Goal: Task Accomplishment & Management: Manage account settings

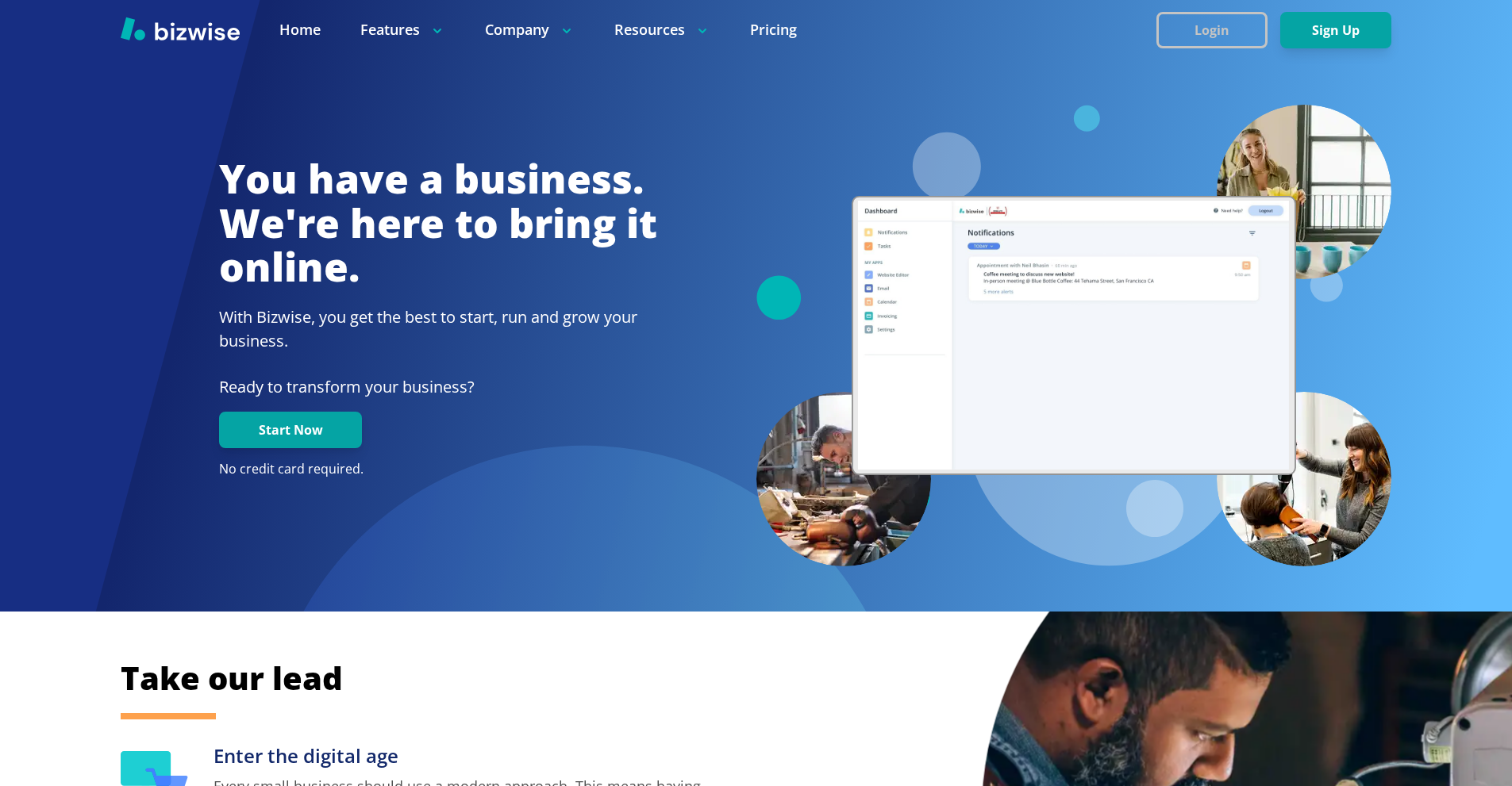
click at [1221, 31] on button "Login" at bounding box center [1212, 29] width 112 height 36
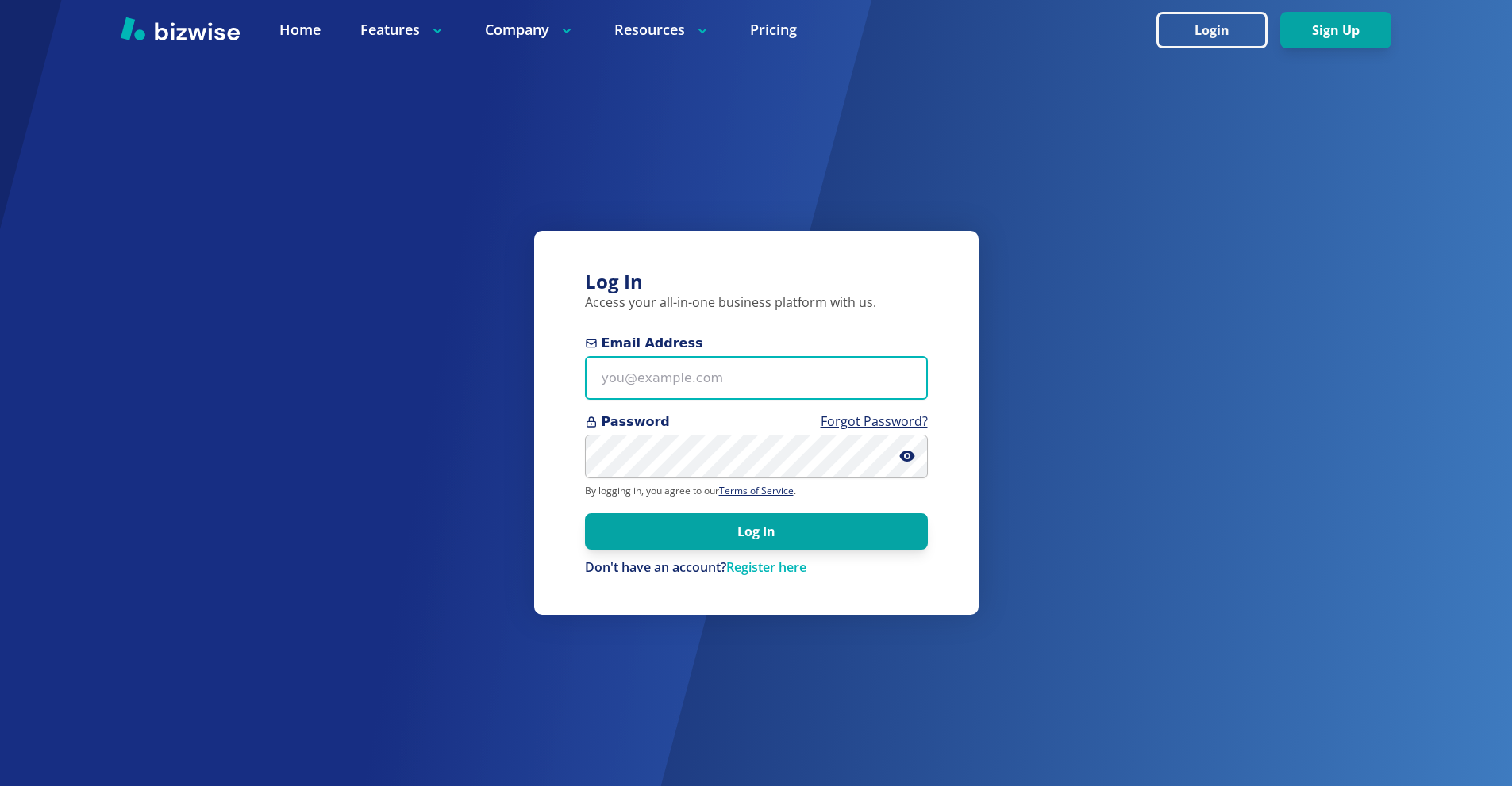
click at [828, 362] on input "Email Address" at bounding box center [757, 378] width 343 height 44
paste input "[PERSON_NAME][EMAIL_ADDRESS][DOMAIN_NAME]"
type input "[PERSON_NAME][EMAIL_ADDRESS][DOMAIN_NAME]"
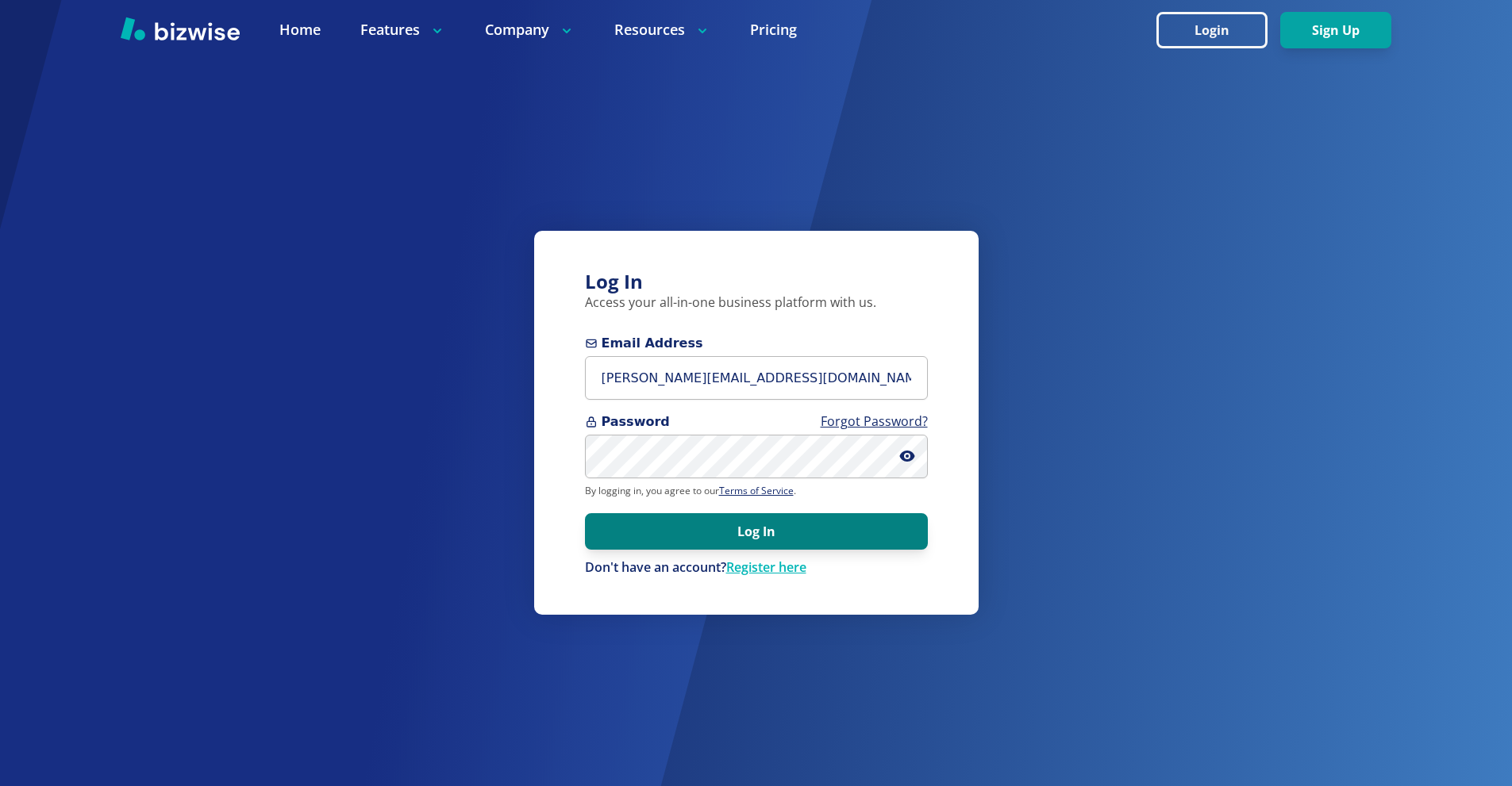
click at [749, 534] on button "Log In" at bounding box center [757, 532] width 343 height 36
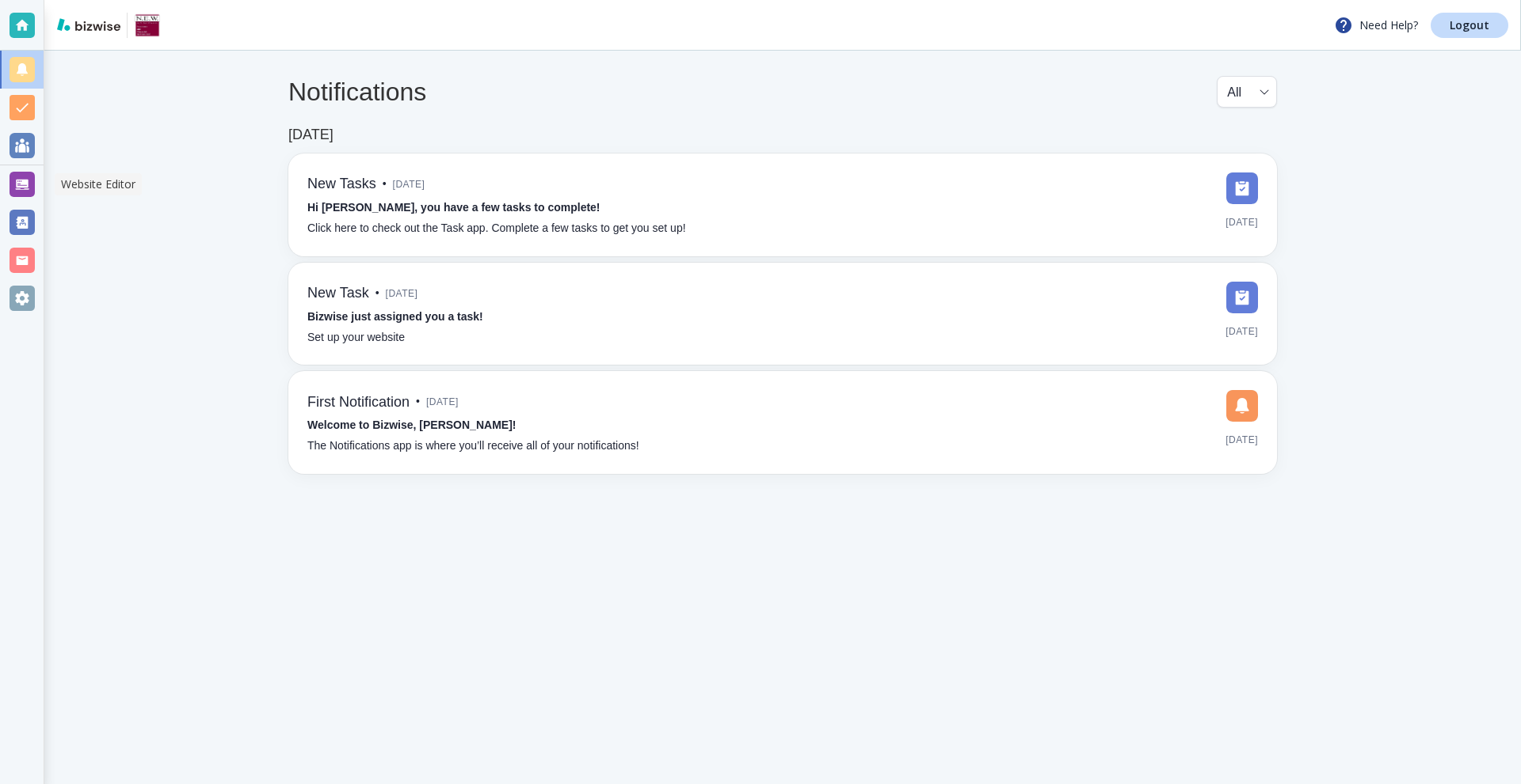
click at [23, 189] on div at bounding box center [22, 185] width 25 height 25
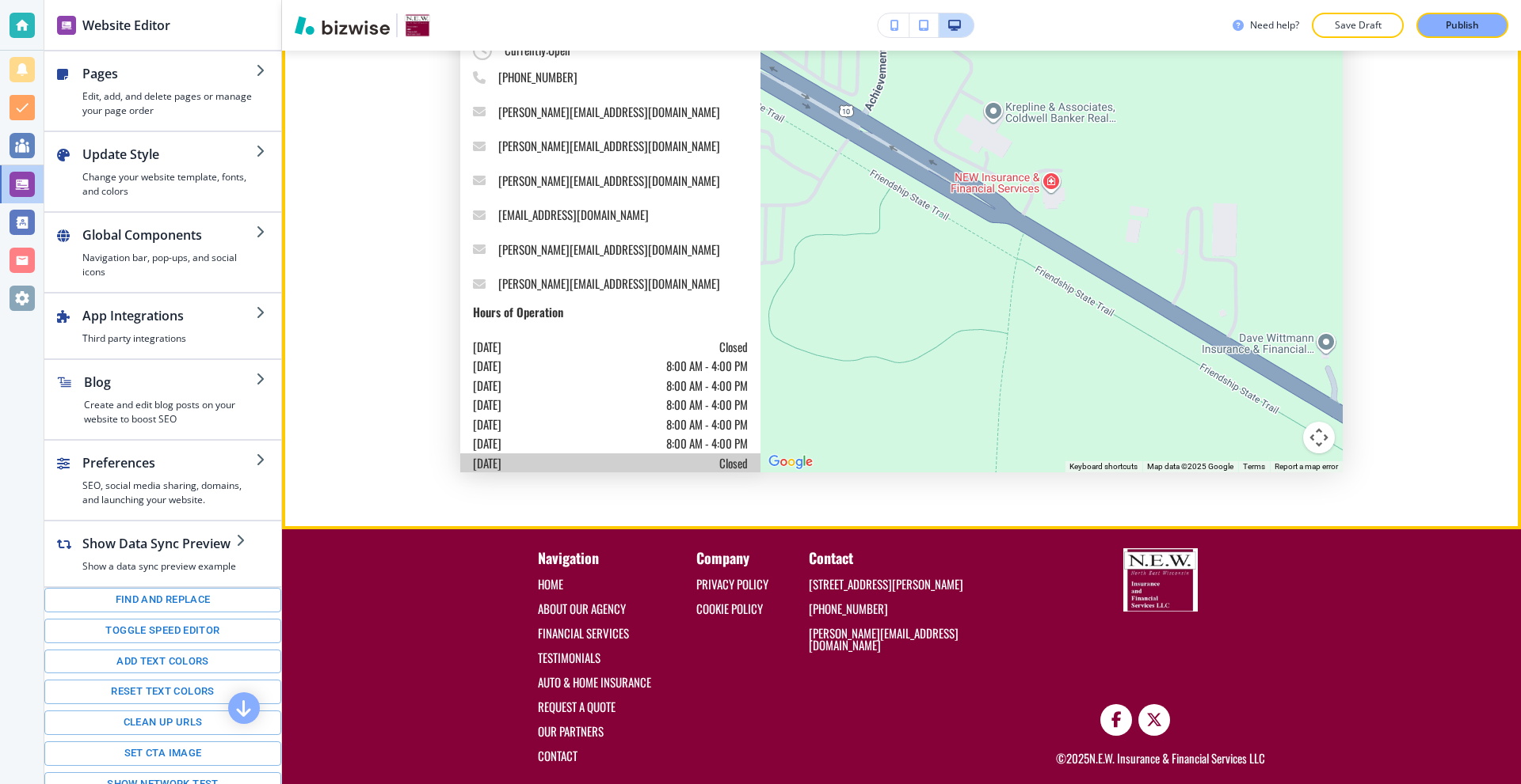
scroll to position [5330, 0]
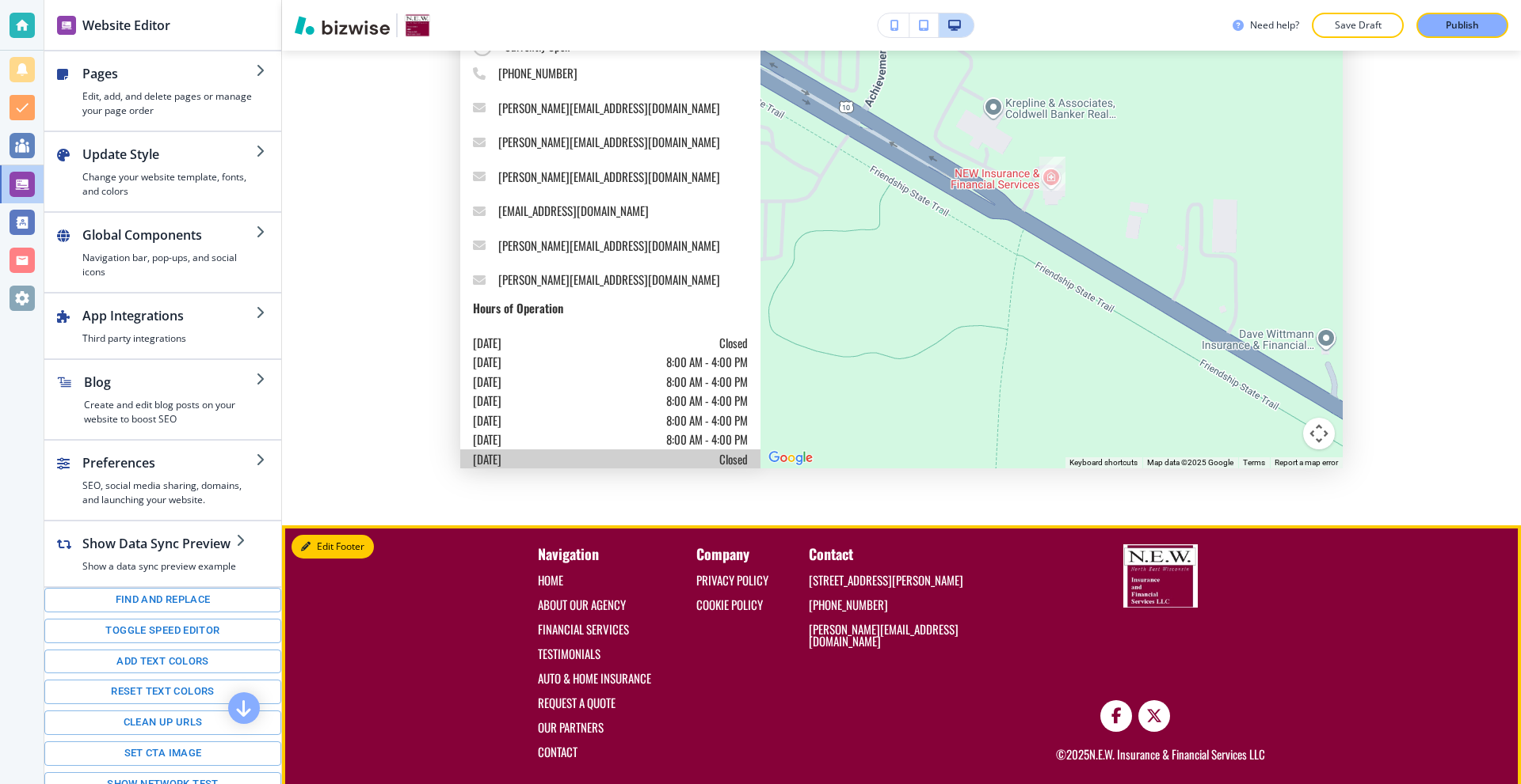
click at [324, 535] on button "Edit Footer" at bounding box center [332, 547] width 82 height 23
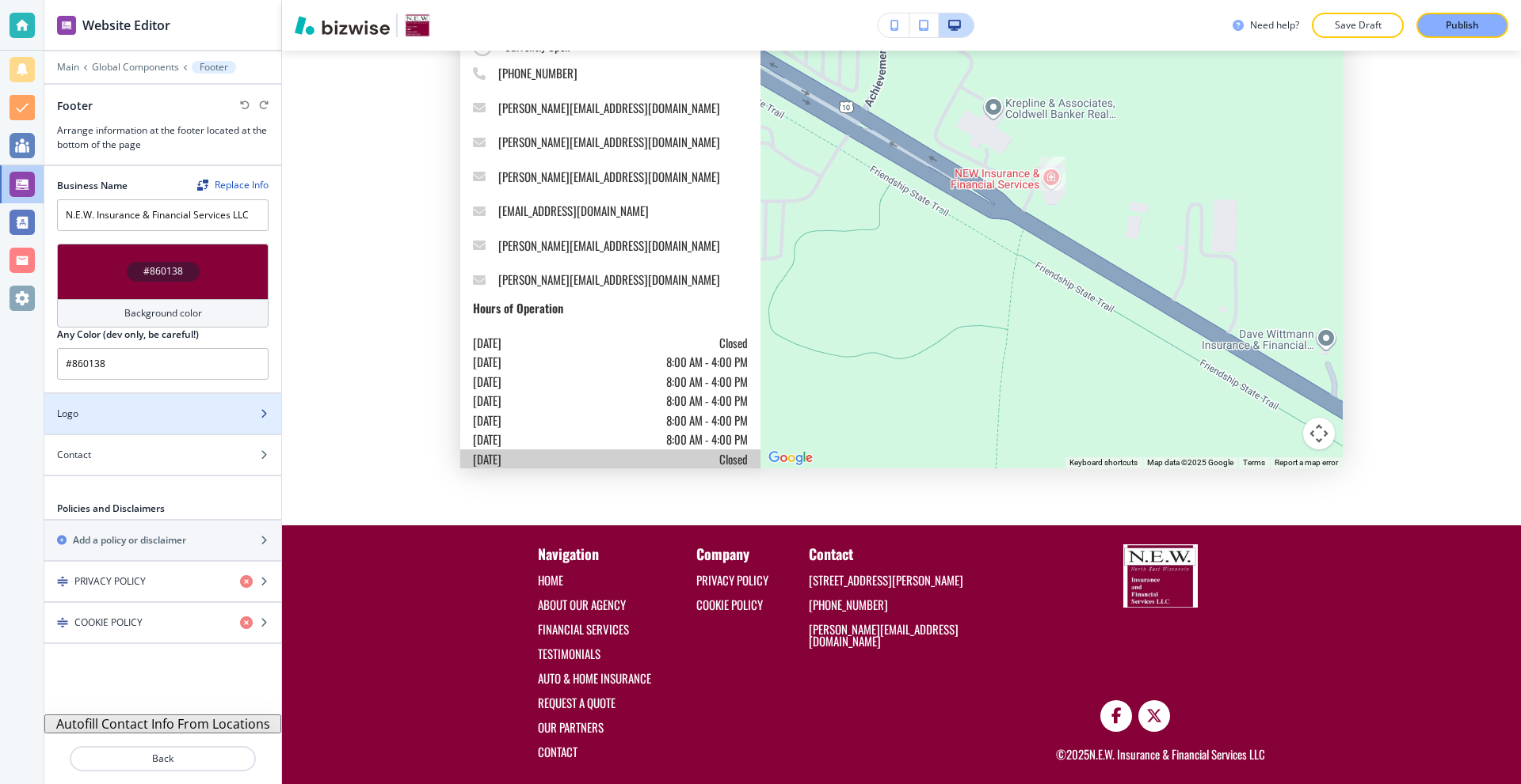
click at [162, 415] on div "Logo" at bounding box center [145, 414] width 202 height 15
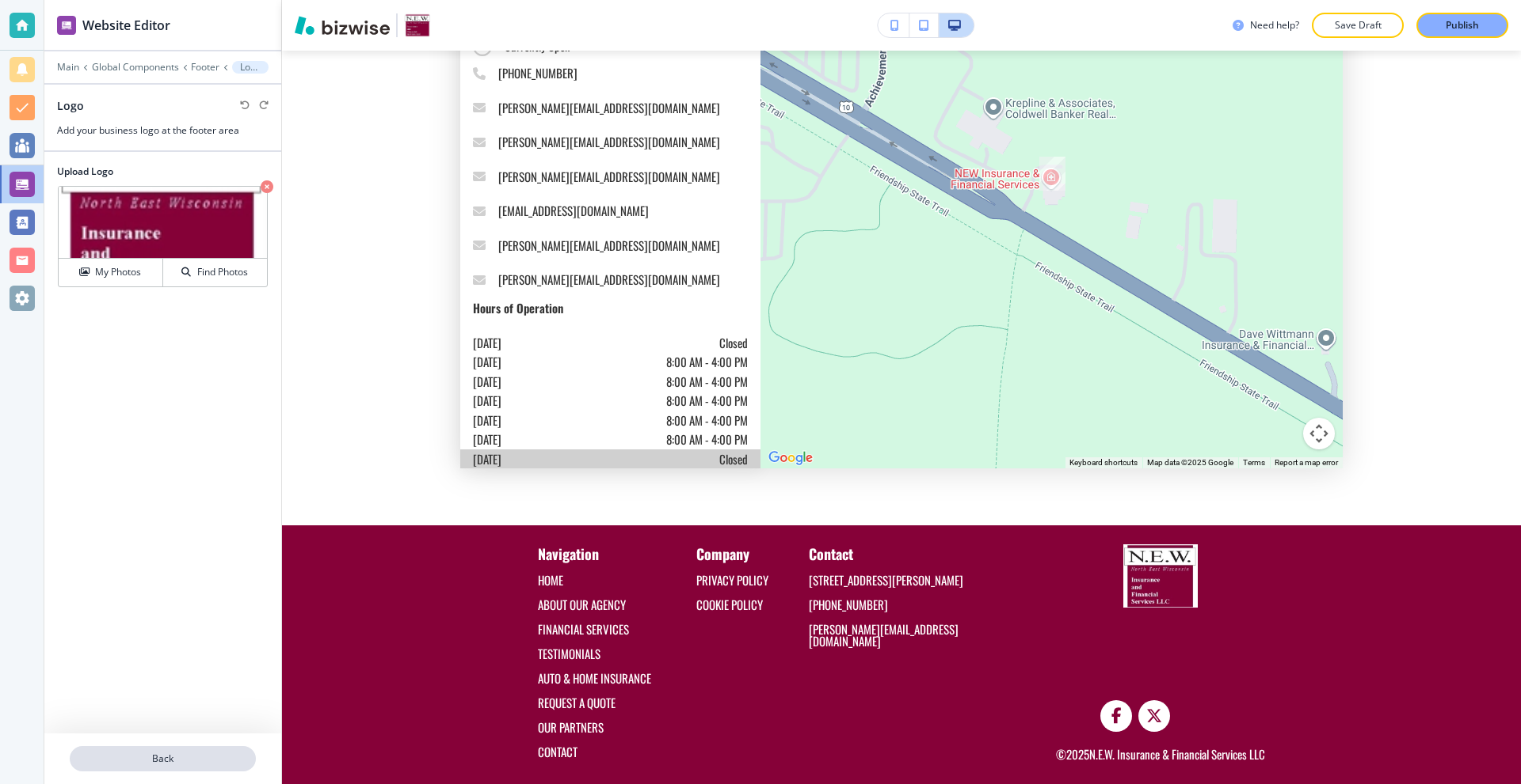
click at [175, 759] on p "Back" at bounding box center [162, 759] width 183 height 15
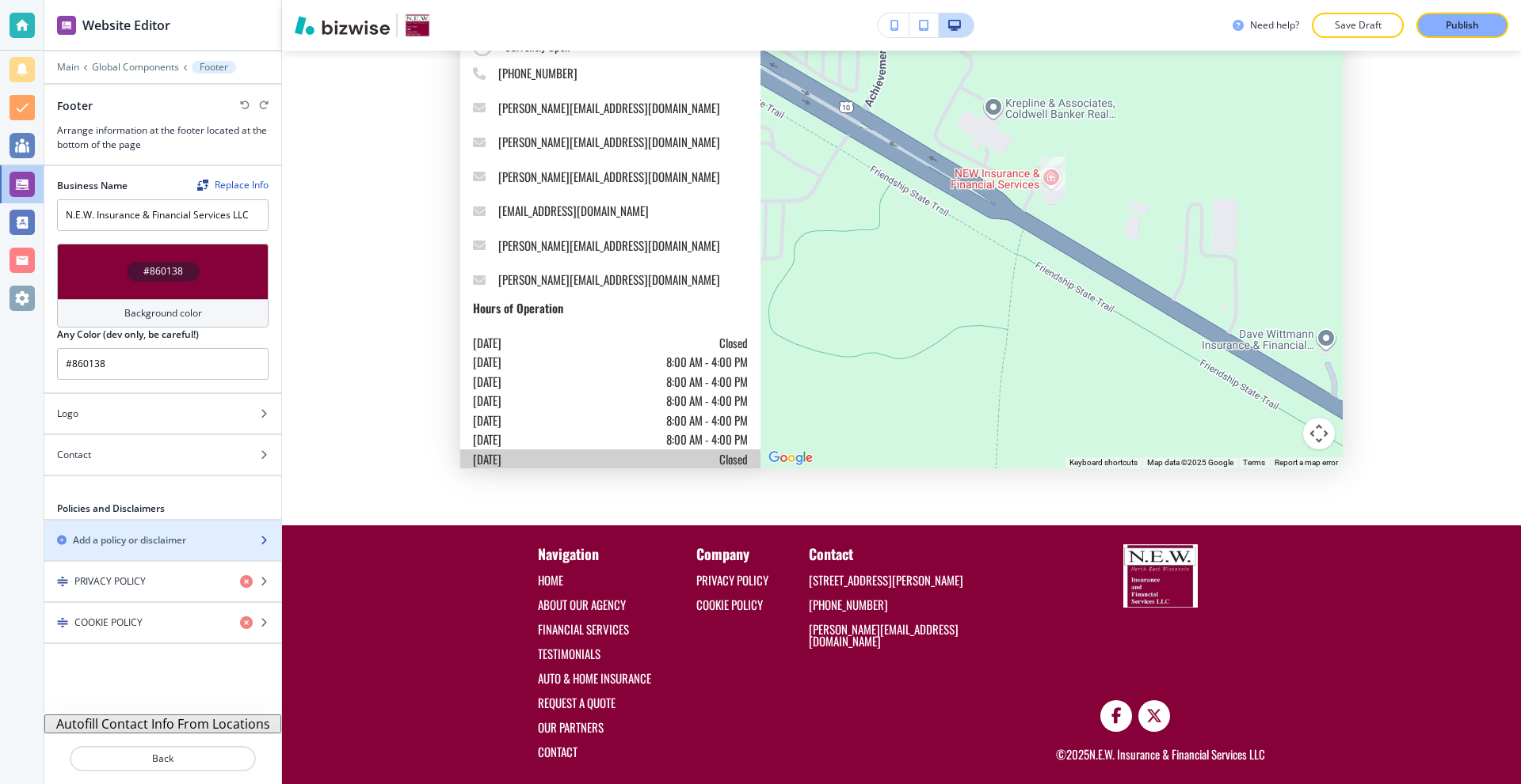
click at [126, 546] on h2 "Add a policy or disclaimer" at bounding box center [130, 540] width 113 height 15
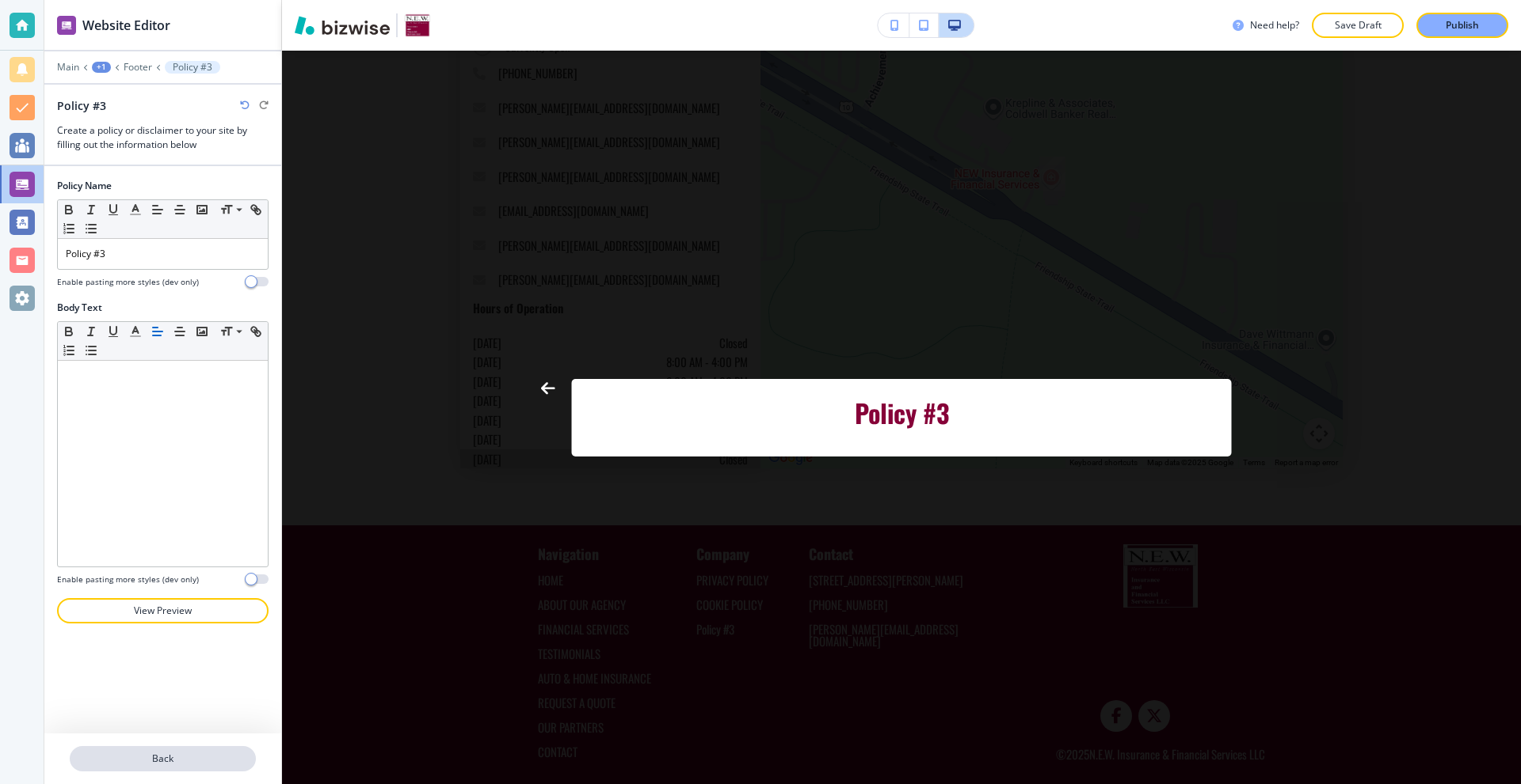
click at [204, 759] on p "Back" at bounding box center [162, 759] width 183 height 15
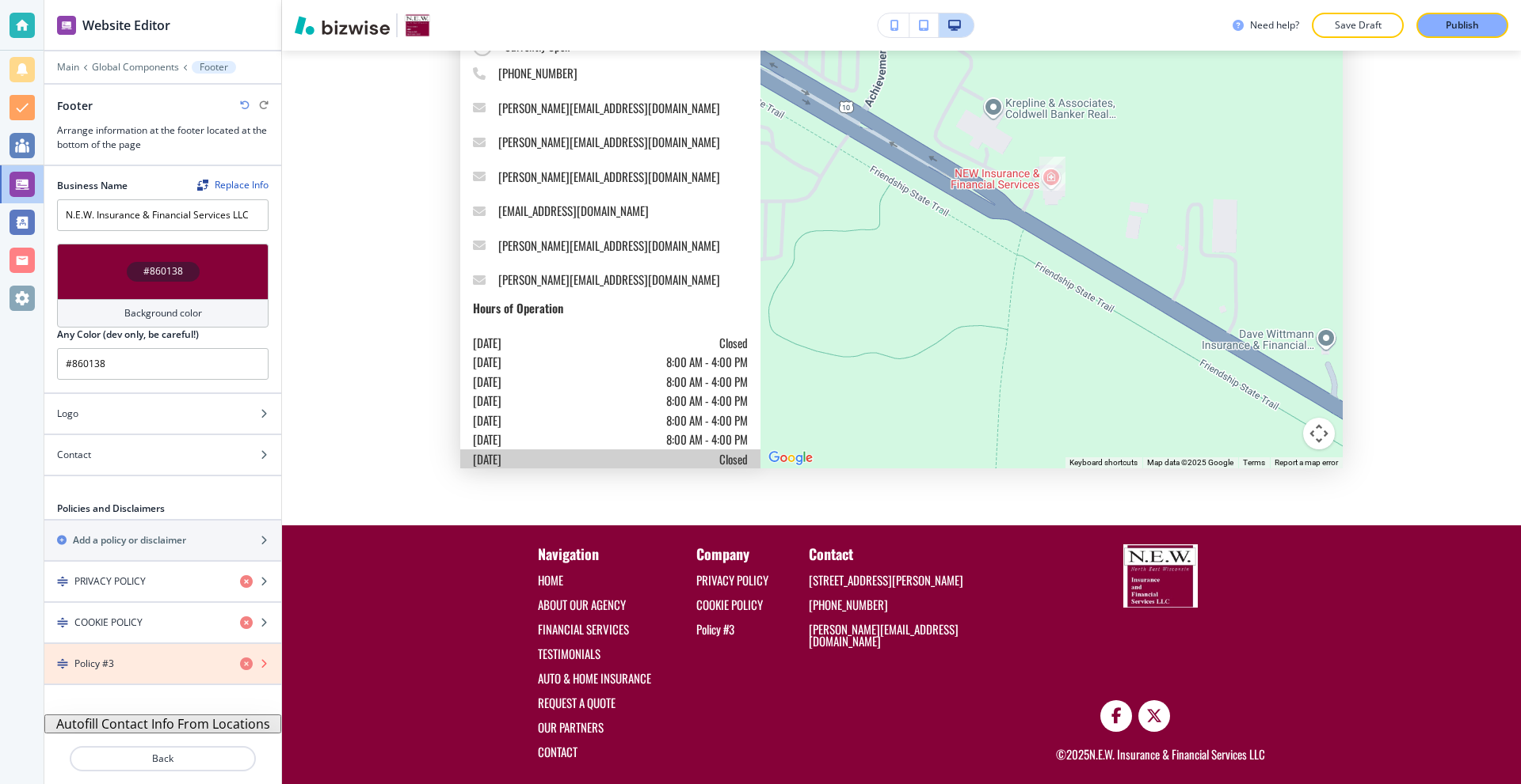
click at [249, 662] on icon "button" at bounding box center [246, 664] width 13 height 13
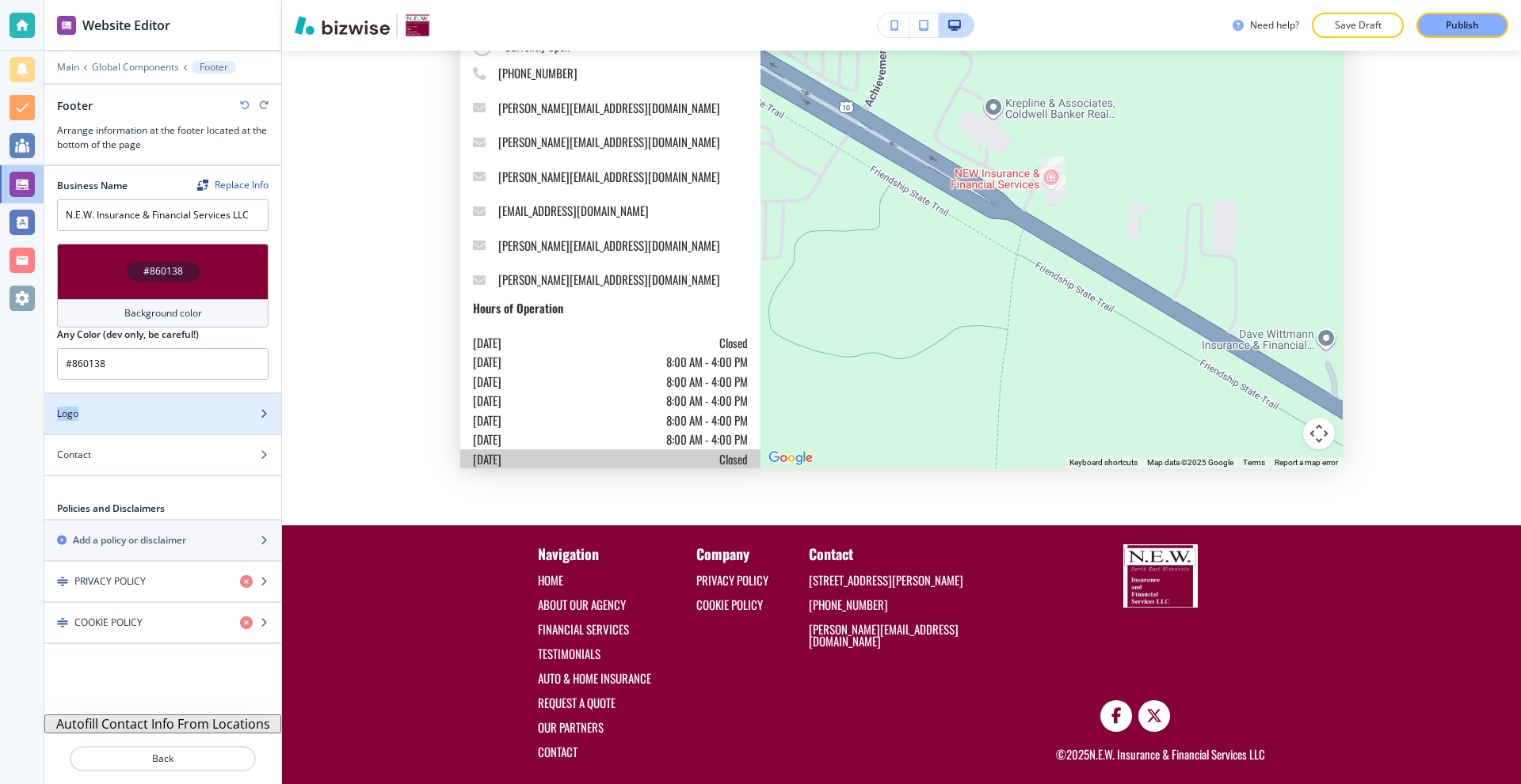
drag, startPoint x: 145, startPoint y: 420, endPoint x: 188, endPoint y: 392, distance: 51.3
click at [188, 392] on div "Business Name Replace Info N.E.W. Insurance & Financial Services LLC #860138 Ba…" at bounding box center [162, 440] width 236 height 549
click at [188, 388] on div "#860138 Background color Any Color (dev only, be careful!) #860138" at bounding box center [162, 318] width 236 height 148
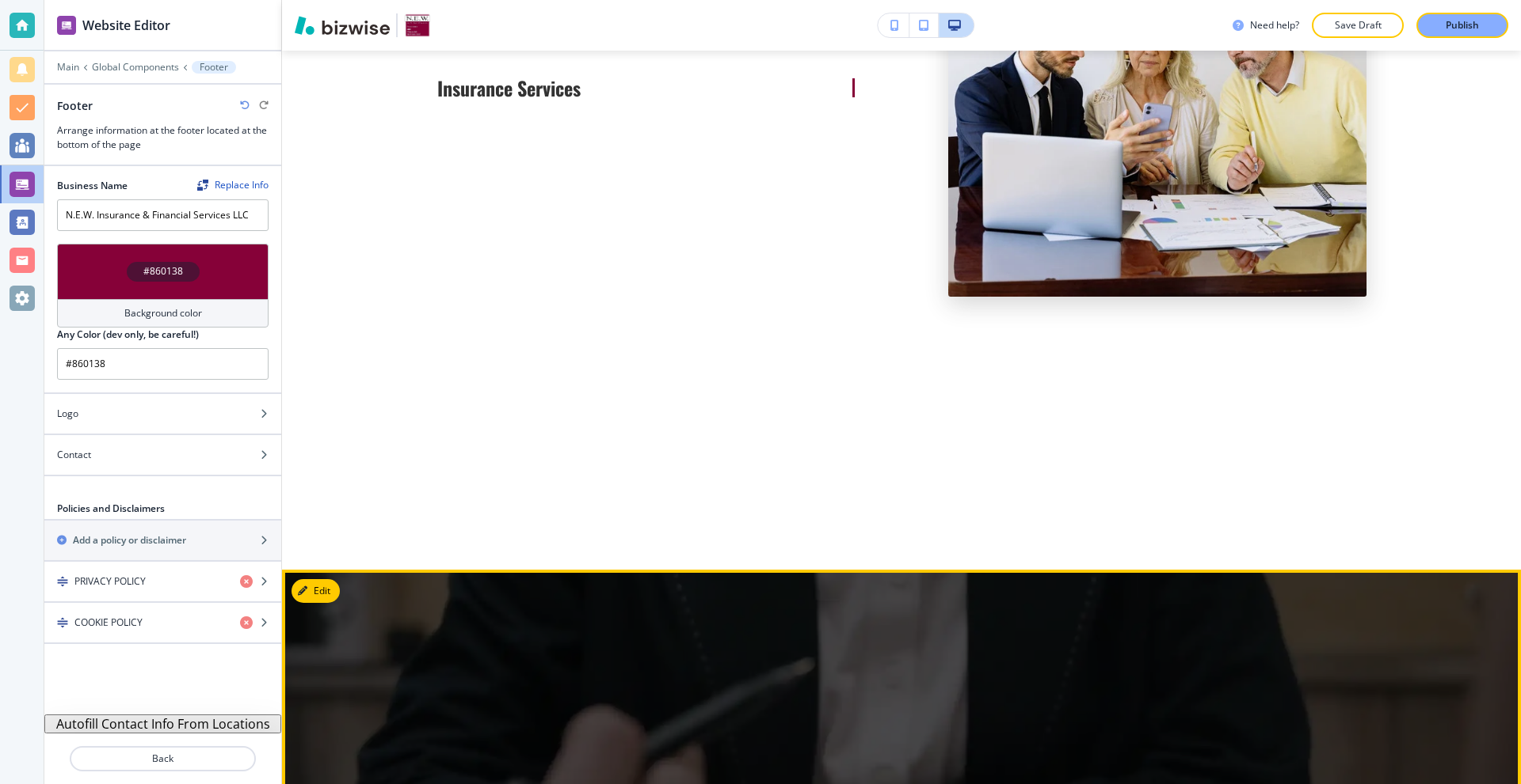
scroll to position [3352, 0]
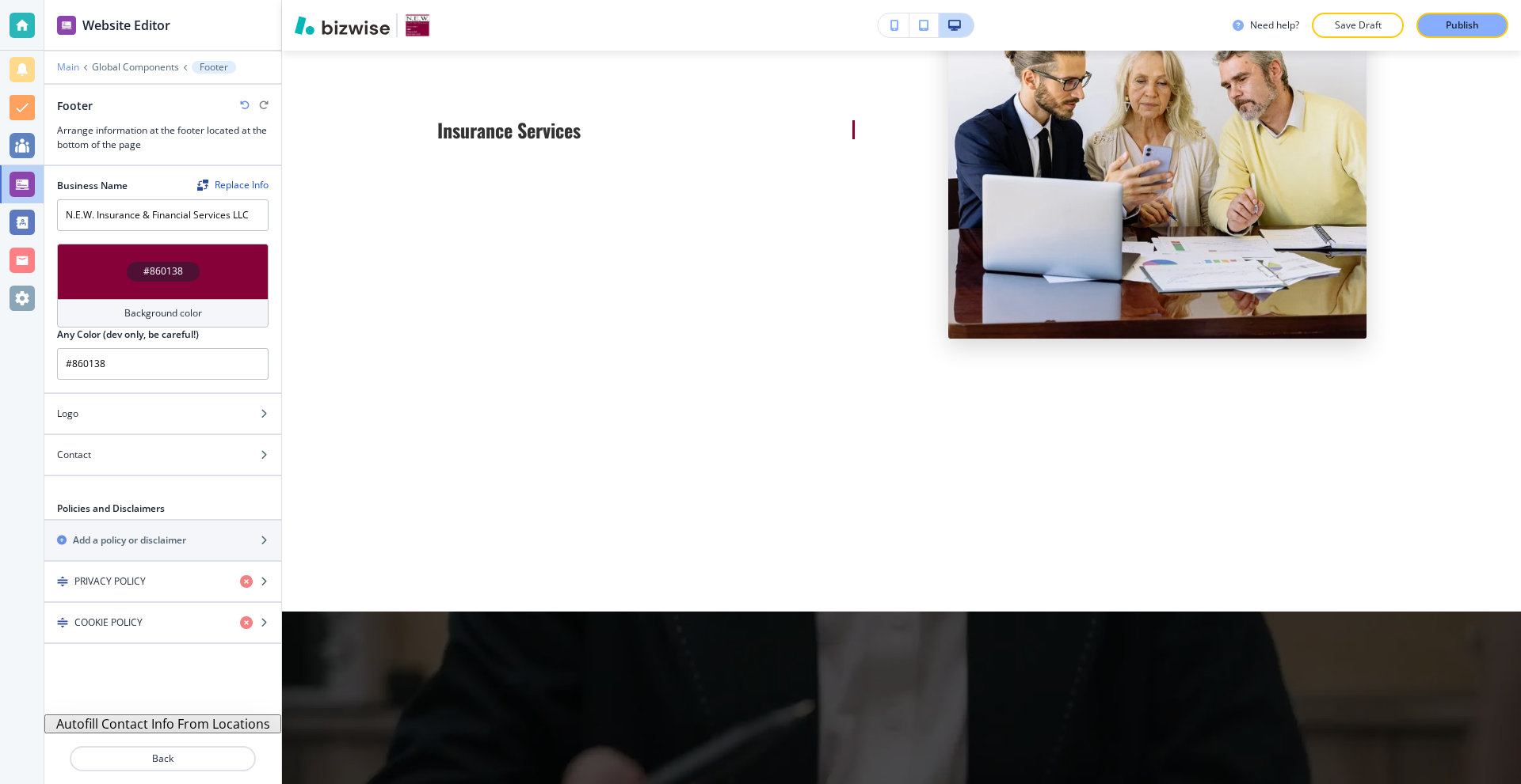
click at [71, 64] on p "Main" at bounding box center [67, 66] width 22 height 11
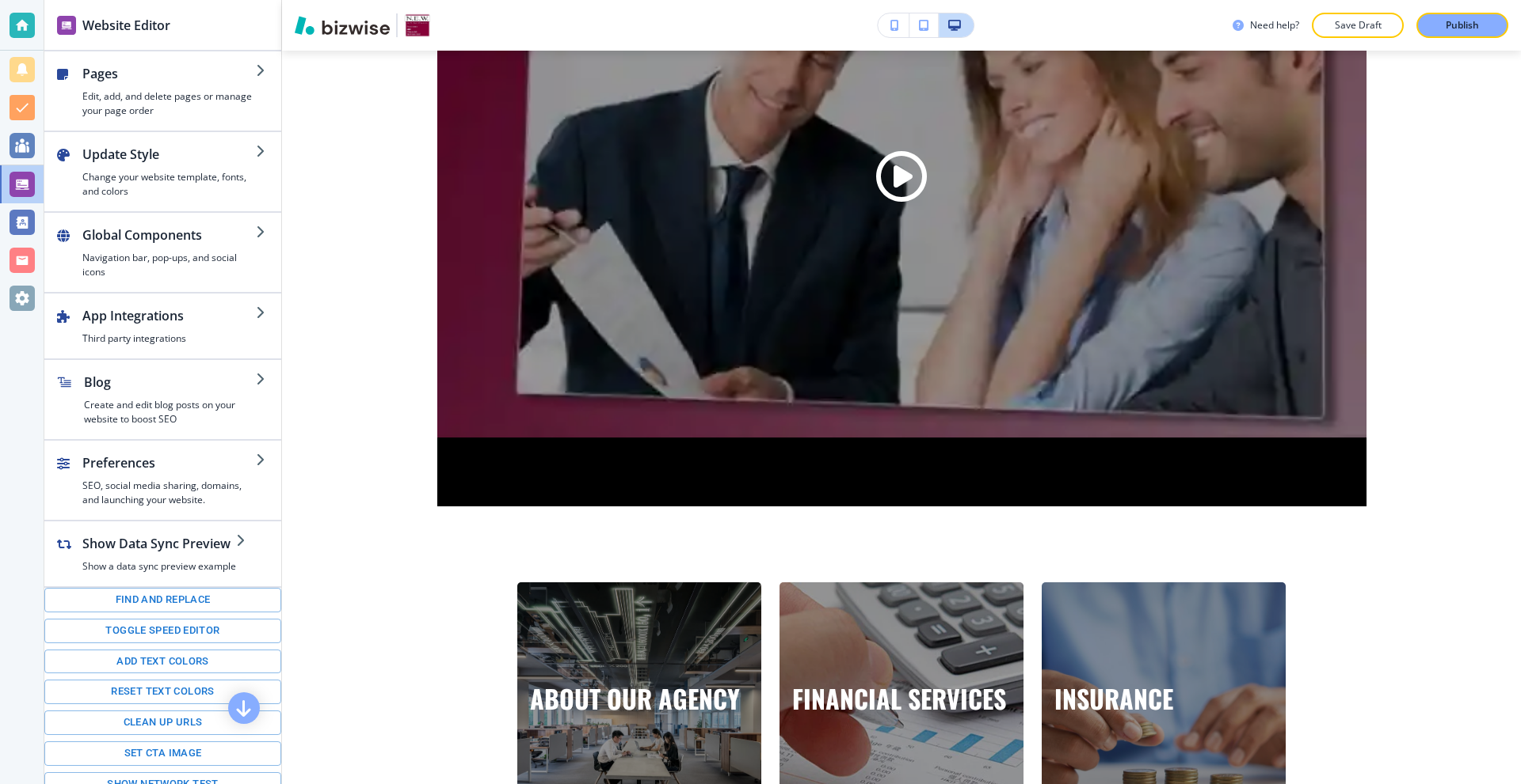
scroll to position [1531, 0]
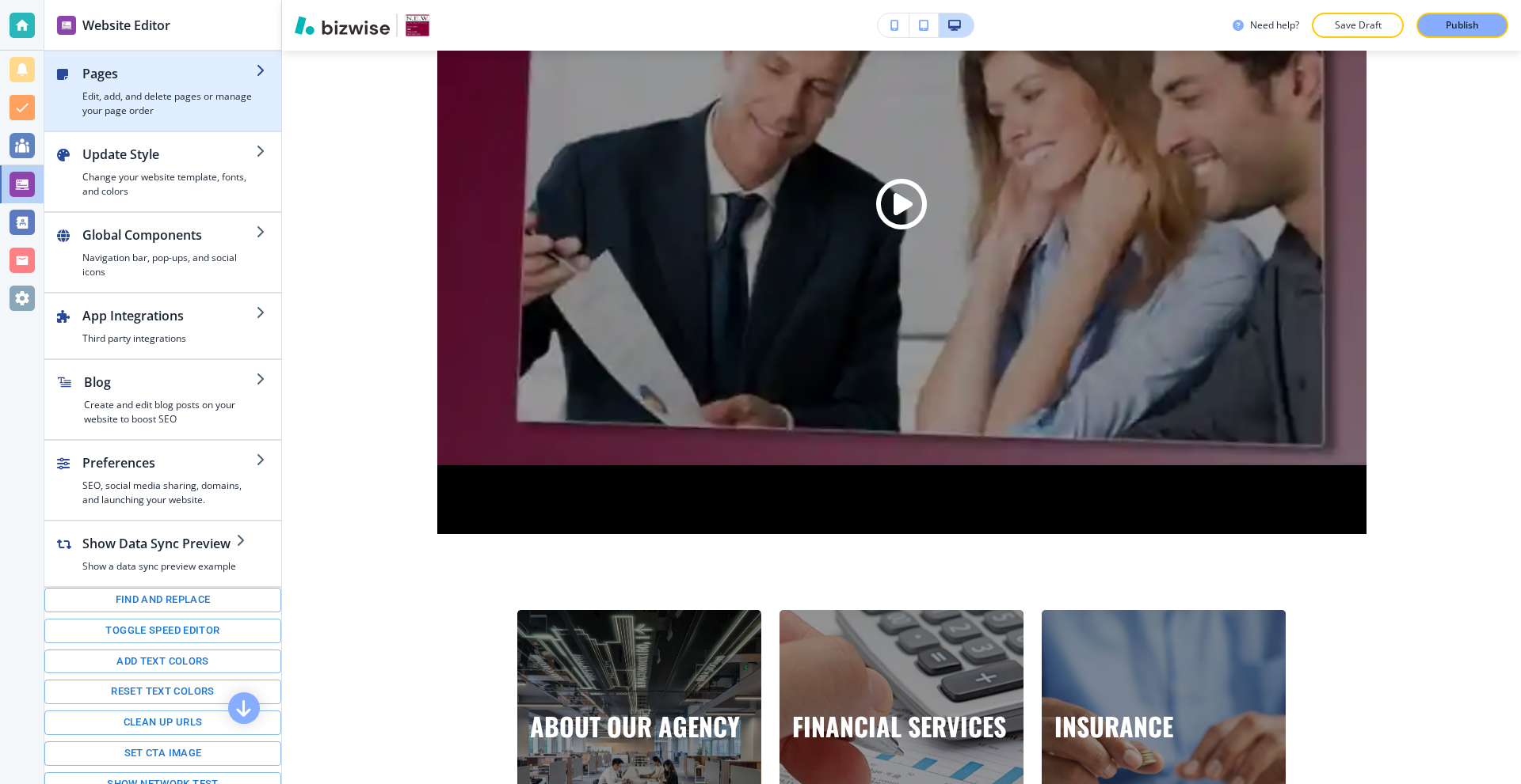
click at [137, 102] on h4 "Edit, add, and delete pages or manage your page order" at bounding box center [169, 103] width 174 height 28
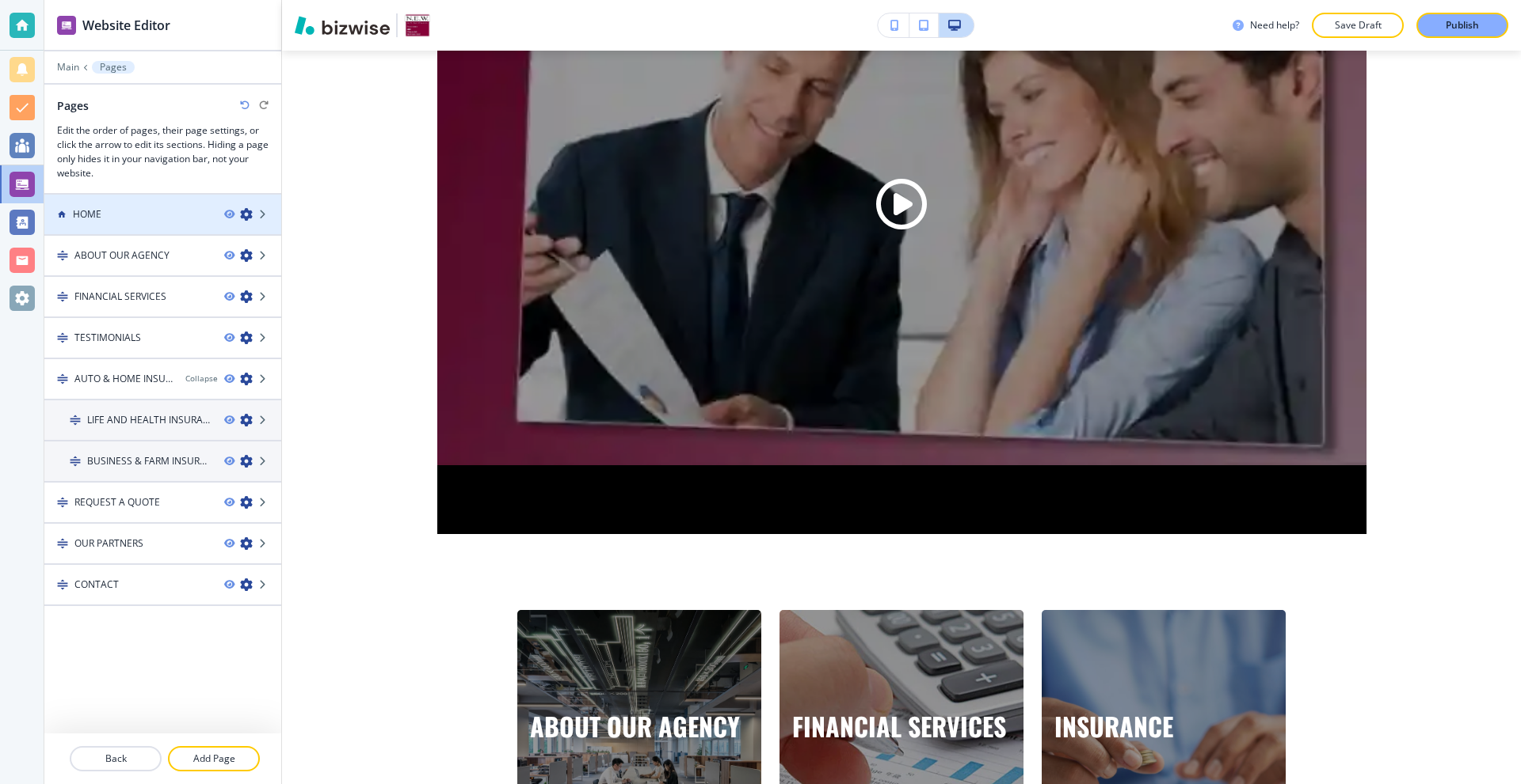
click at [147, 220] on div "HOME" at bounding box center [127, 214] width 167 height 15
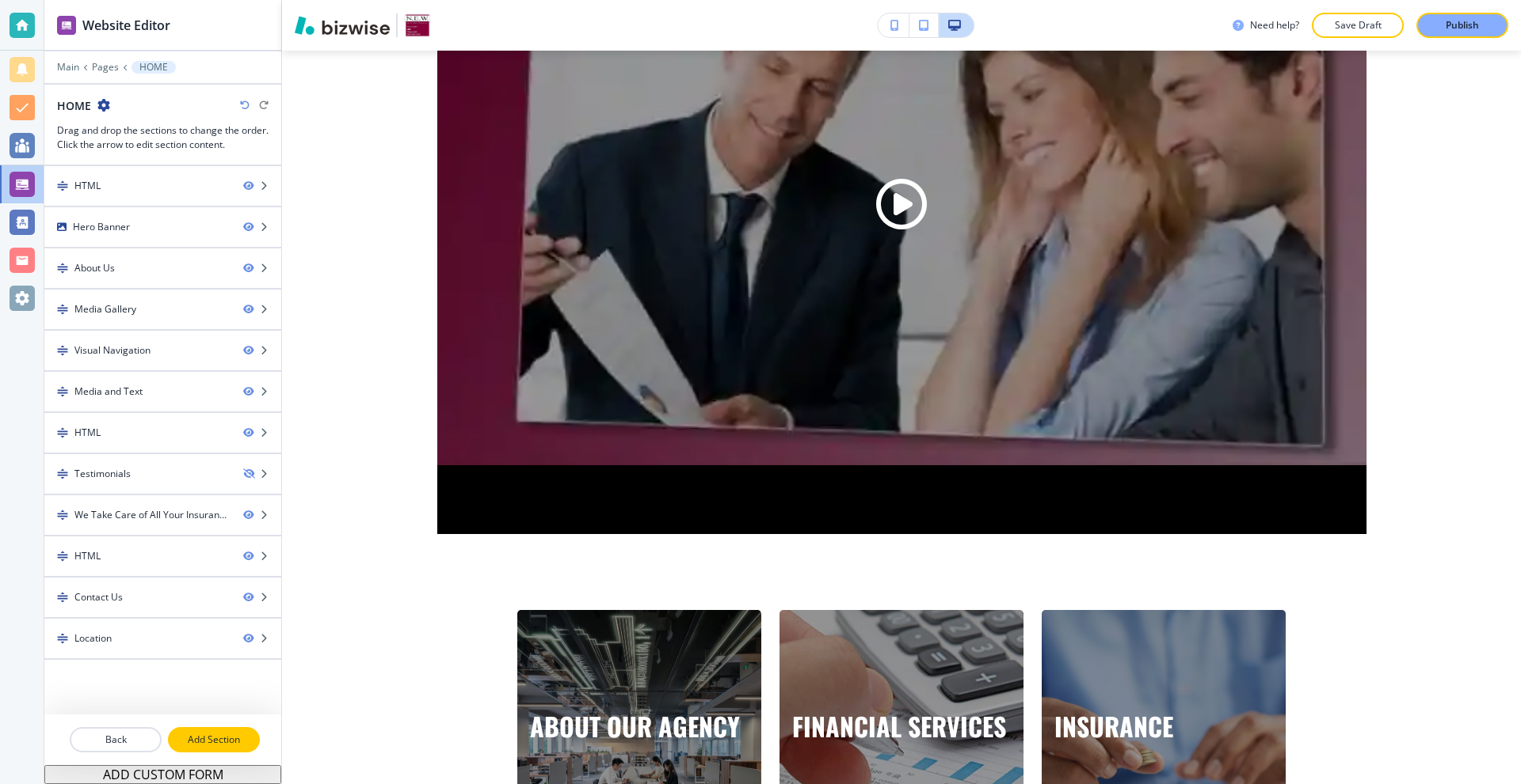
click at [222, 741] on p "Add Section" at bounding box center [213, 740] width 89 height 15
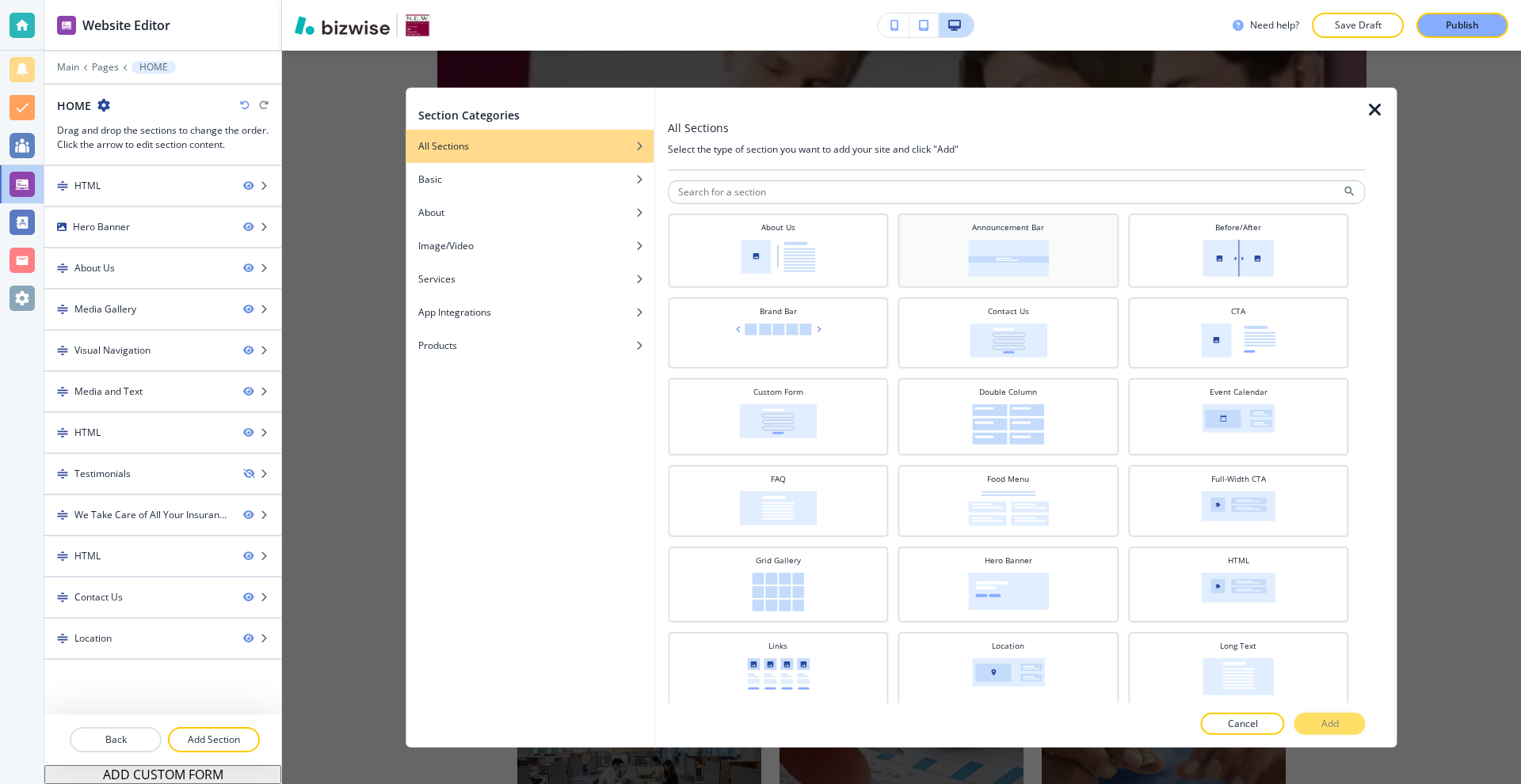
click at [981, 266] on img at bounding box center [1008, 258] width 81 height 37
click at [1329, 721] on p "Add" at bounding box center [1330, 724] width 18 height 15
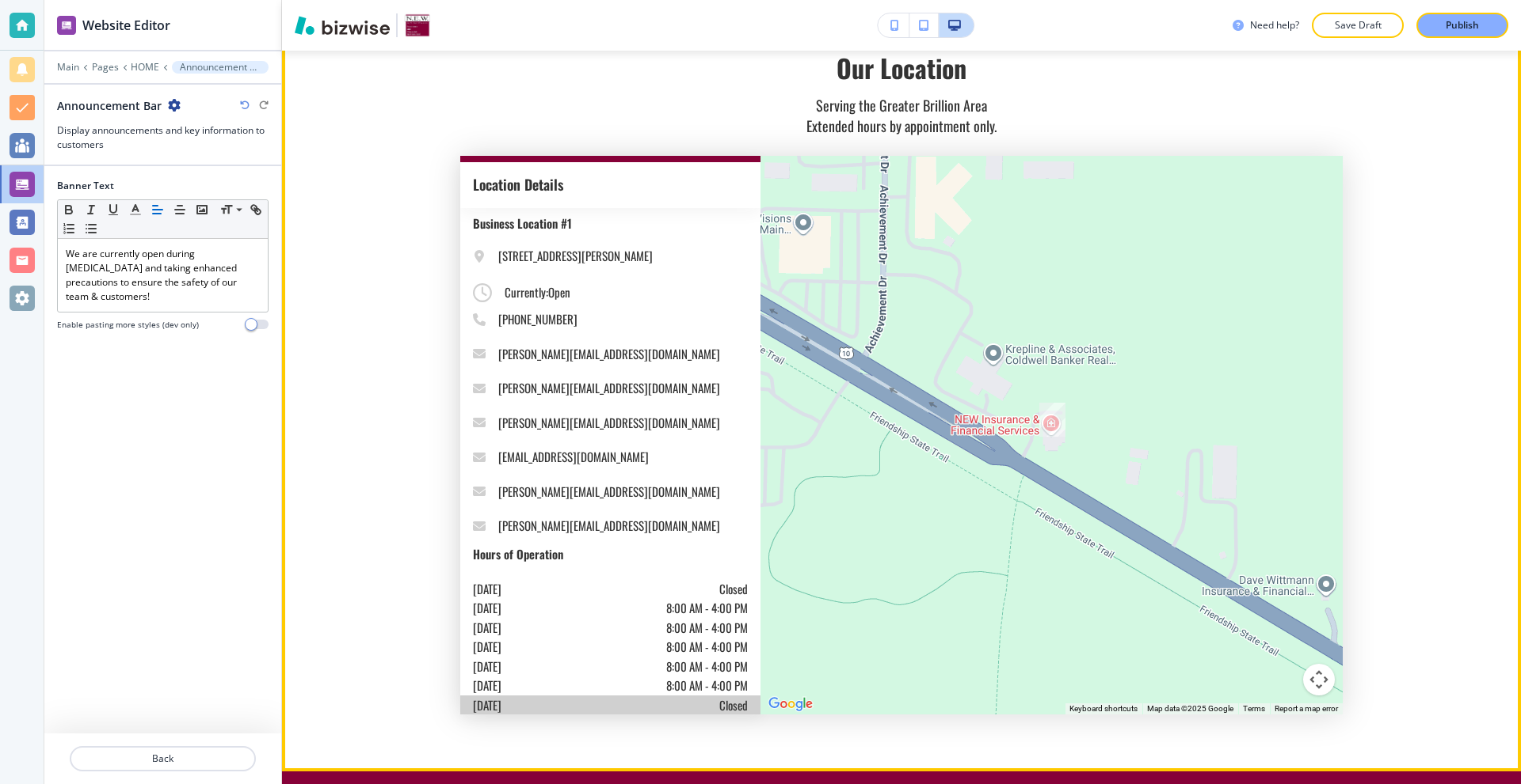
scroll to position [5066, 0]
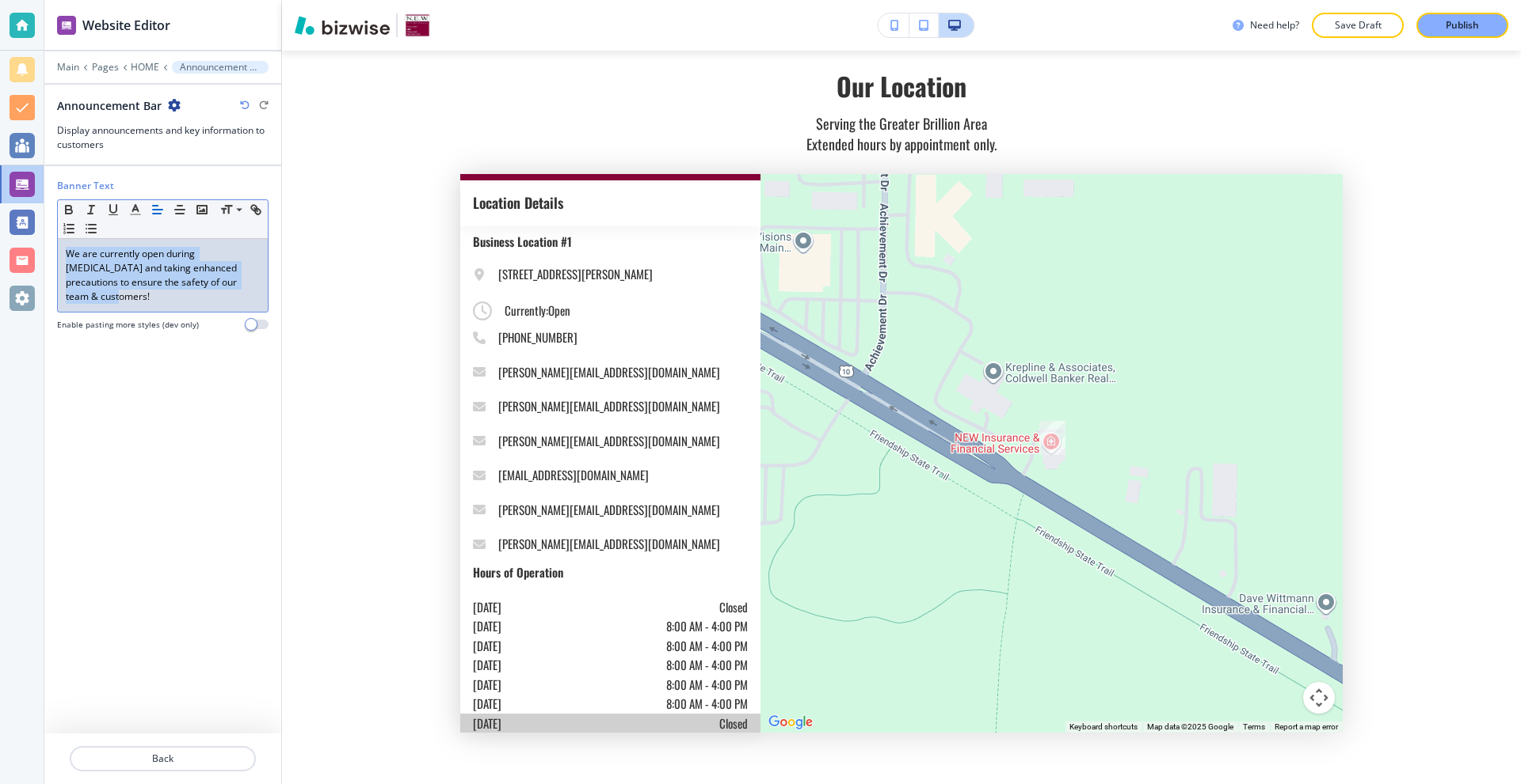
drag, startPoint x: 235, startPoint y: 286, endPoint x: 31, endPoint y: 227, distance: 212.4
click at [31, 227] on div "Website Editor Main Pages HOME Announcement Bar Announcement Bar Display announ…" at bounding box center [760, 392] width 1521 height 784
click at [203, 249] on p at bounding box center [162, 254] width 194 height 15
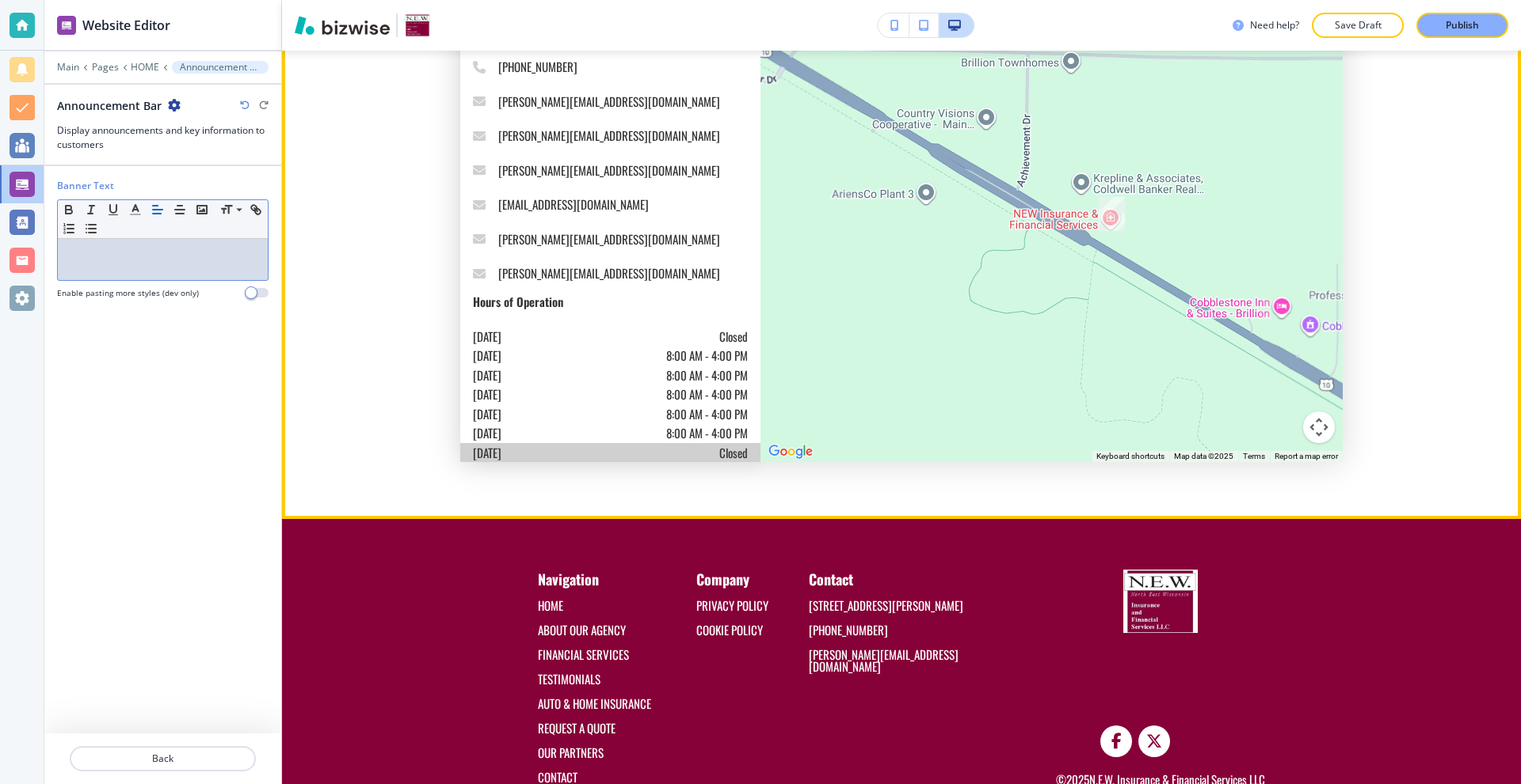
scroll to position [5362, 0]
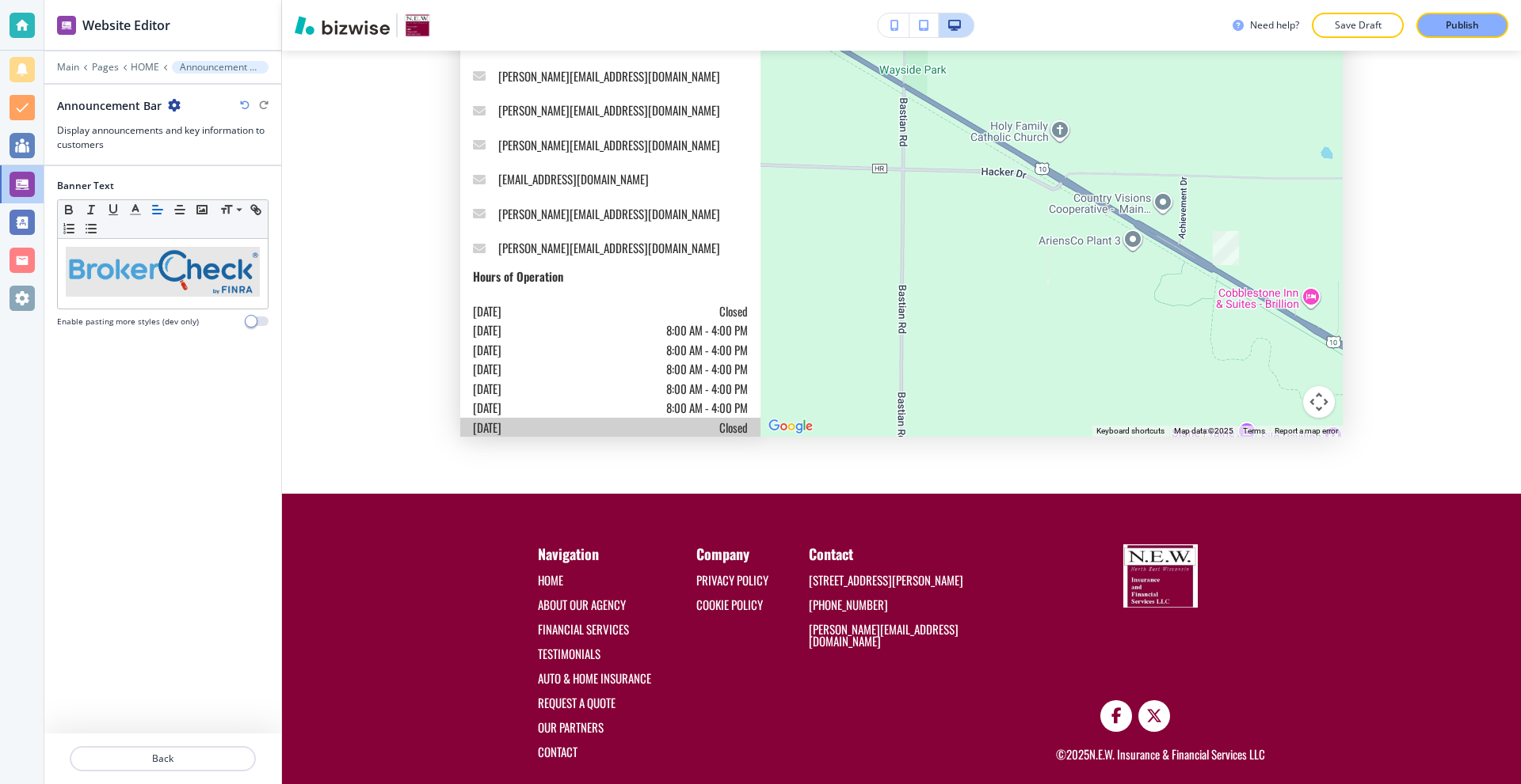
click at [126, 339] on div "Banner Text Small Normal Large Huge Enable pasting more styles (dev only)" at bounding box center [162, 449] width 211 height 567
click at [204, 288] on img at bounding box center [162, 271] width 194 height 50
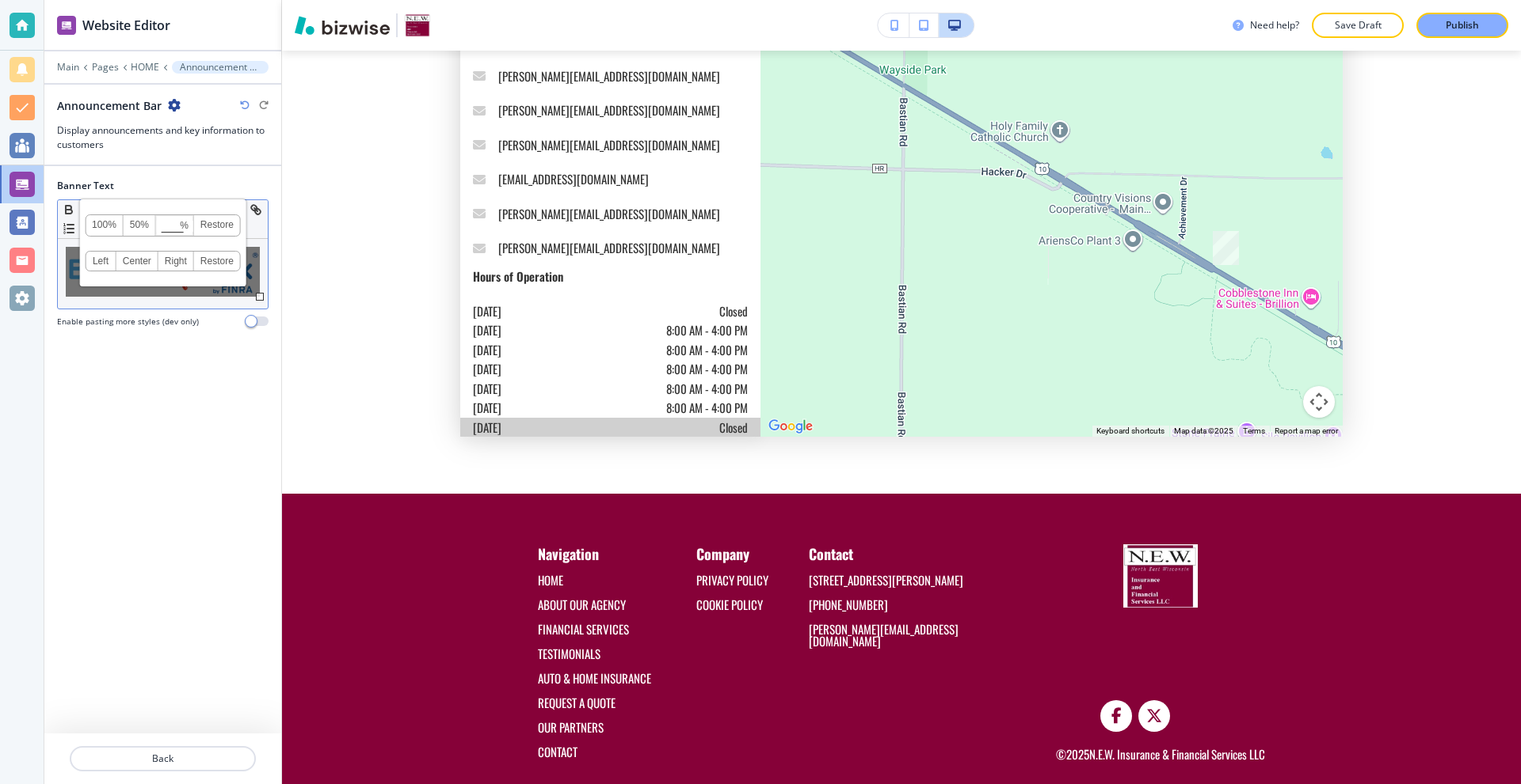
click at [261, 299] on div at bounding box center [260, 297] width 8 height 8
click at [262, 286] on div at bounding box center [162, 273] width 210 height 69
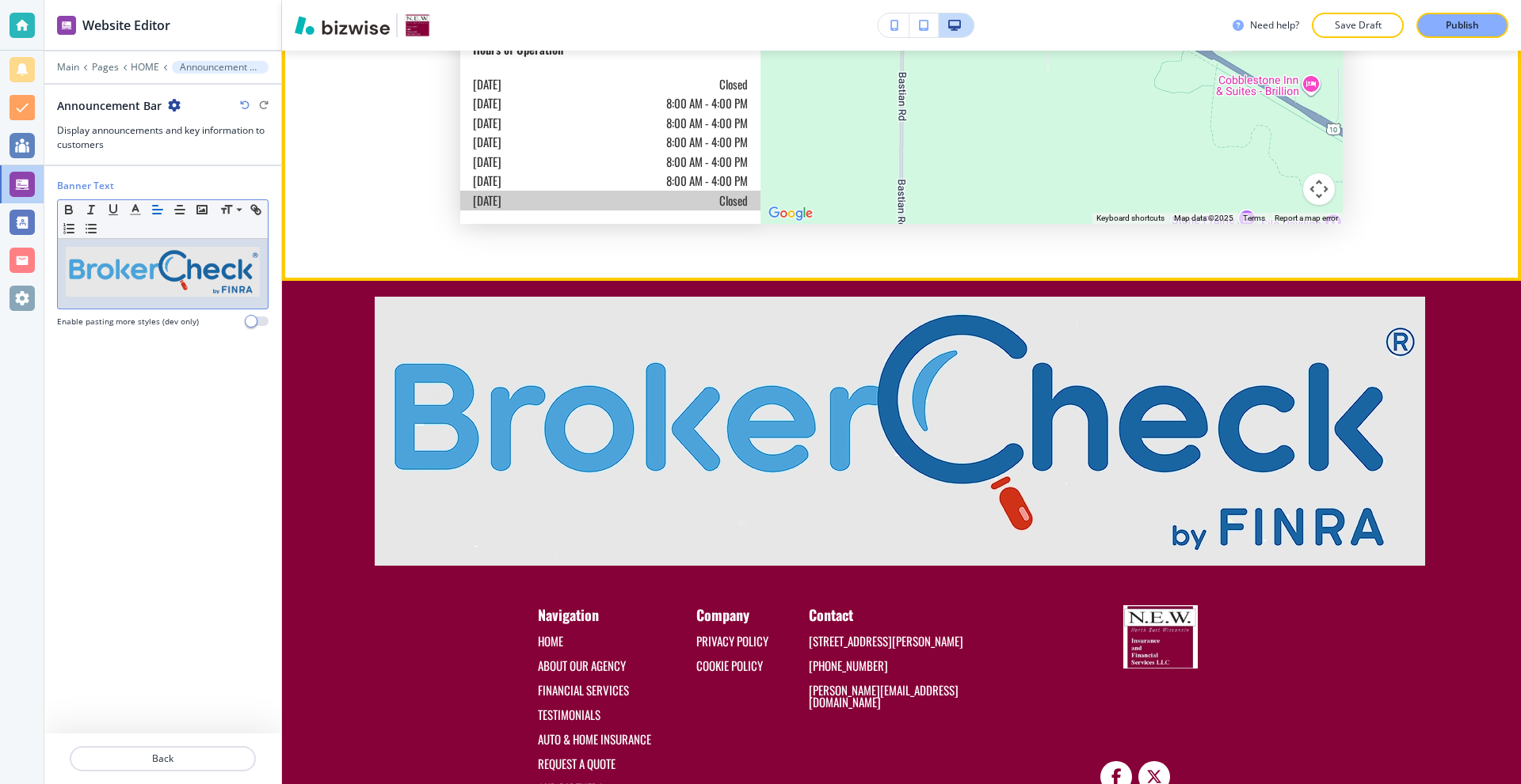
scroll to position [5635, 0]
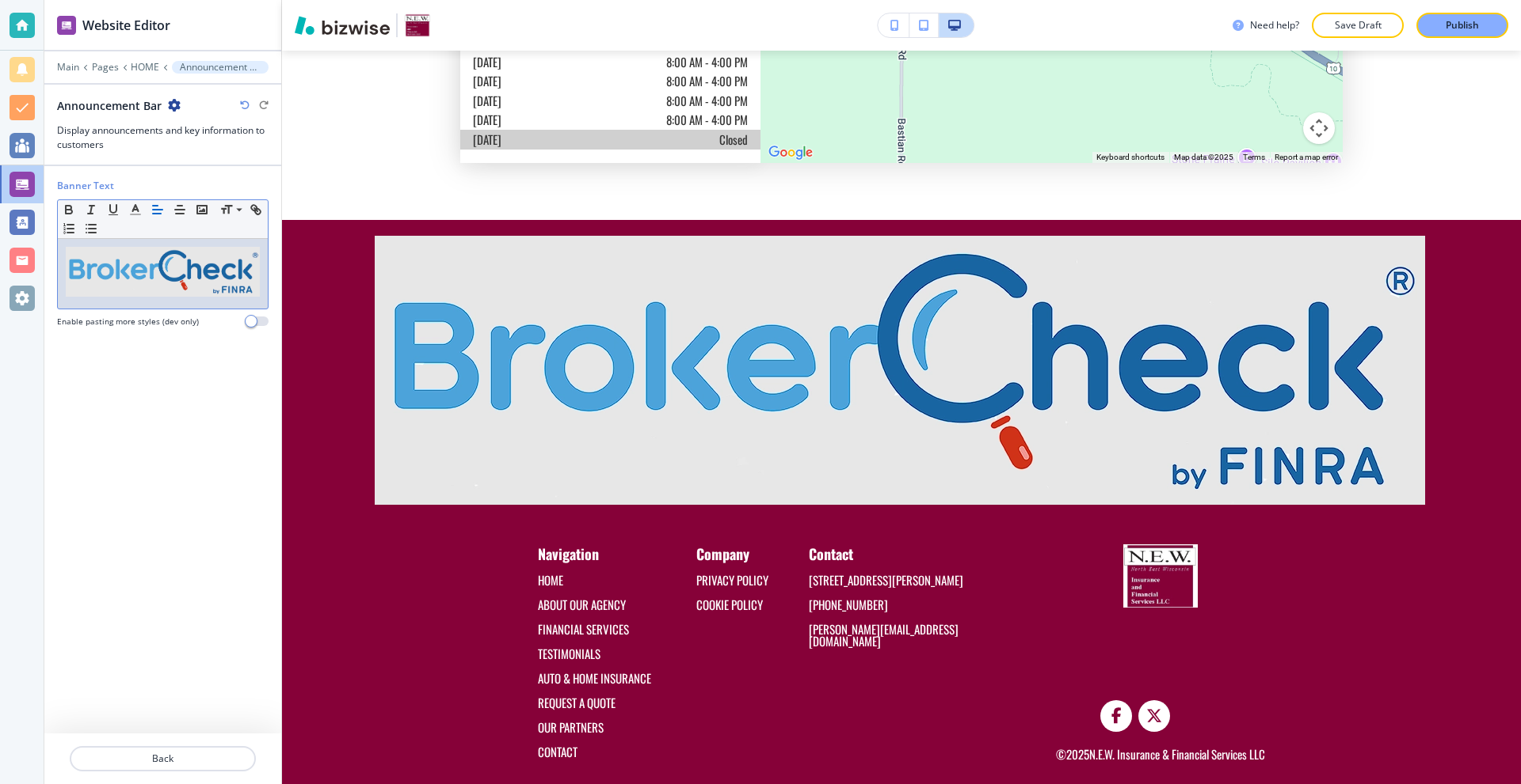
click at [228, 277] on img at bounding box center [162, 271] width 194 height 50
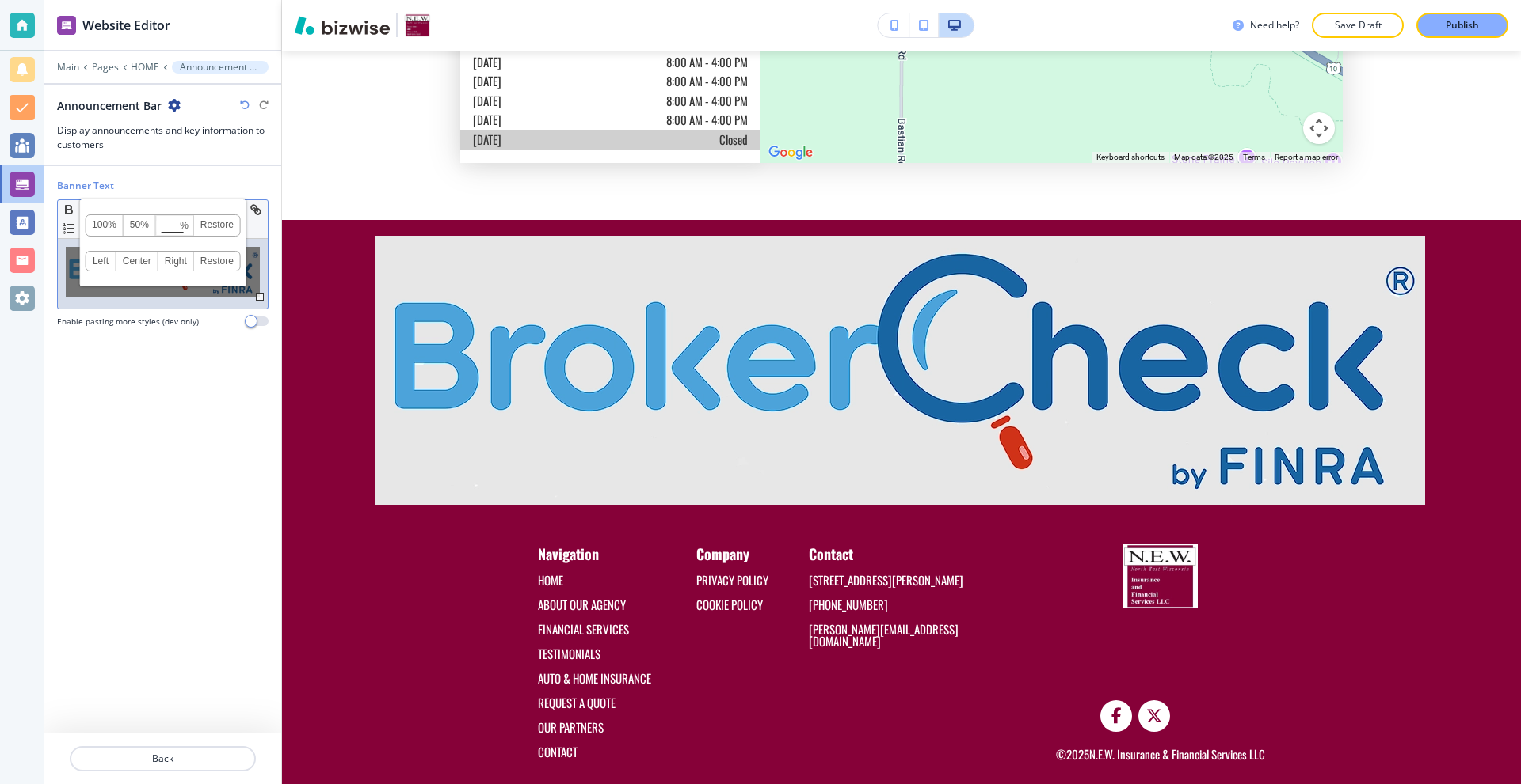
click at [203, 370] on div "Banner Text Small Normal Large Huge 100% 50% % Press enter key to apply change!…" at bounding box center [162, 449] width 211 height 567
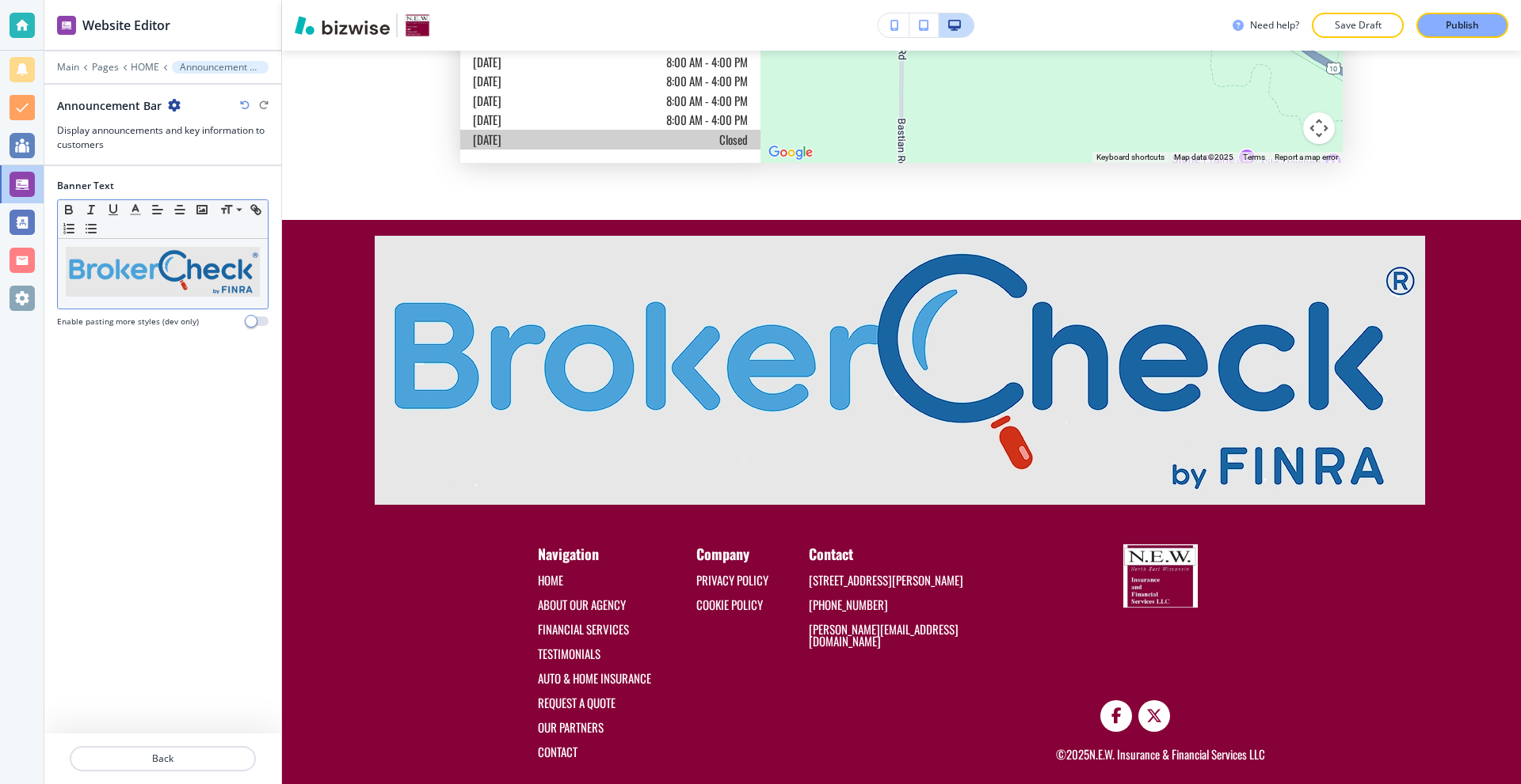
click at [170, 252] on img at bounding box center [162, 271] width 194 height 50
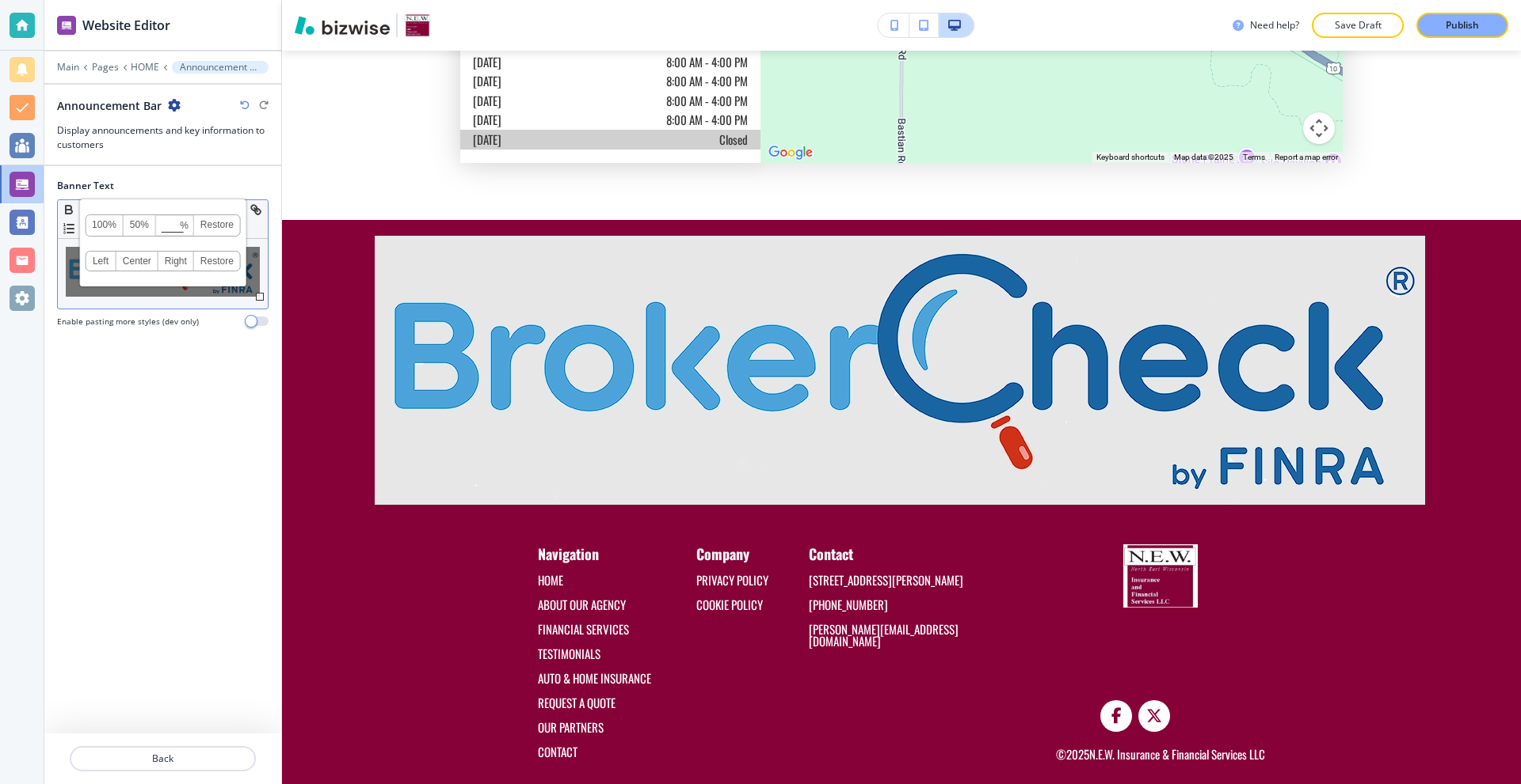
click at [113, 224] on link "100%" at bounding box center [105, 226] width 38 height 21
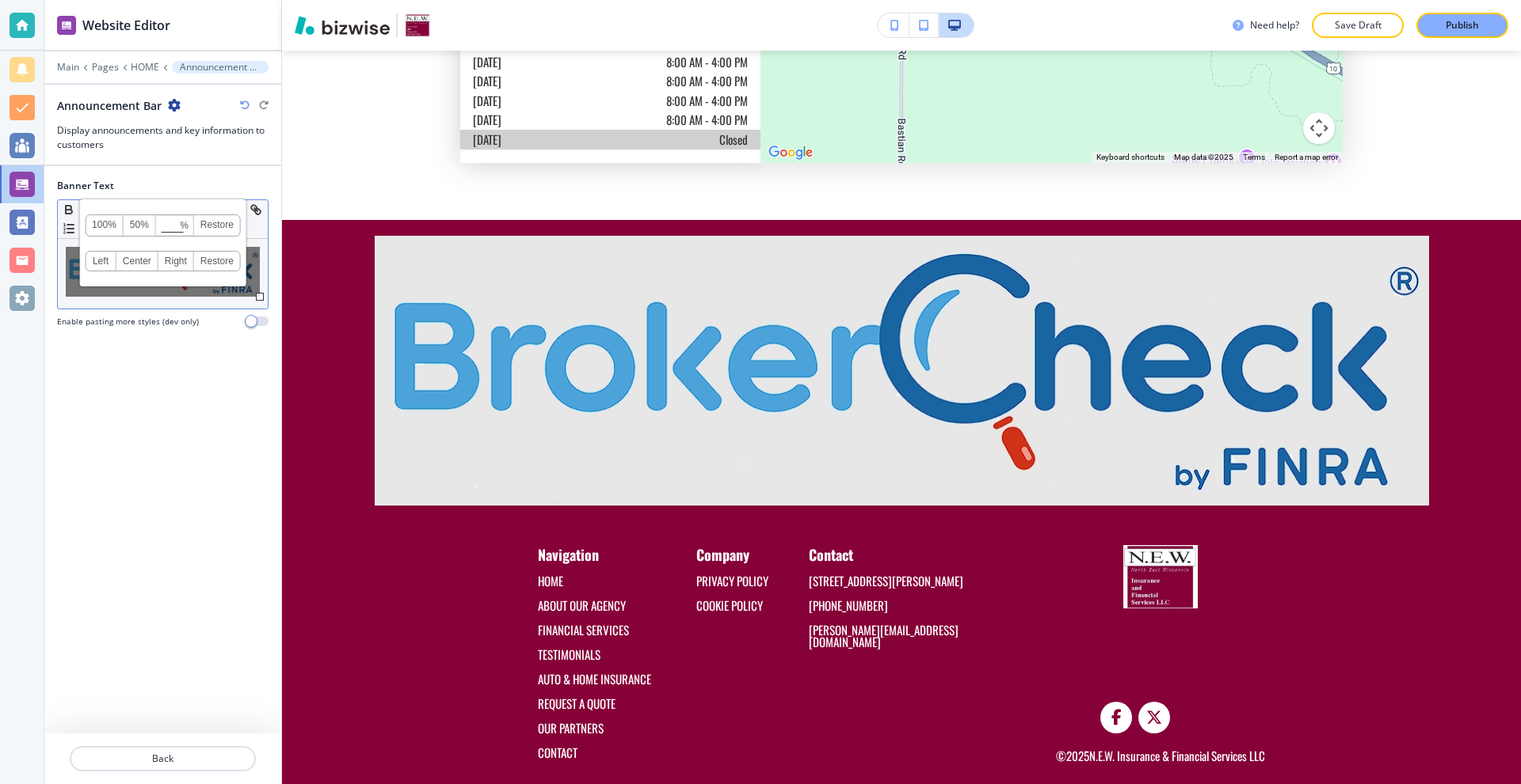
click at [144, 223] on link "50%" at bounding box center [139, 226] width 32 height 21
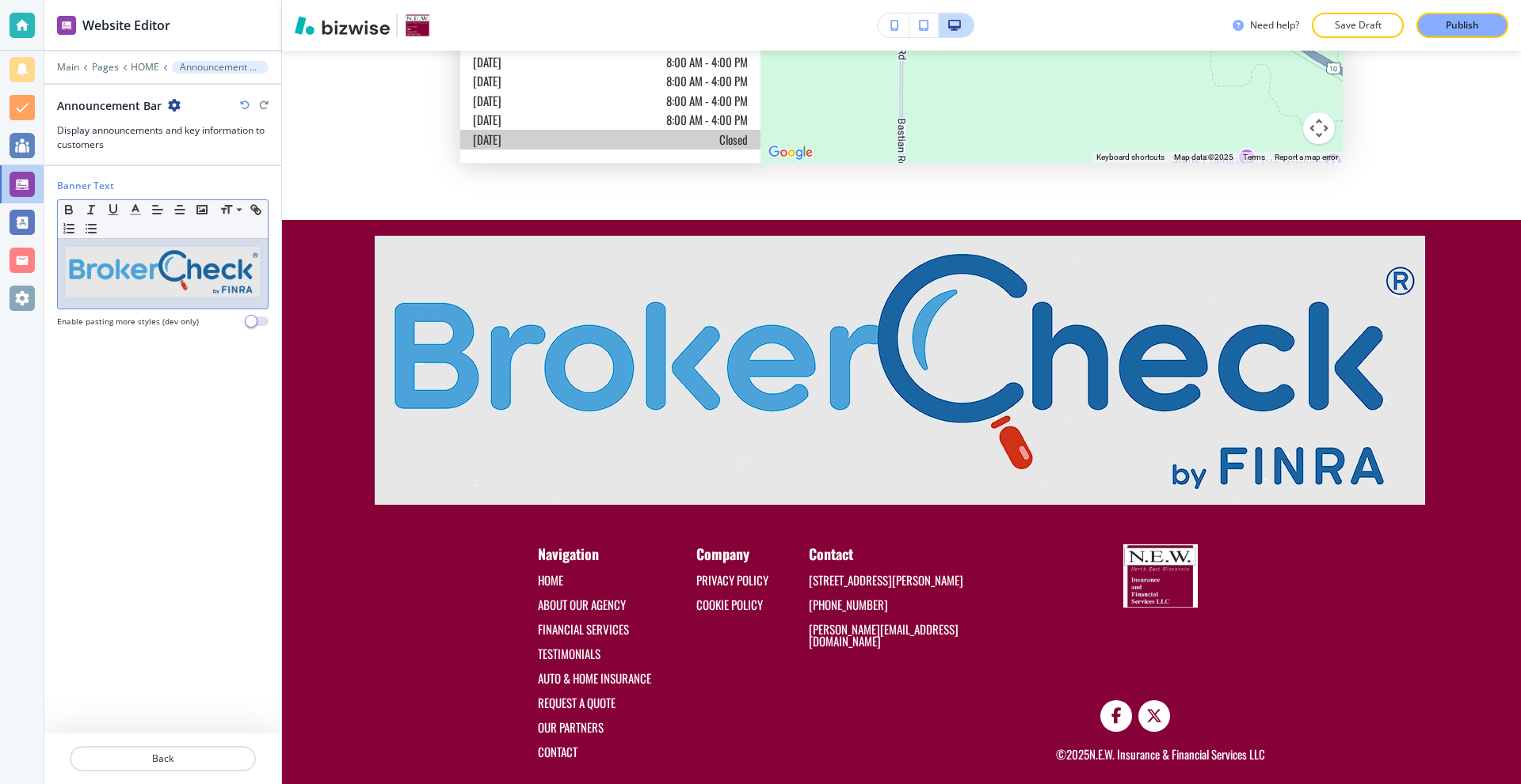
click at [161, 277] on img at bounding box center [162, 271] width 194 height 50
click at [143, 227] on link "50%" at bounding box center [139, 226] width 32 height 21
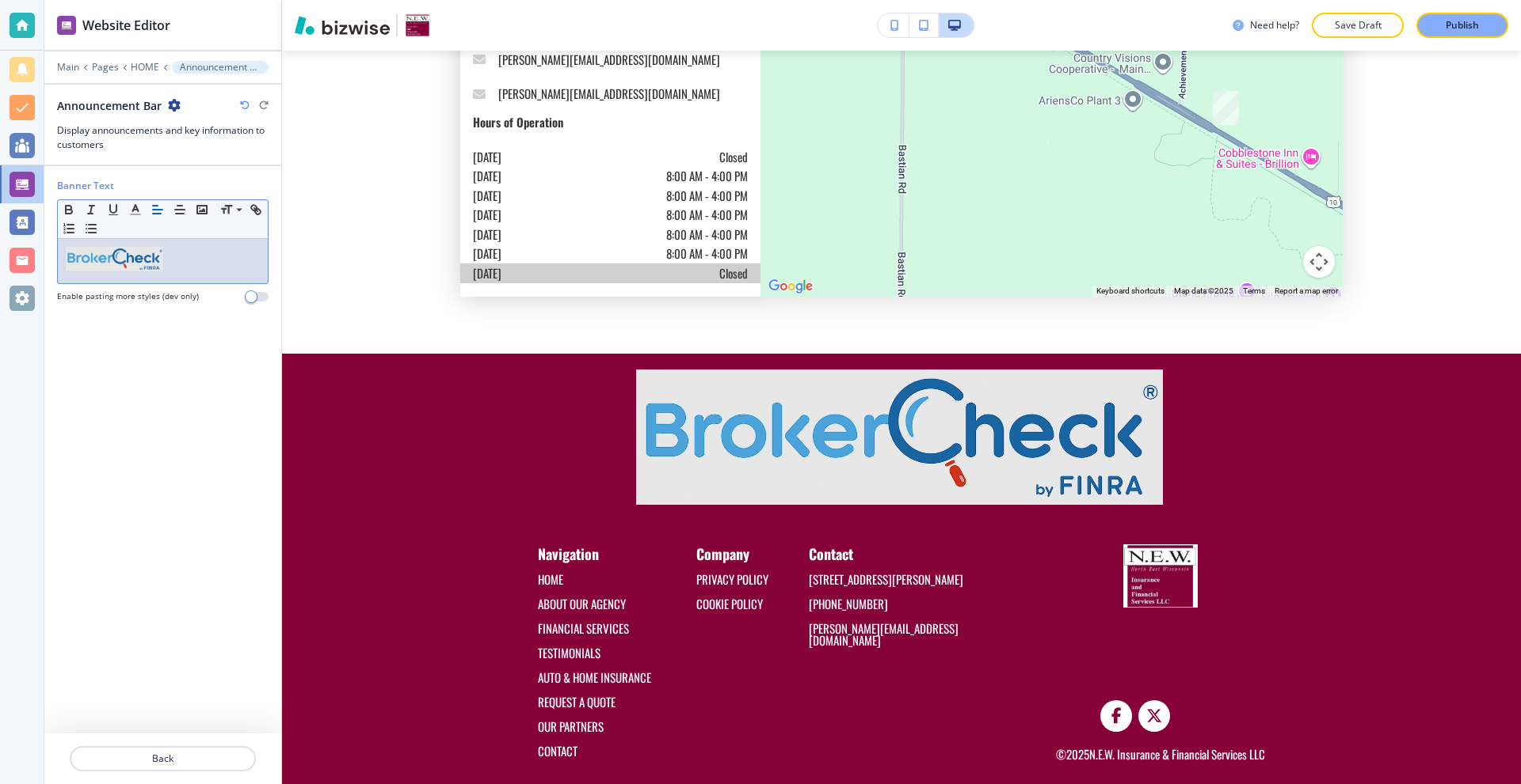
click at [220, 258] on p at bounding box center [162, 261] width 194 height 28
click at [65, 254] on img at bounding box center [114, 259] width 98 height 24
click at [233, 266] on p at bounding box center [162, 261] width 194 height 28
click at [67, 271] on img at bounding box center [114, 259] width 98 height 24
click at [204, 272] on p at bounding box center [162, 261] width 194 height 28
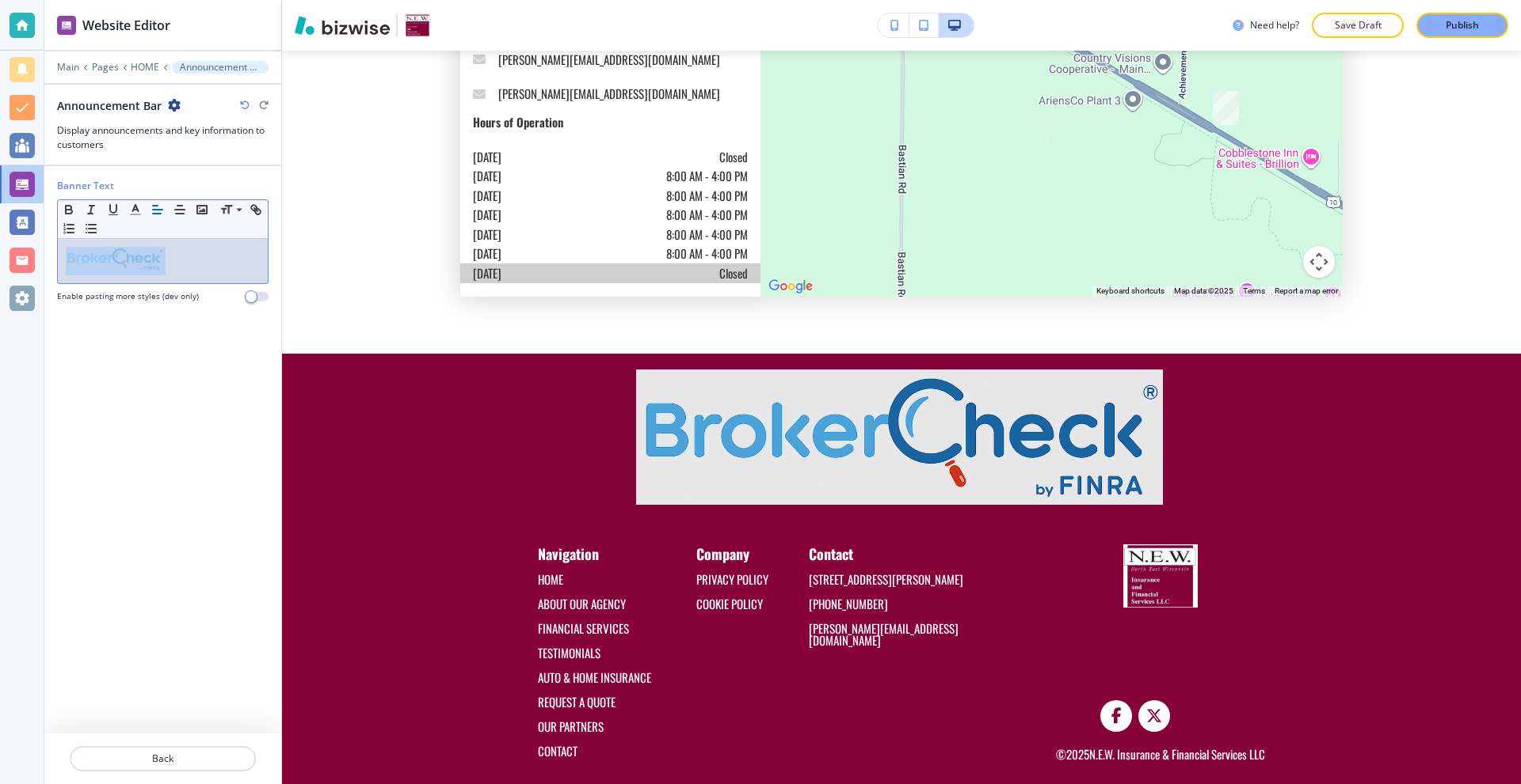
drag, startPoint x: 204, startPoint y: 272, endPoint x: 77, endPoint y: 269, distance: 127.0
click at [77, 269] on p at bounding box center [162, 261] width 194 height 28
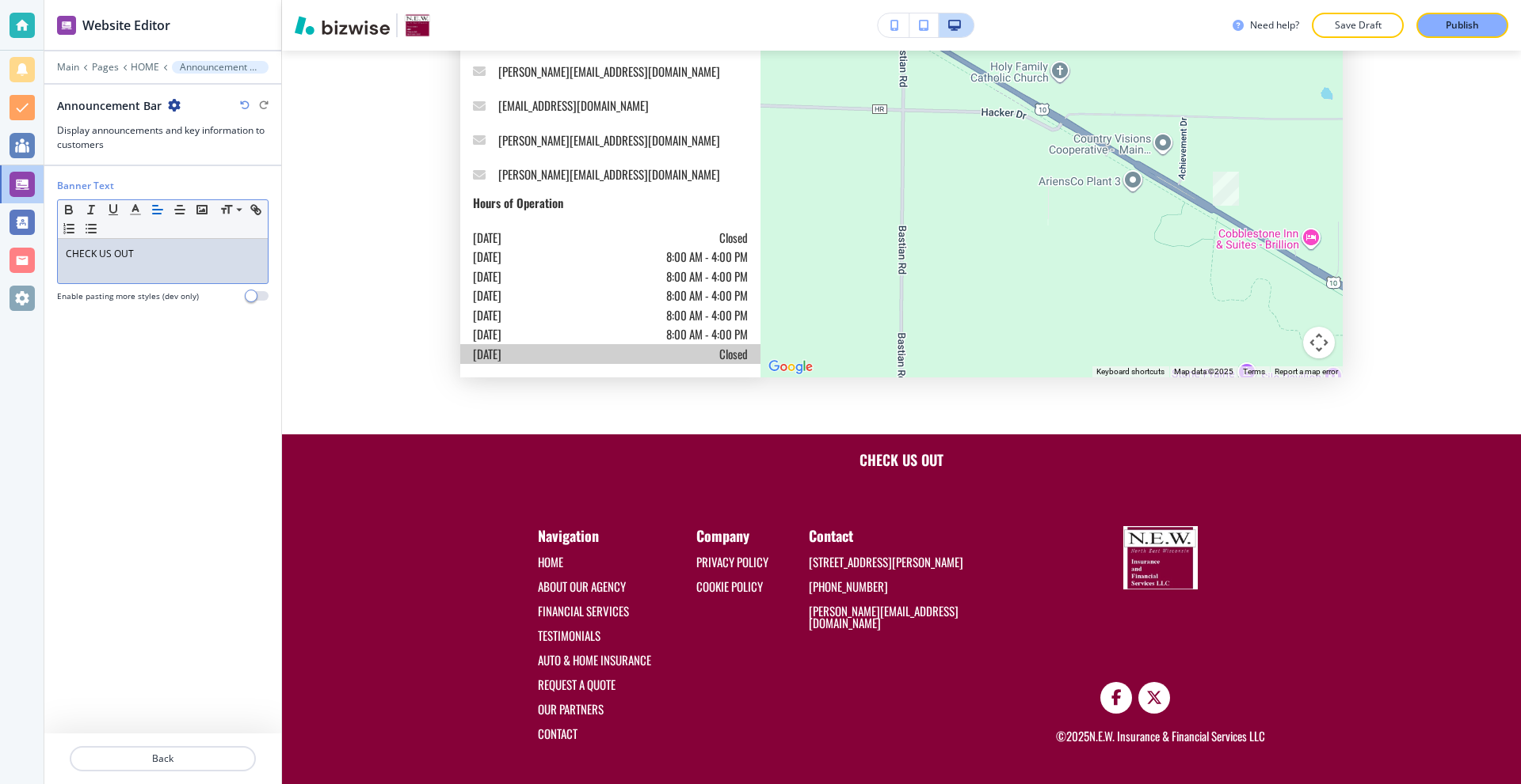
scroll to position [5403, 0]
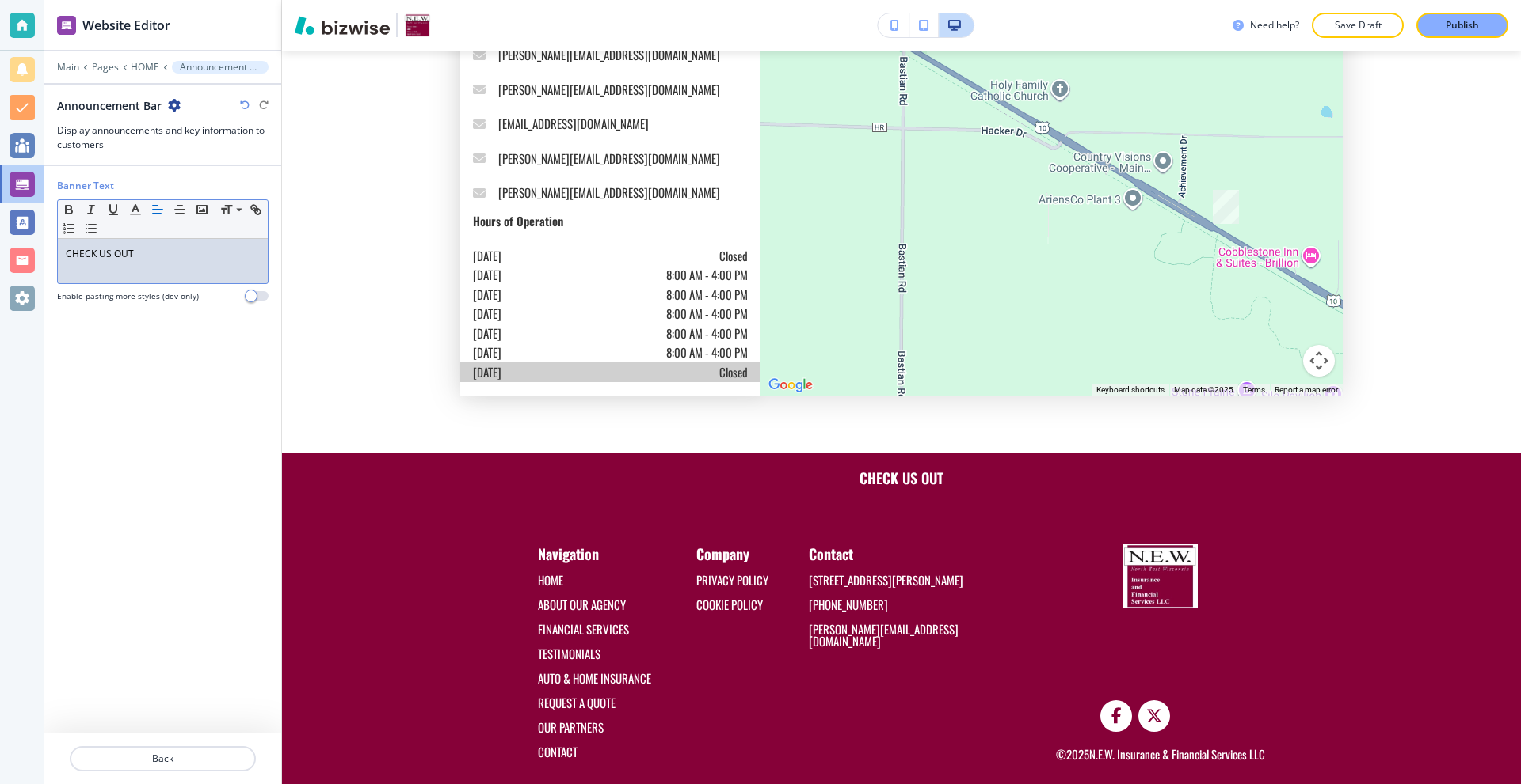
click at [169, 266] on p at bounding box center [162, 268] width 194 height 15
click at [169, 254] on p "CHECK US OUT" at bounding box center [162, 254] width 194 height 15
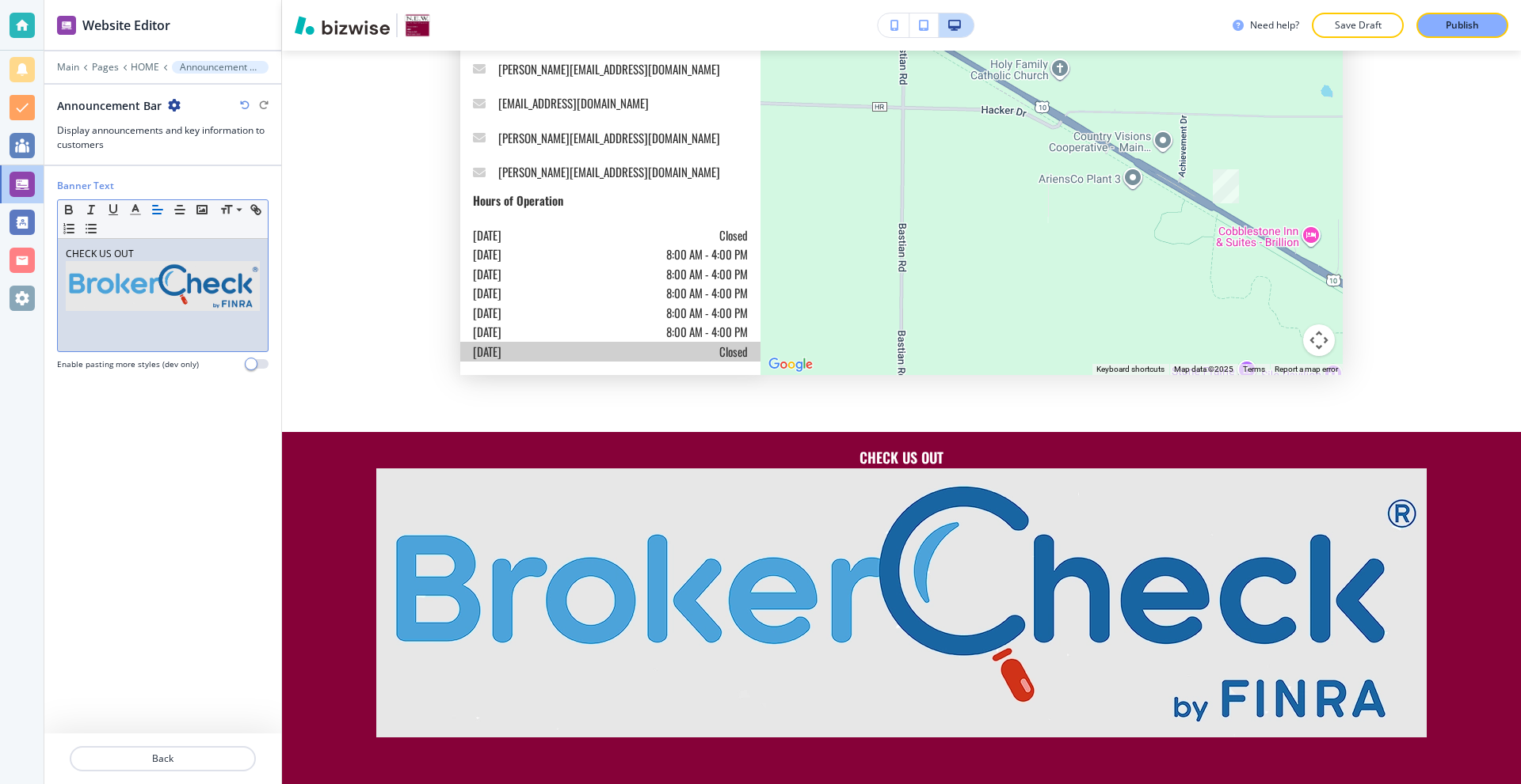
scroll to position [5635, 0]
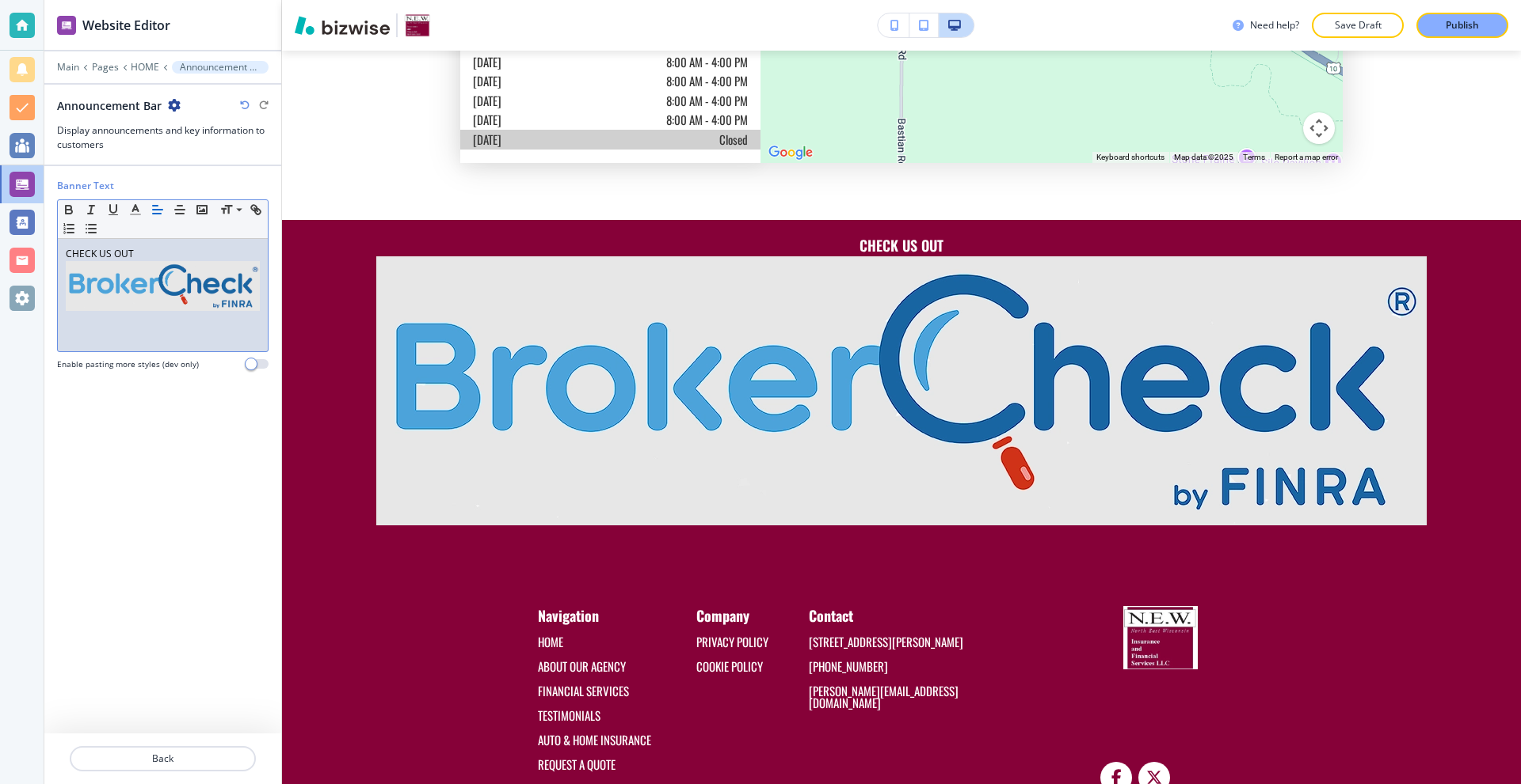
click at [157, 275] on img at bounding box center [162, 286] width 194 height 50
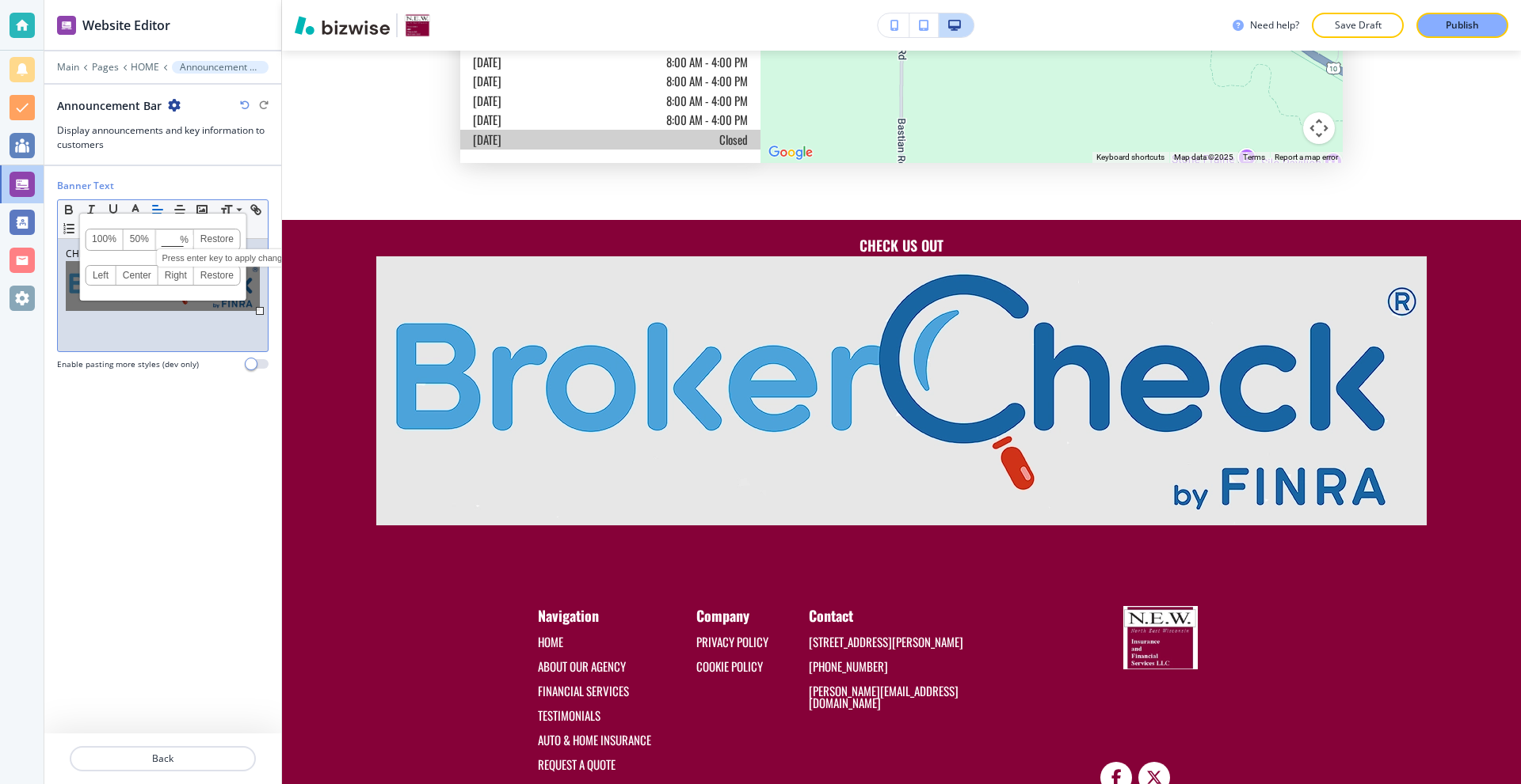
click at [171, 244] on input at bounding box center [175, 240] width 36 height 11
type input "20"
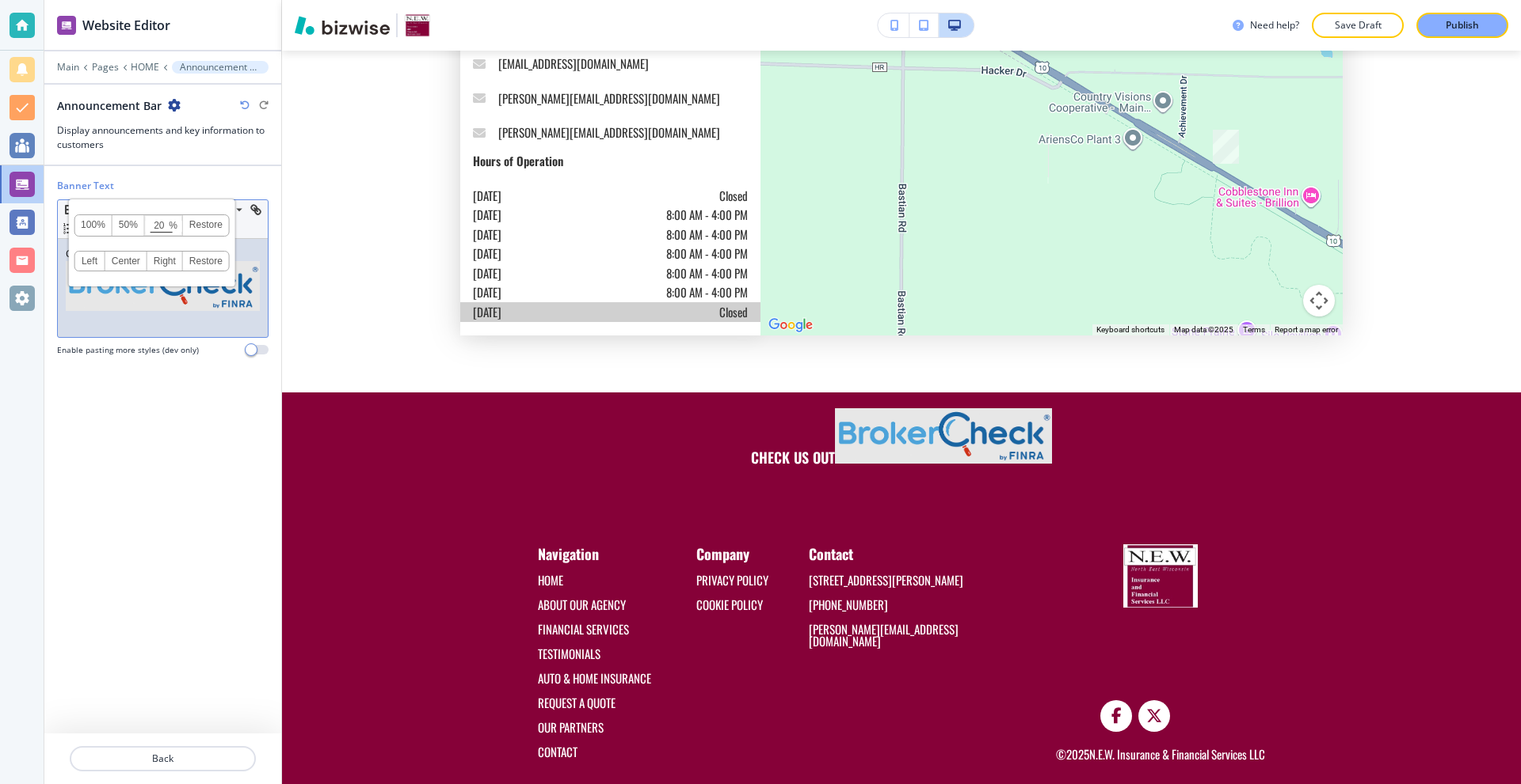
click at [182, 304] on img at bounding box center [162, 286] width 194 height 50
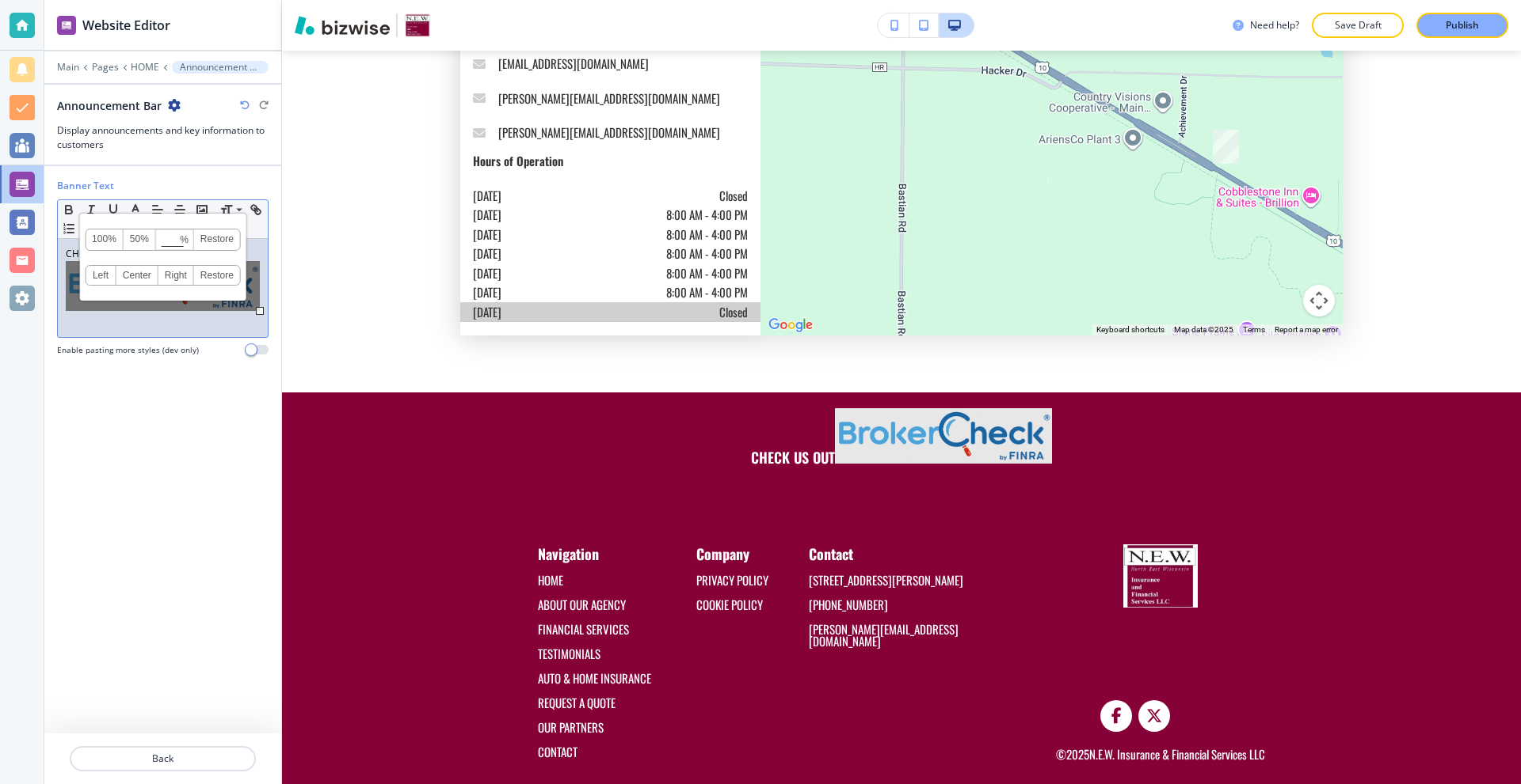
click at [83, 312] on p "CHECK US OUT" at bounding box center [162, 281] width 194 height 68
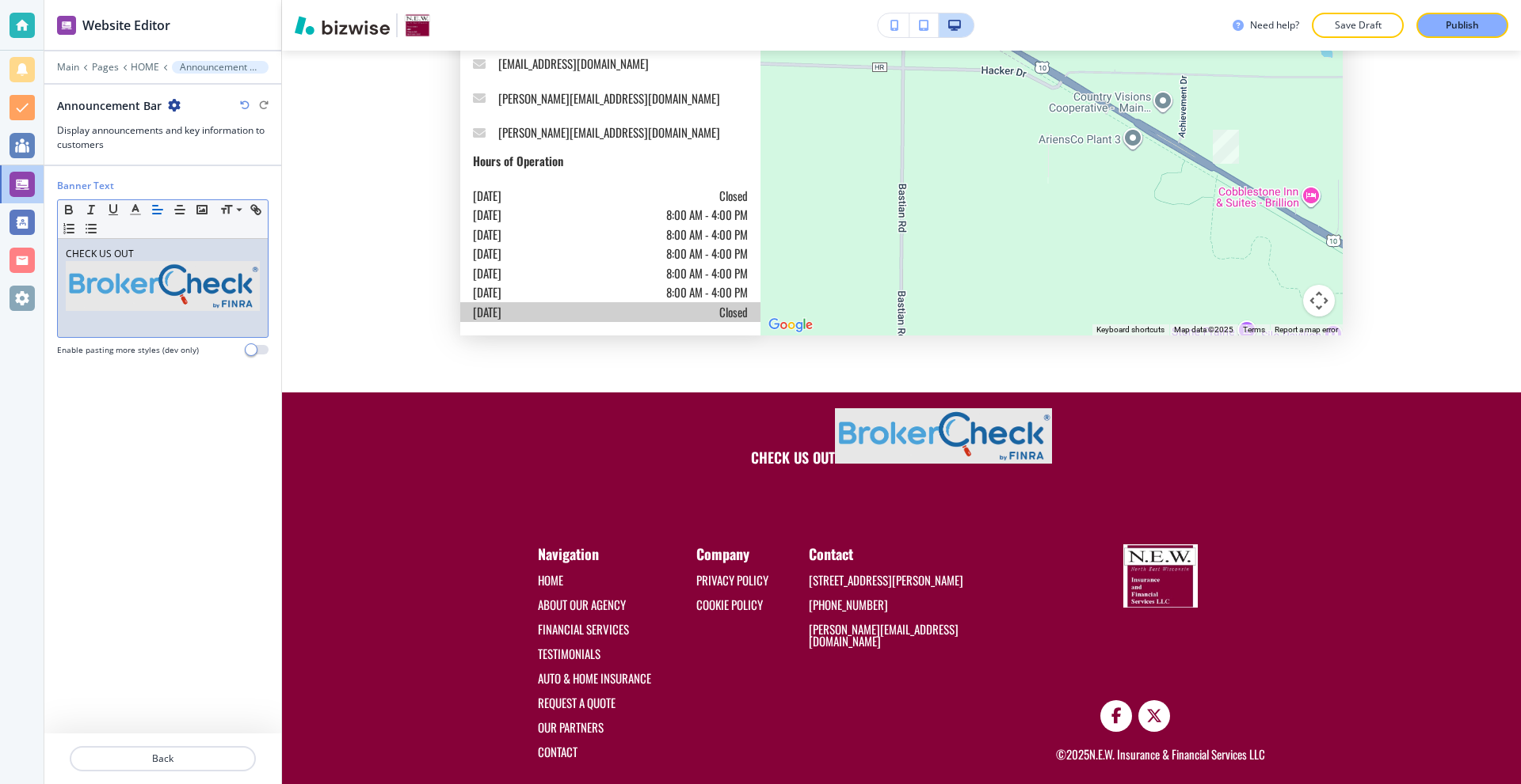
click at [153, 255] on p "CHECK US OUT" at bounding box center [162, 281] width 194 height 68
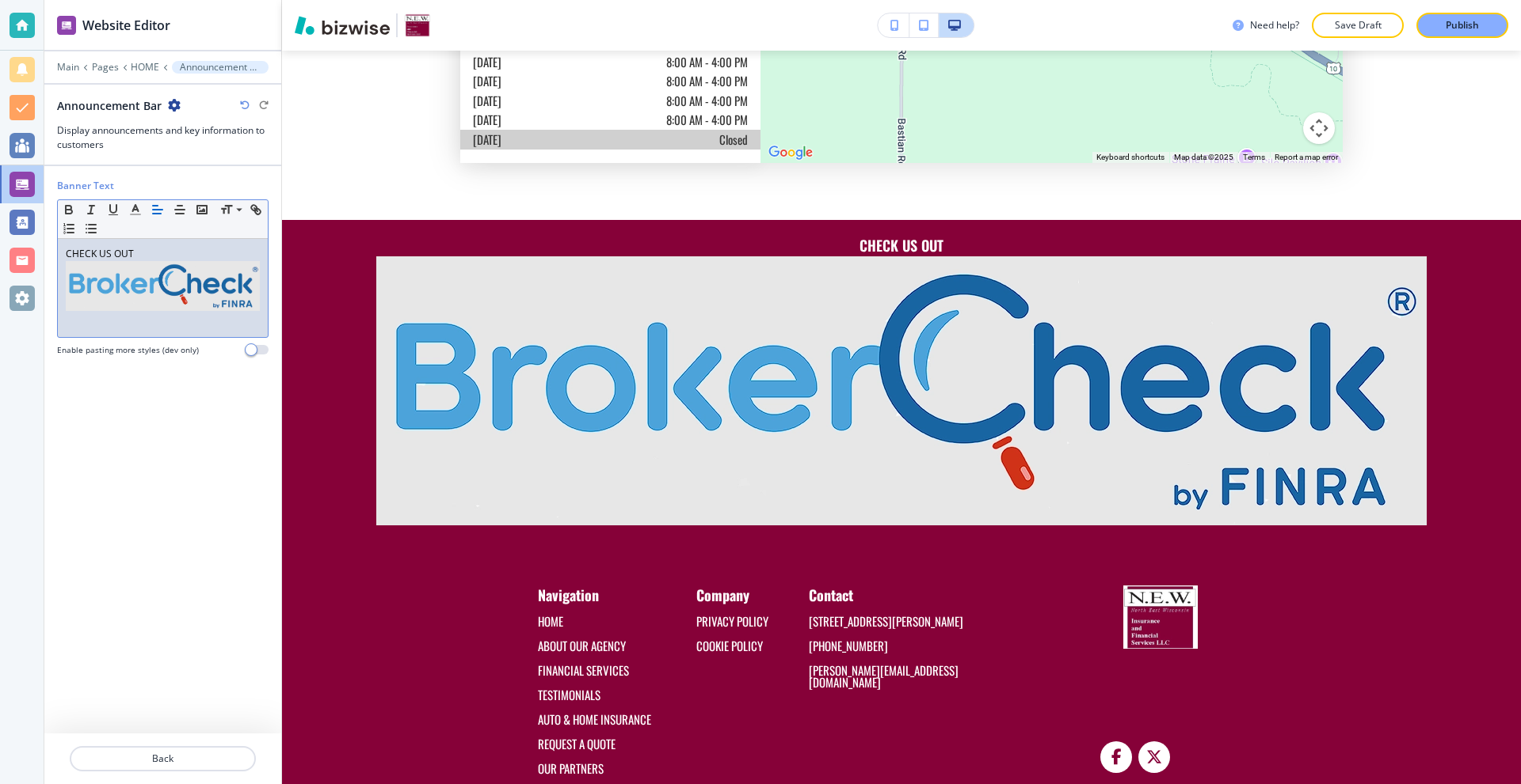
click at [174, 278] on img at bounding box center [162, 286] width 194 height 50
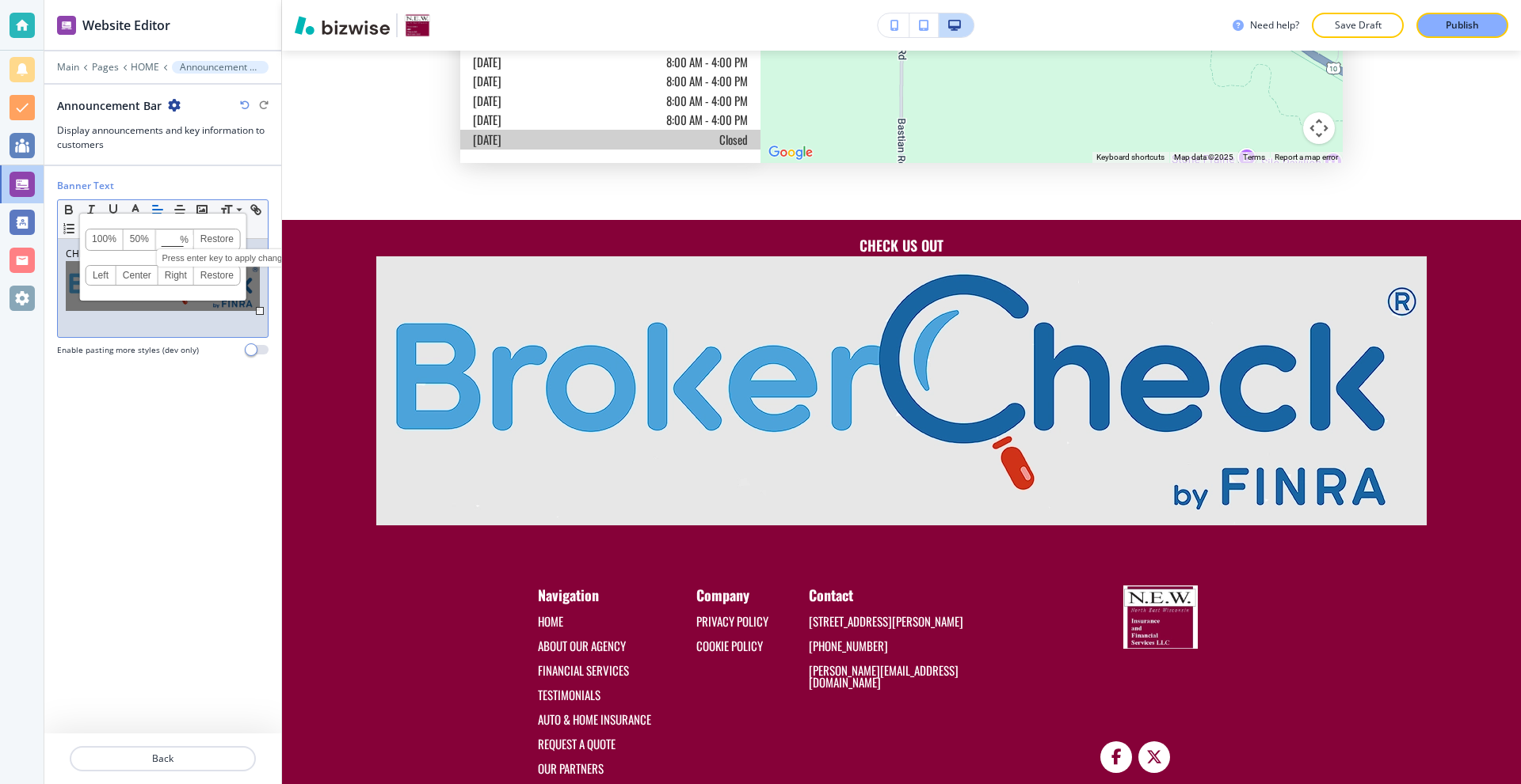
click at [170, 237] on input at bounding box center [175, 240] width 36 height 11
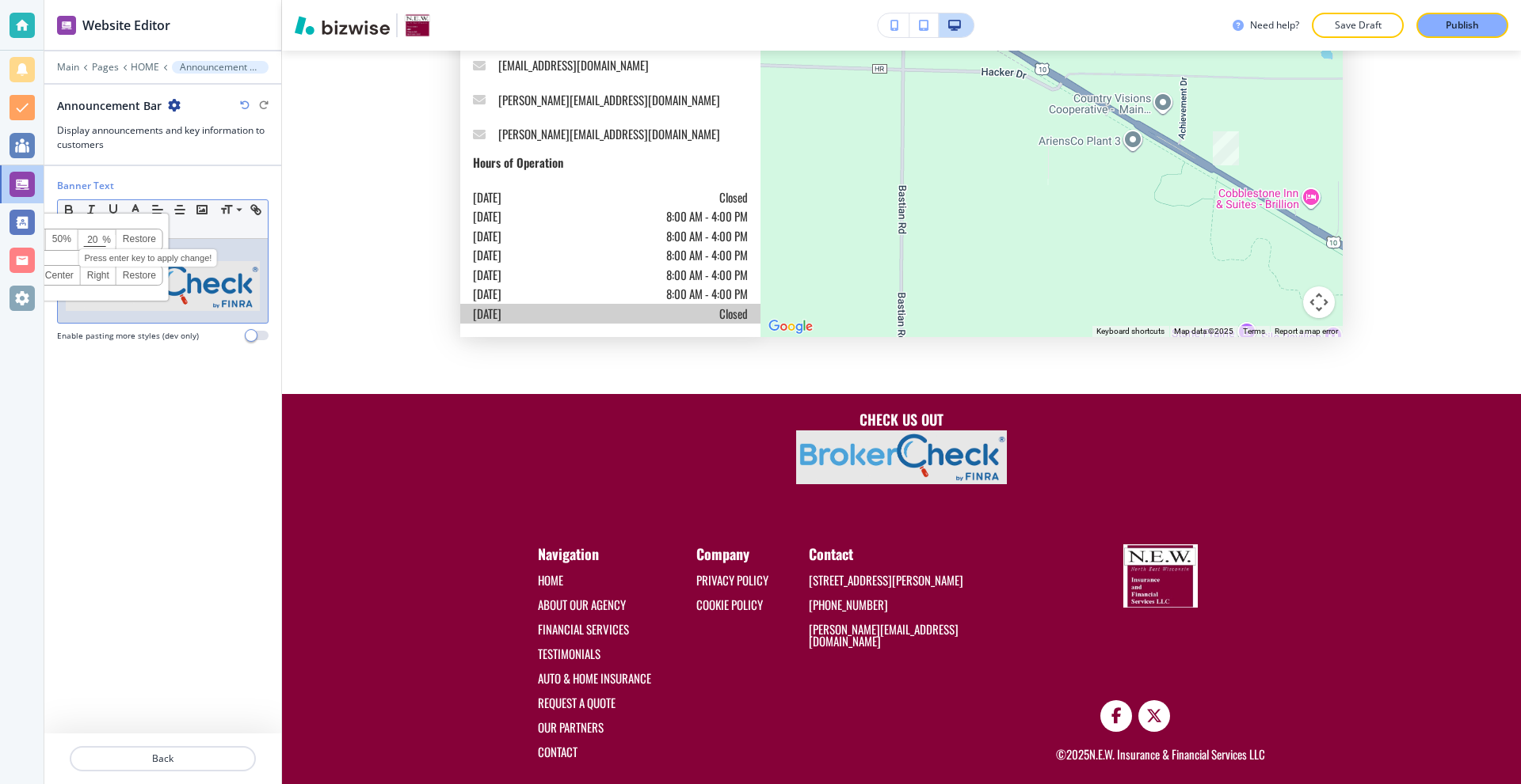
drag, startPoint x: 97, startPoint y: 237, endPoint x: 88, endPoint y: 236, distance: 9.1
click at [88, 236] on input "20" at bounding box center [97, 240] width 36 height 11
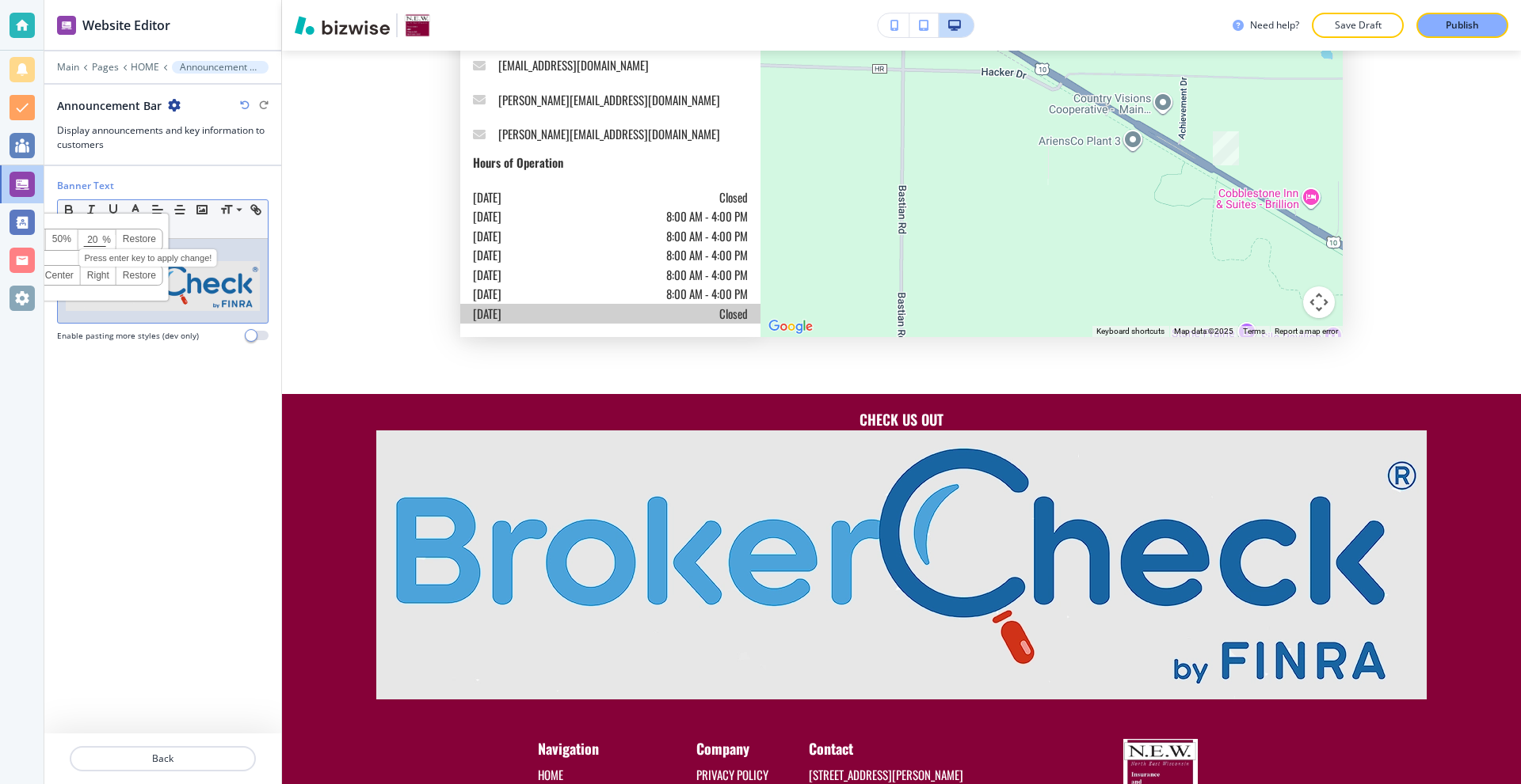
scroll to position [5635, 0]
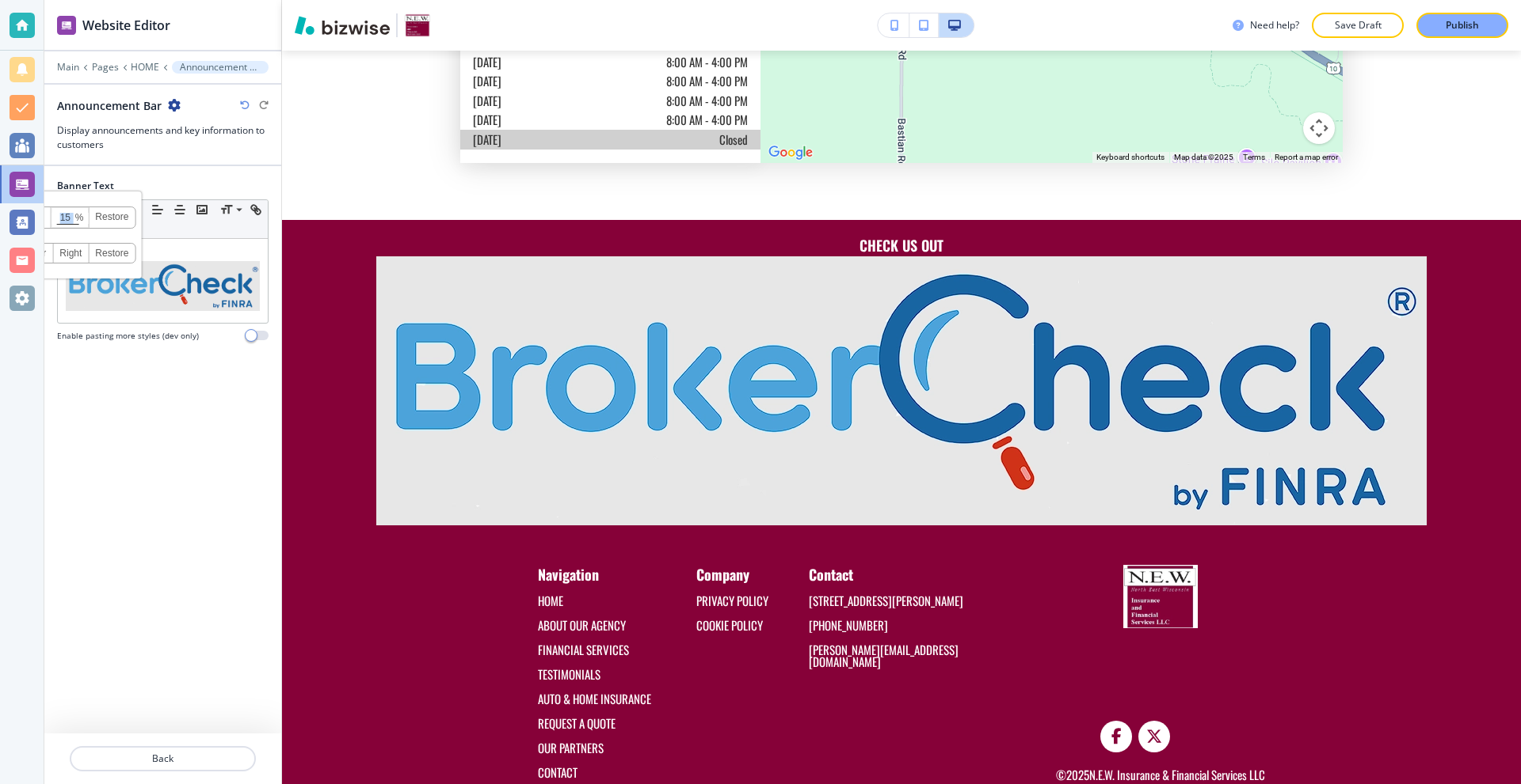
drag, startPoint x: 77, startPoint y: 218, endPoint x: 62, endPoint y: 215, distance: 15.3
click at [62, 215] on span "15 % Press enter key to apply change!" at bounding box center [69, 217] width 38 height 21
click at [84, 224] on input "15" at bounding box center [69, 218] width 36 height 11
drag, startPoint x: 69, startPoint y: 218, endPoint x: 56, endPoint y: 216, distance: 13.2
click at [56, 216] on input "15" at bounding box center [69, 218] width 36 height 11
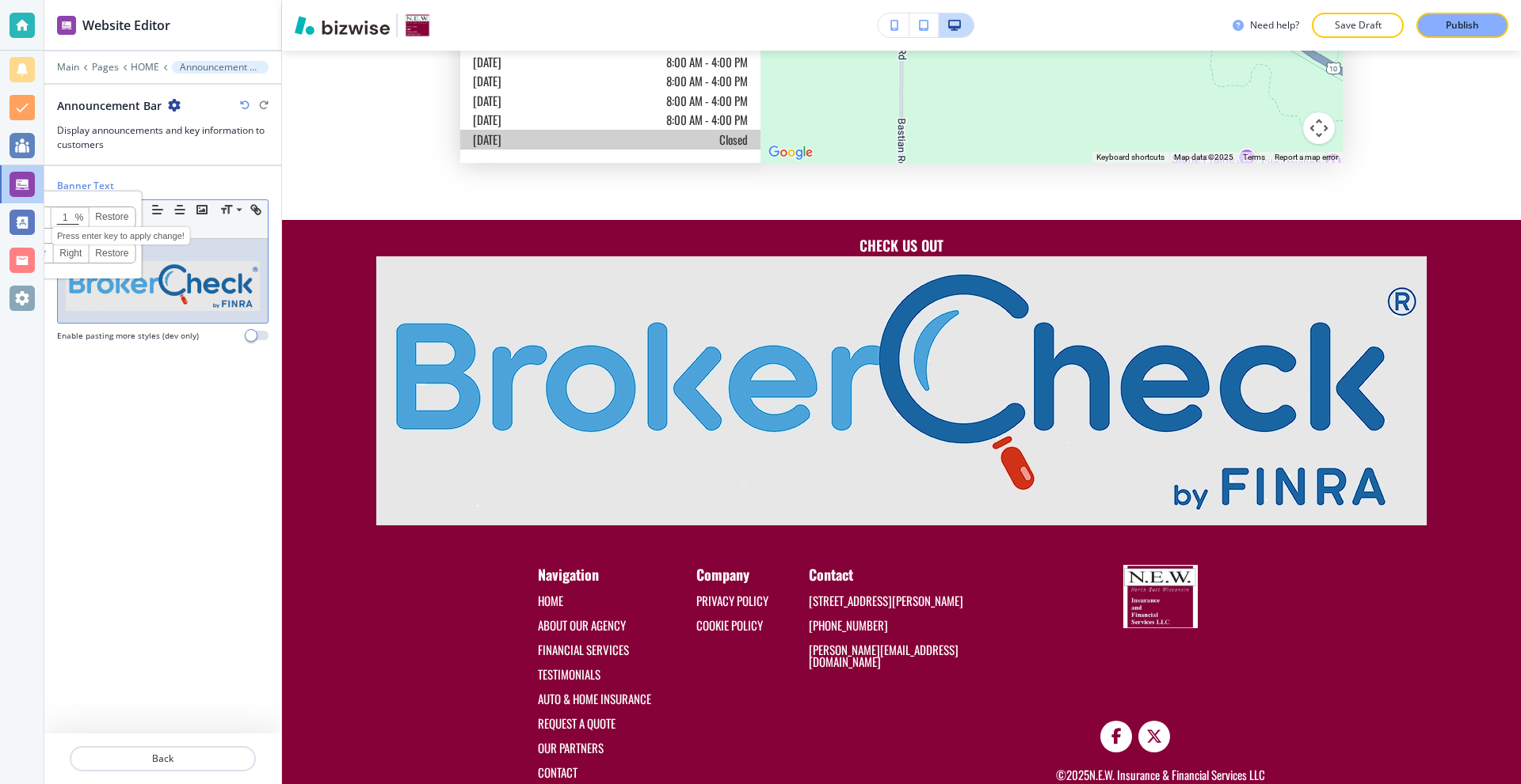
type input "15"
click at [132, 296] on img at bounding box center [162, 286] width 194 height 50
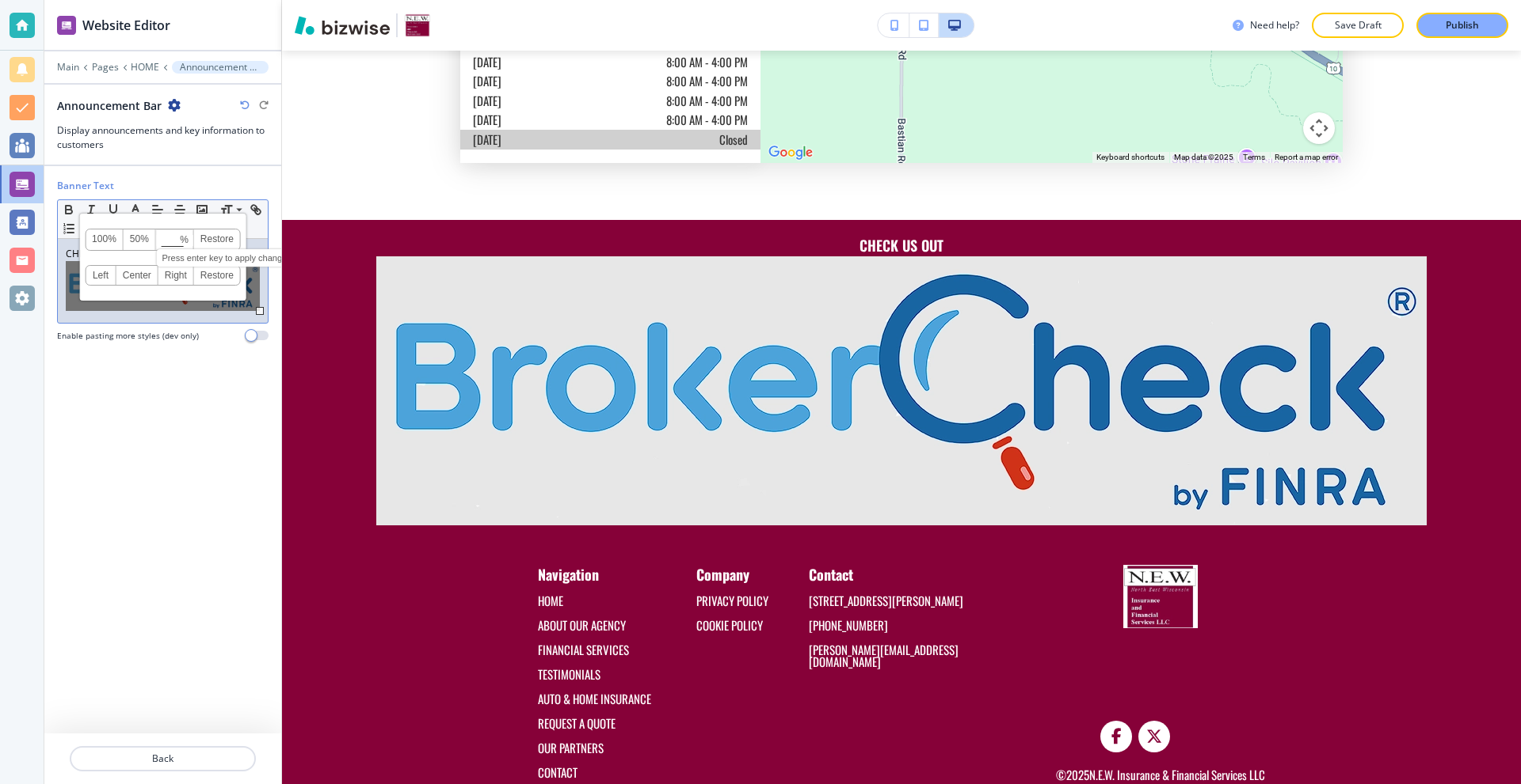
click at [162, 238] on input at bounding box center [175, 240] width 36 height 11
type input "15"
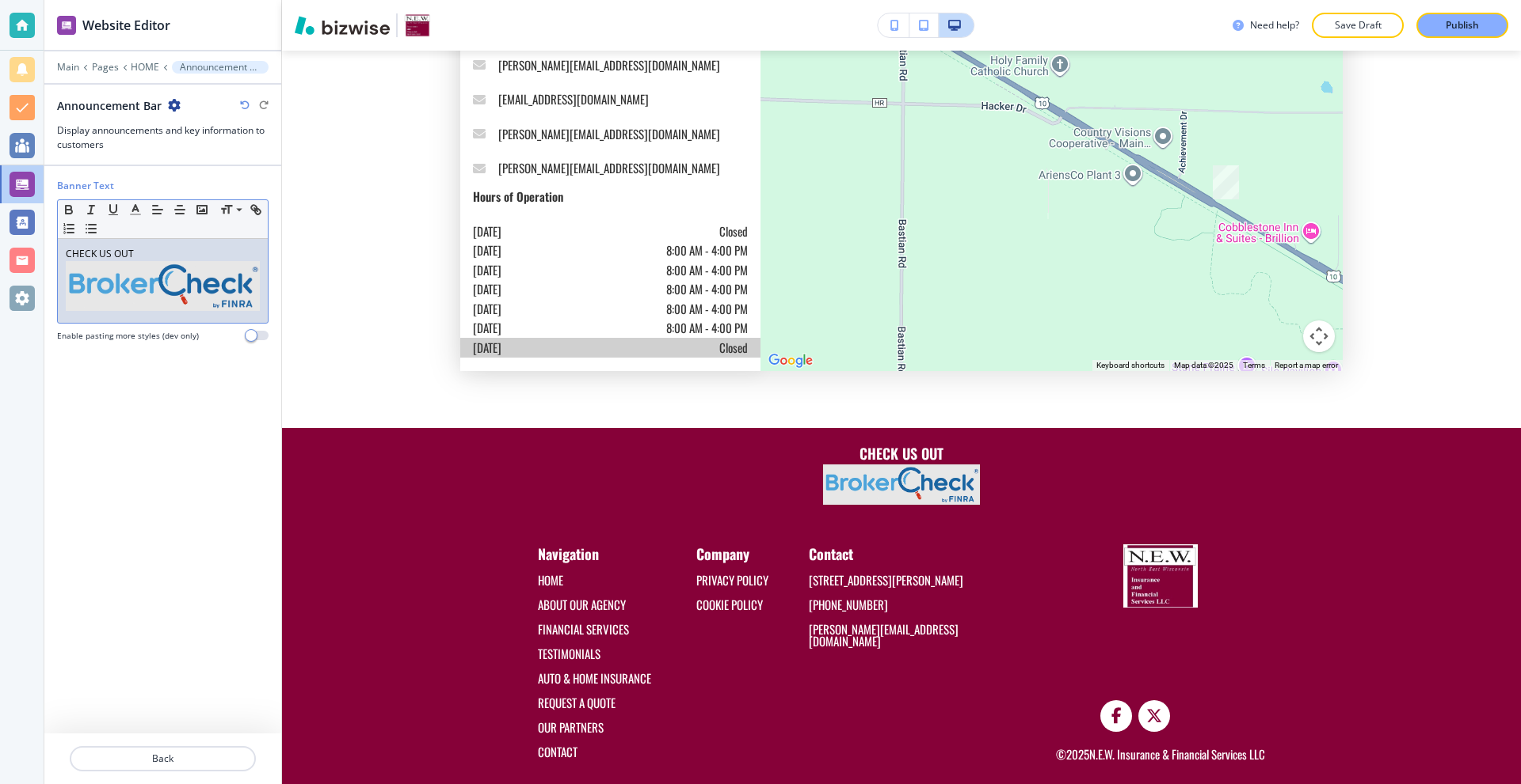
click at [208, 247] on p "CHECK US OUT" at bounding box center [162, 254] width 194 height 15
drag, startPoint x: 170, startPoint y: 245, endPoint x: 66, endPoint y: 247, distance: 104.0
click at [66, 247] on p "CHECK US OUT" at bounding box center [162, 254] width 194 height 15
click at [253, 206] on icon "button" at bounding box center [254, 208] width 6 height 6
click at [190, 224] on input "CHECK US OUT" at bounding box center [163, 223] width 95 height 21
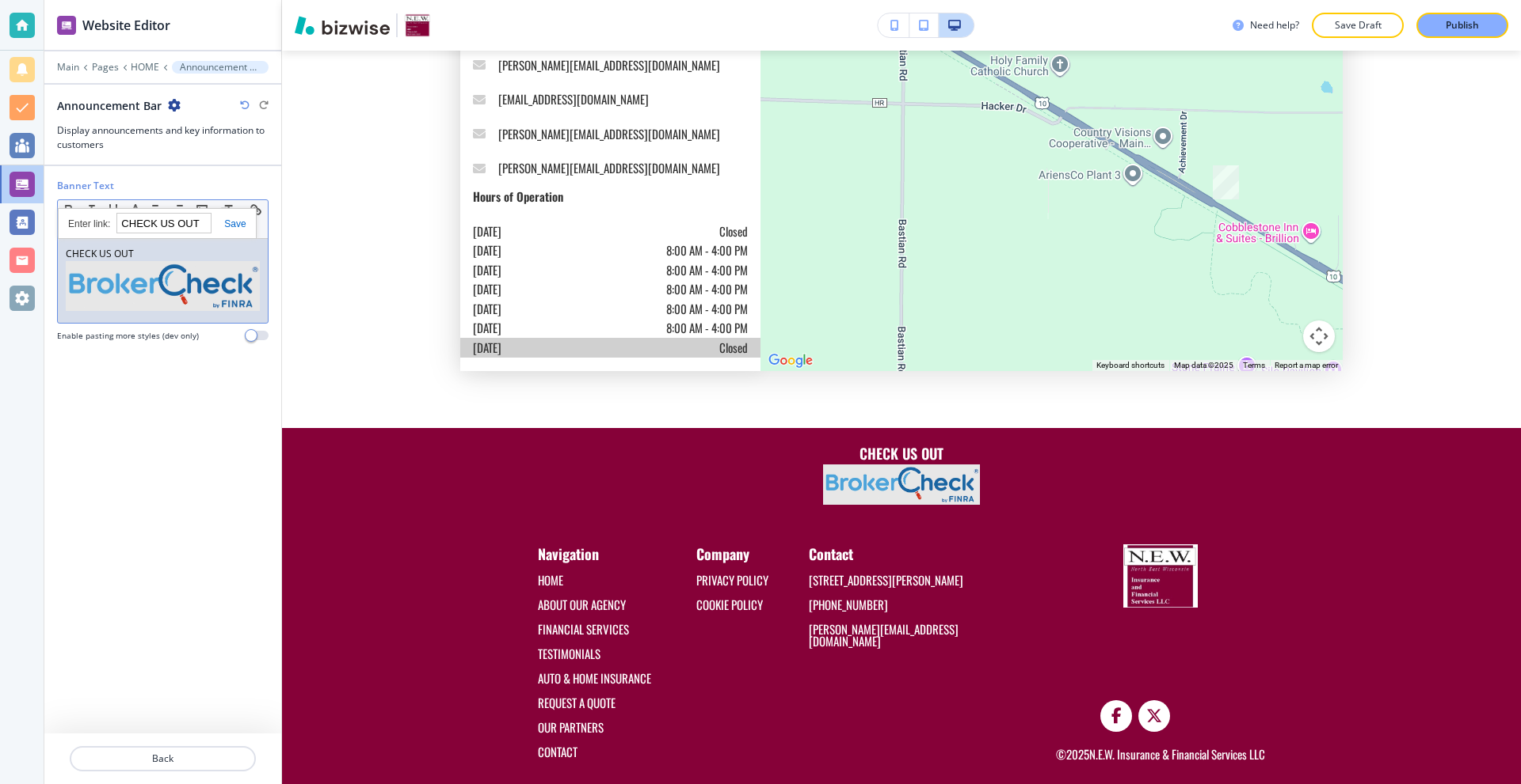
paste input "[URL][DOMAIN_NAME]"
type input "[URL][DOMAIN_NAME]"
click at [234, 227] on link at bounding box center [228, 224] width 34 height 11
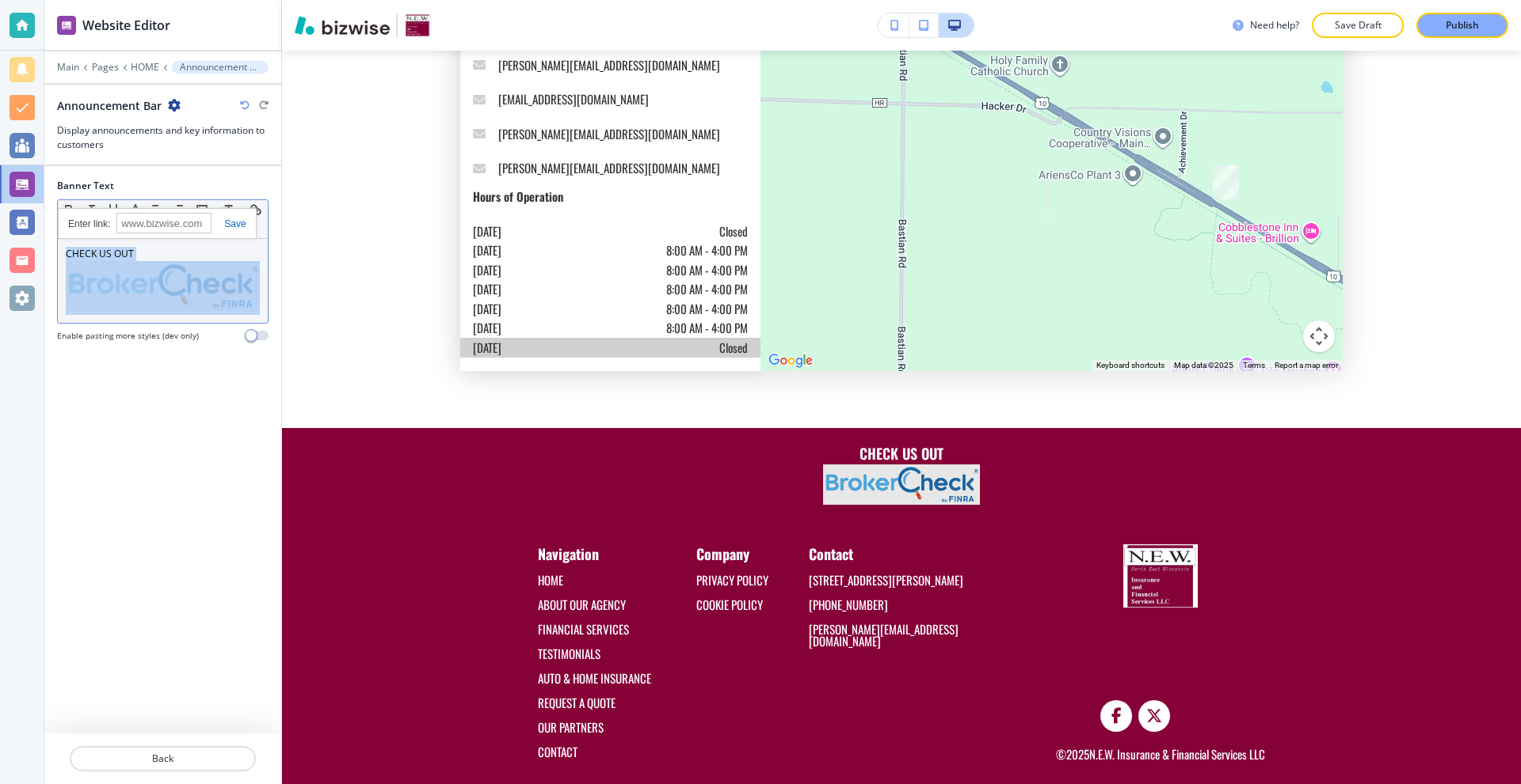
scroll to position [5635, 0]
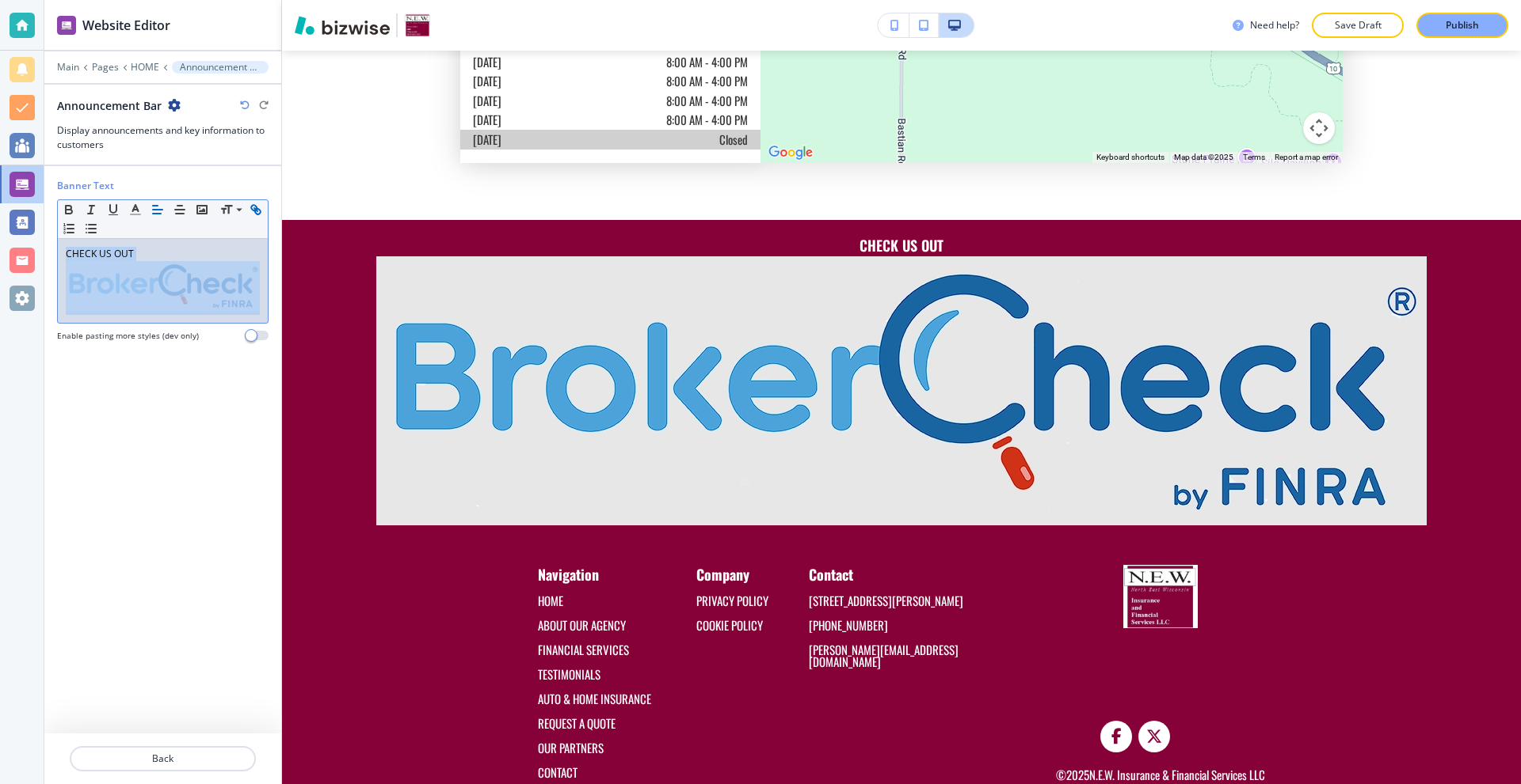
click at [208, 297] on img at bounding box center [162, 286] width 194 height 50
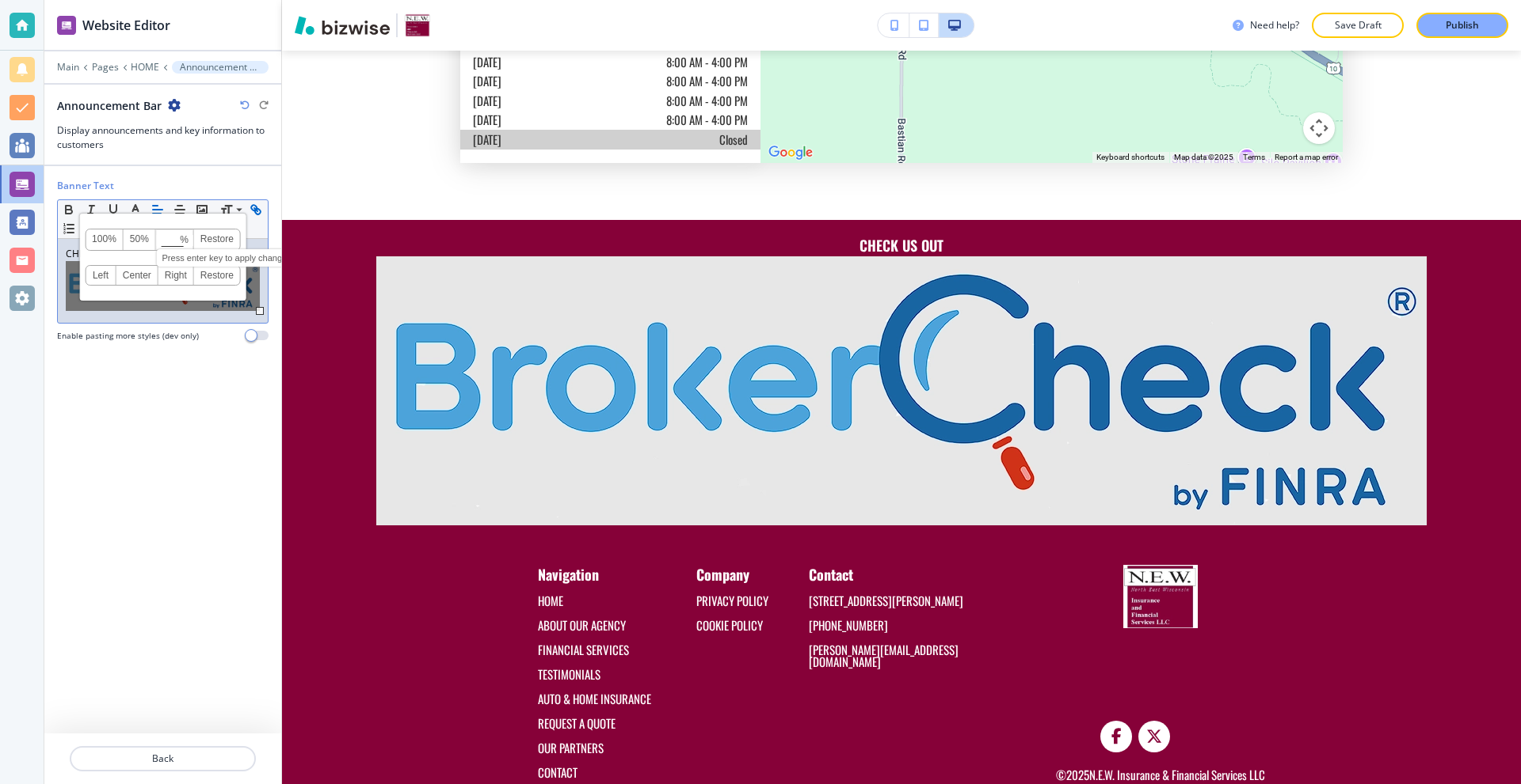
click at [163, 240] on input at bounding box center [175, 240] width 36 height 11
type input "15"
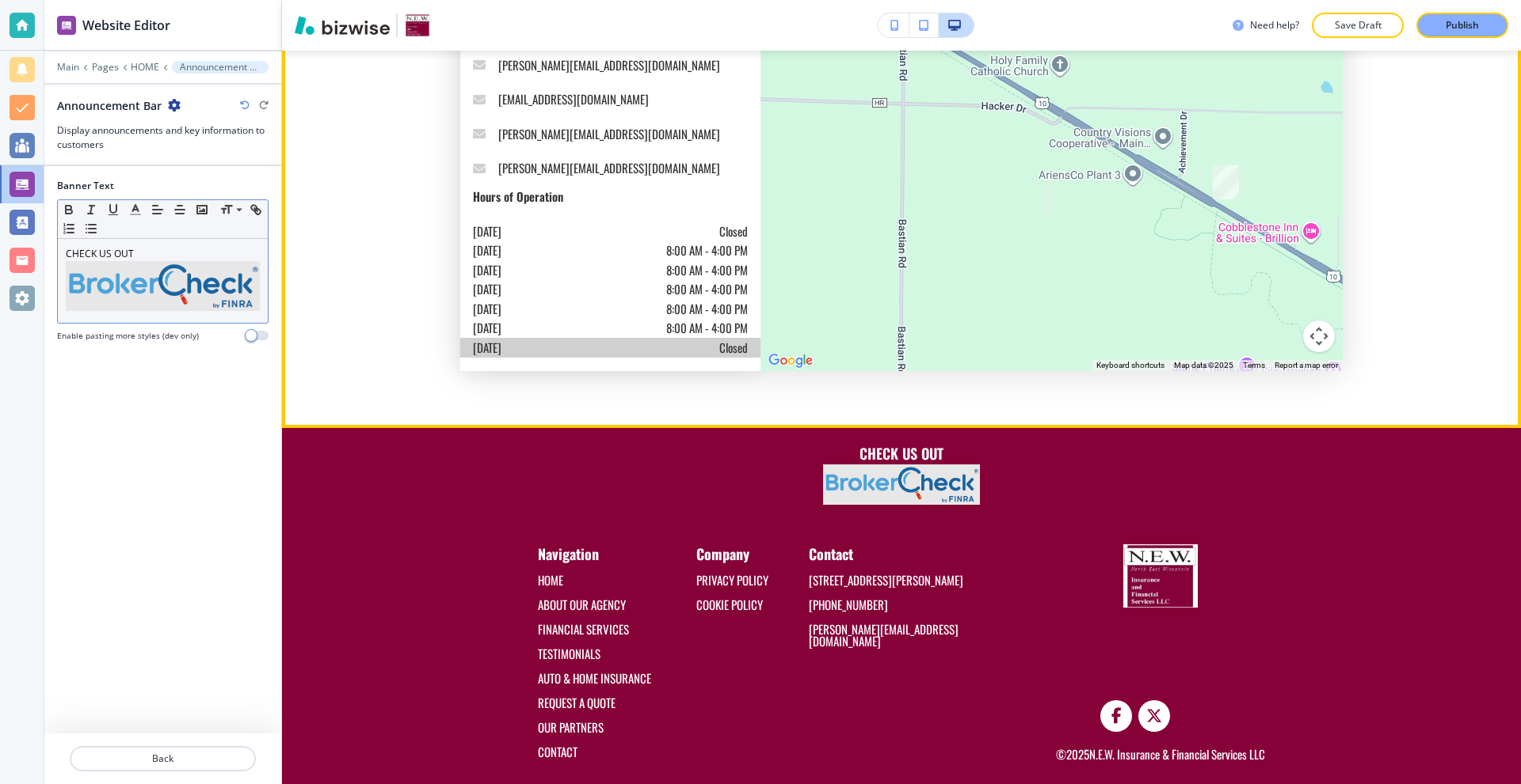
click at [854, 381] on section "Our Location Serving the [GEOGRAPHIC_DATA] Area Extended hours by appointment o…" at bounding box center [902, 50] width 1239 height 757
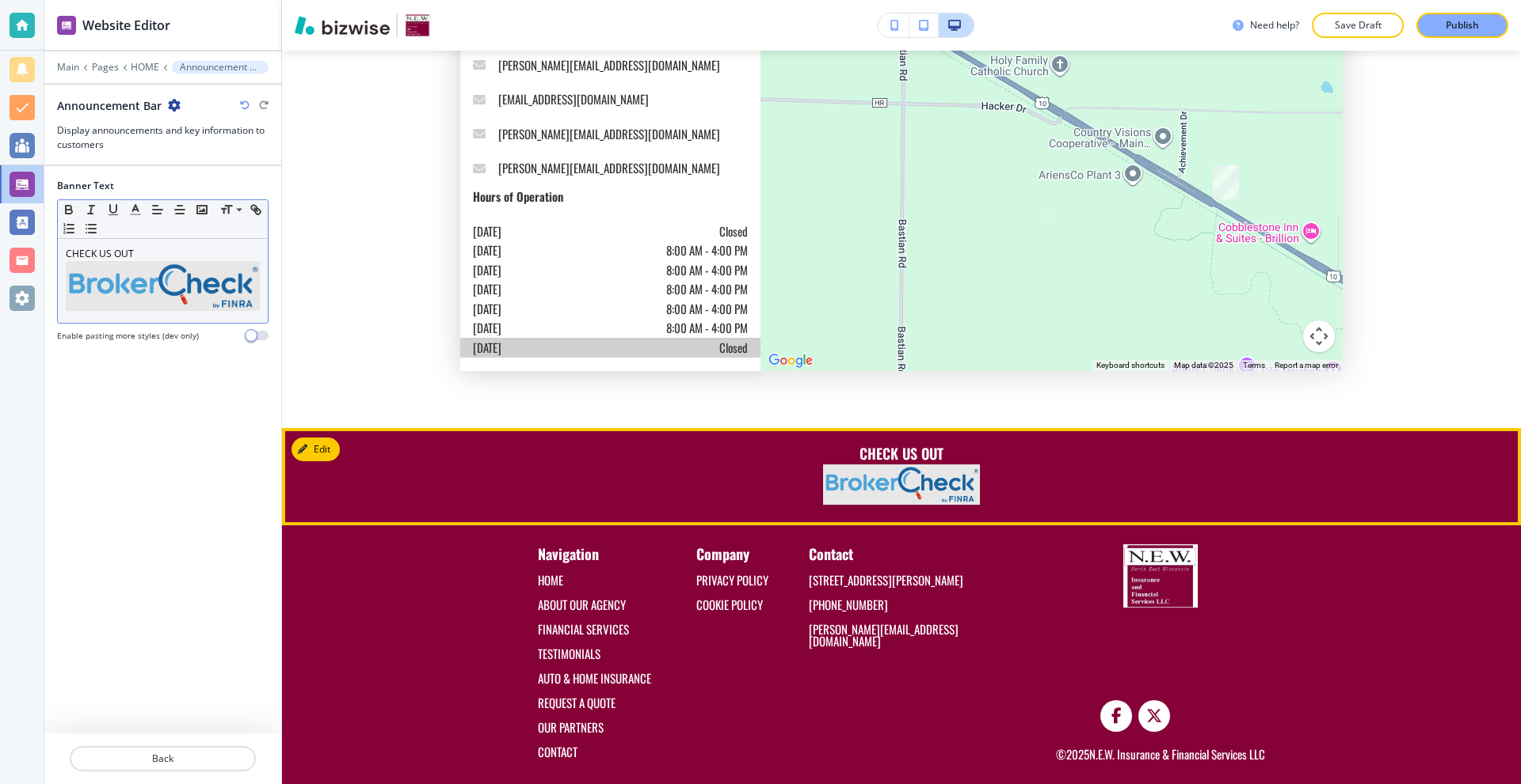
click at [894, 443] on link "CHECK US OUT" at bounding box center [902, 453] width 84 height 21
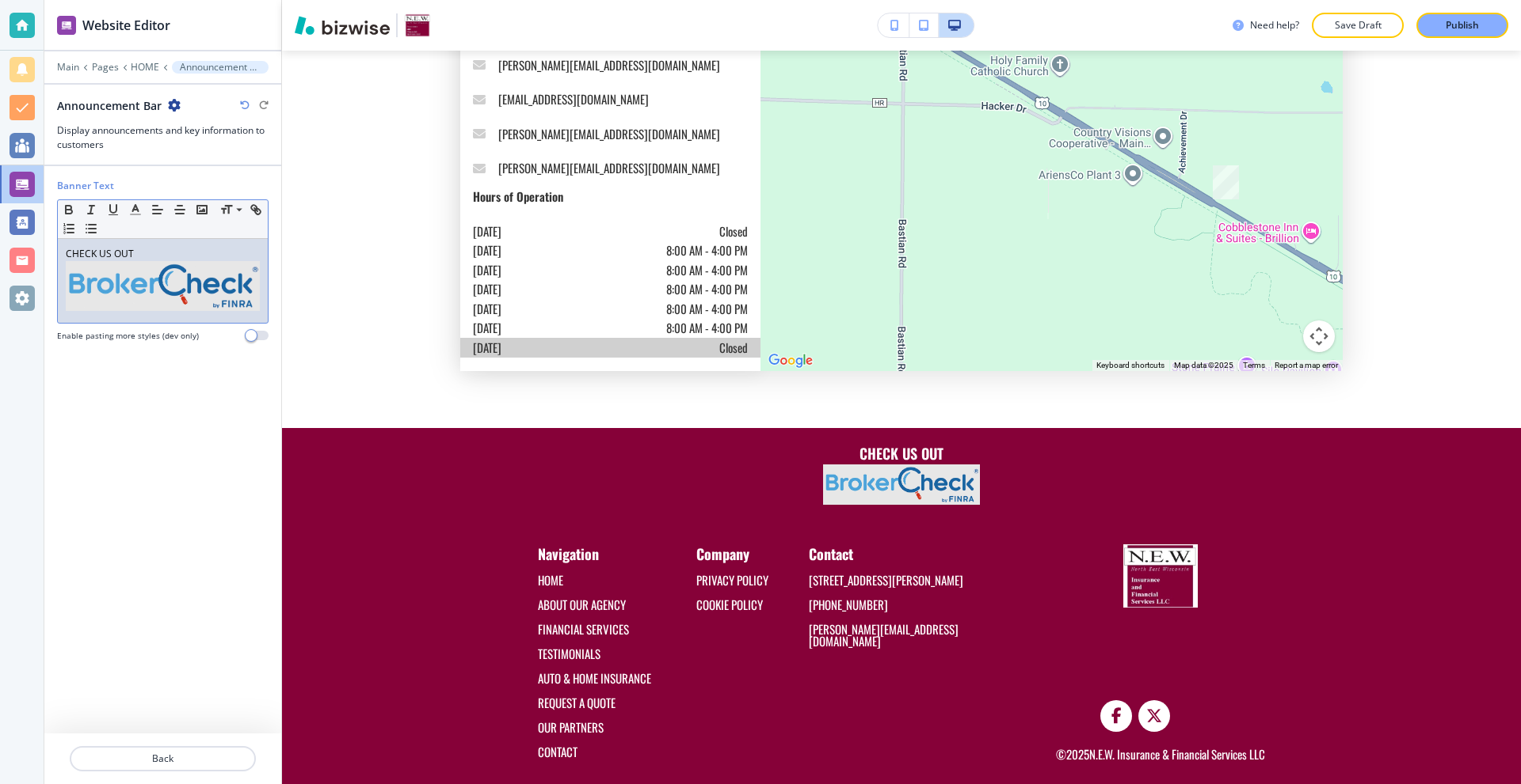
click at [155, 257] on p "CHECK US OUT" at bounding box center [162, 254] width 194 height 15
click at [264, 304] on div "CHECK US OUT" at bounding box center [162, 281] width 210 height 84
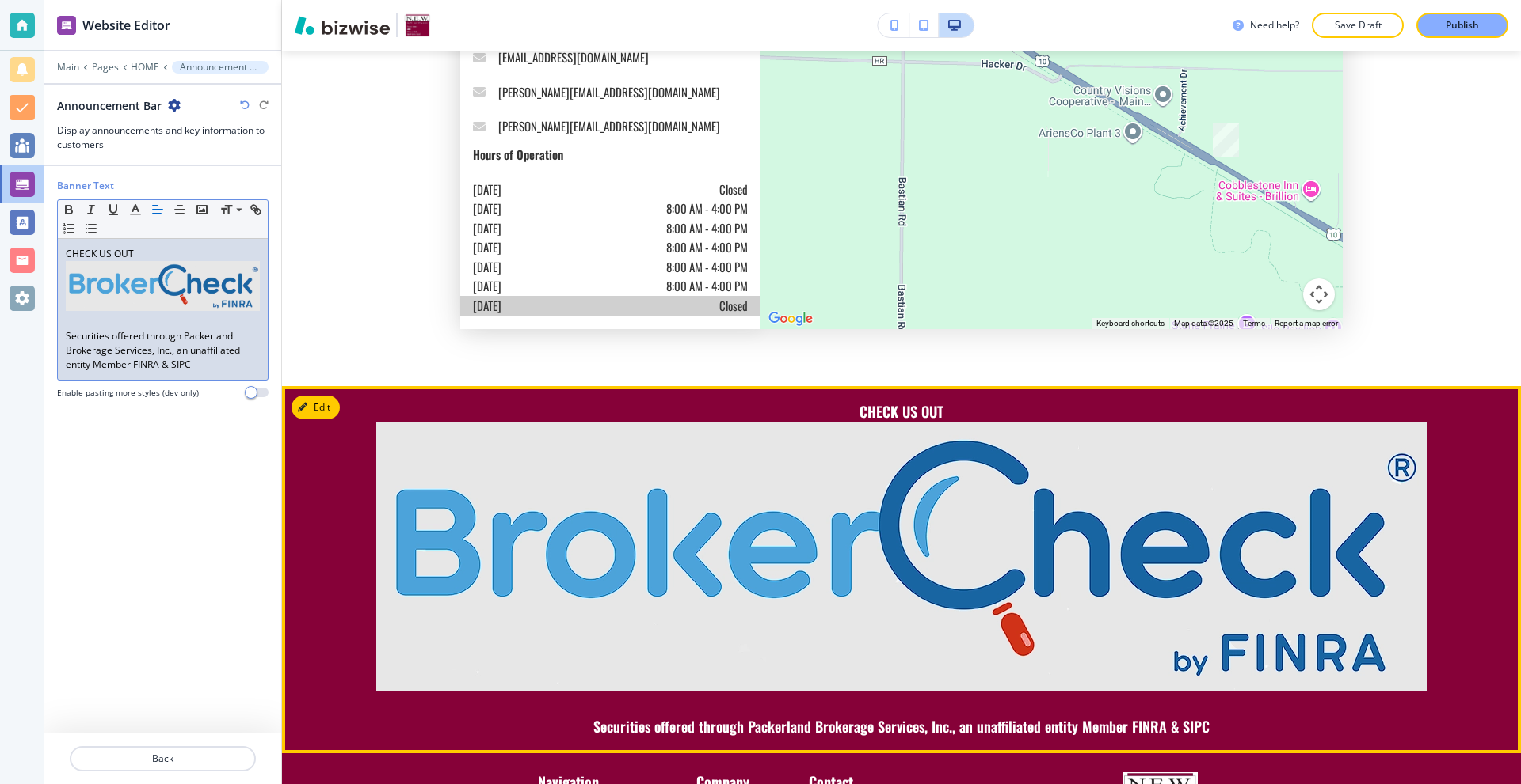
scroll to position [5665, 0]
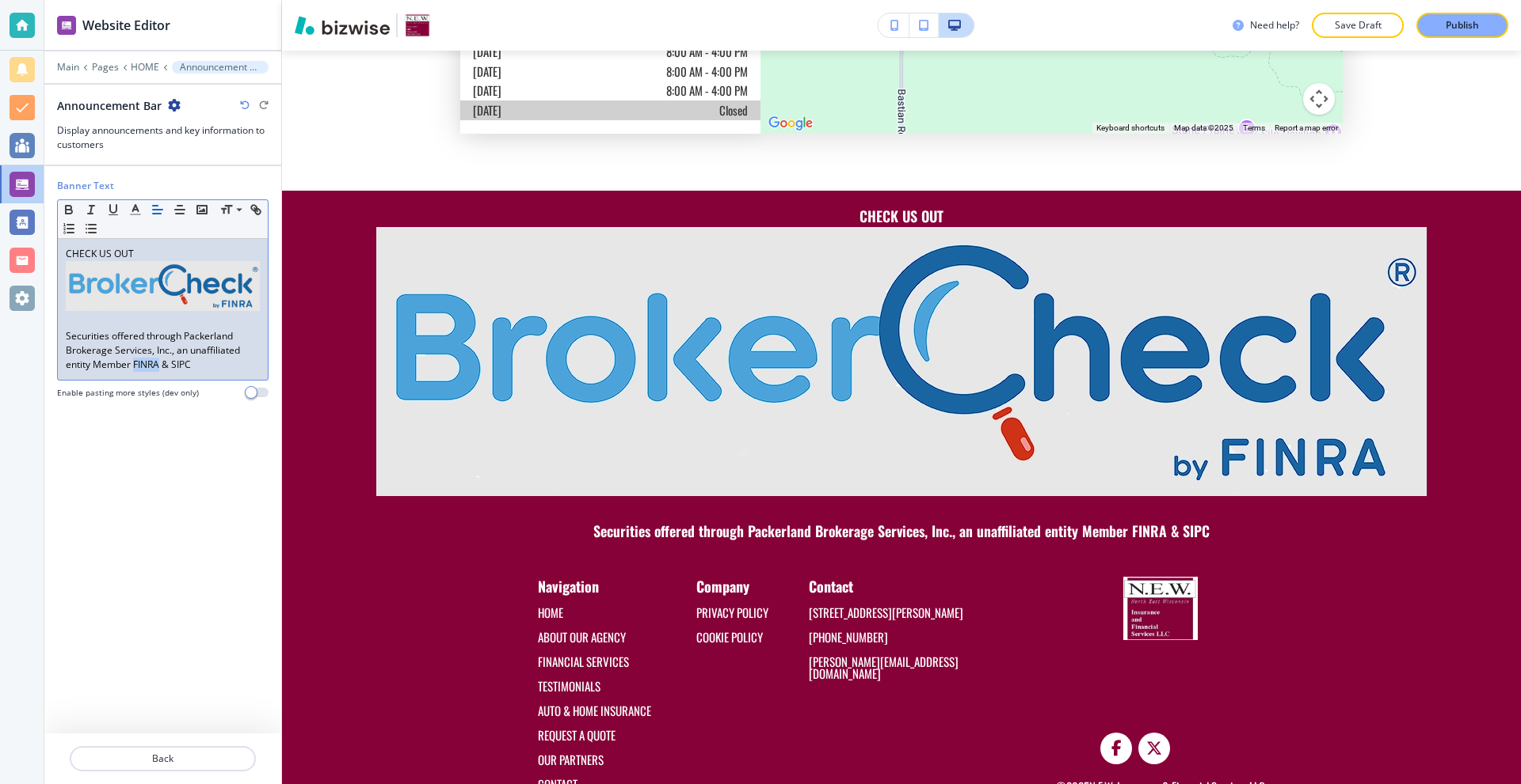
drag, startPoint x: 158, startPoint y: 366, endPoint x: 134, endPoint y: 366, distance: 24.0
click at [134, 366] on p "Securities offered through Packerland Brokerage Services, Inc., an unaffiliated…" at bounding box center [162, 351] width 194 height 43
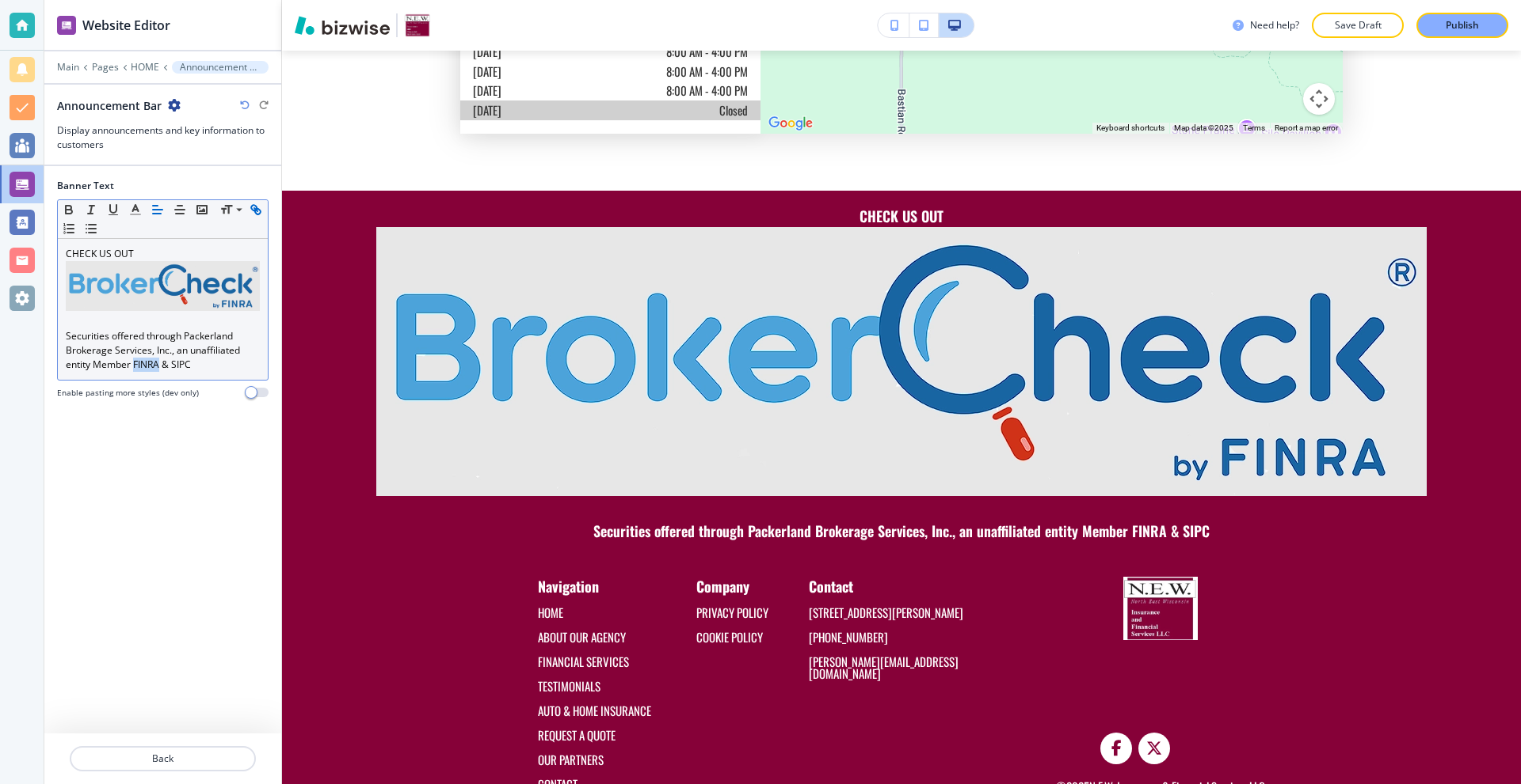
click at [255, 211] on icon "button" at bounding box center [258, 212] width 6 height 6
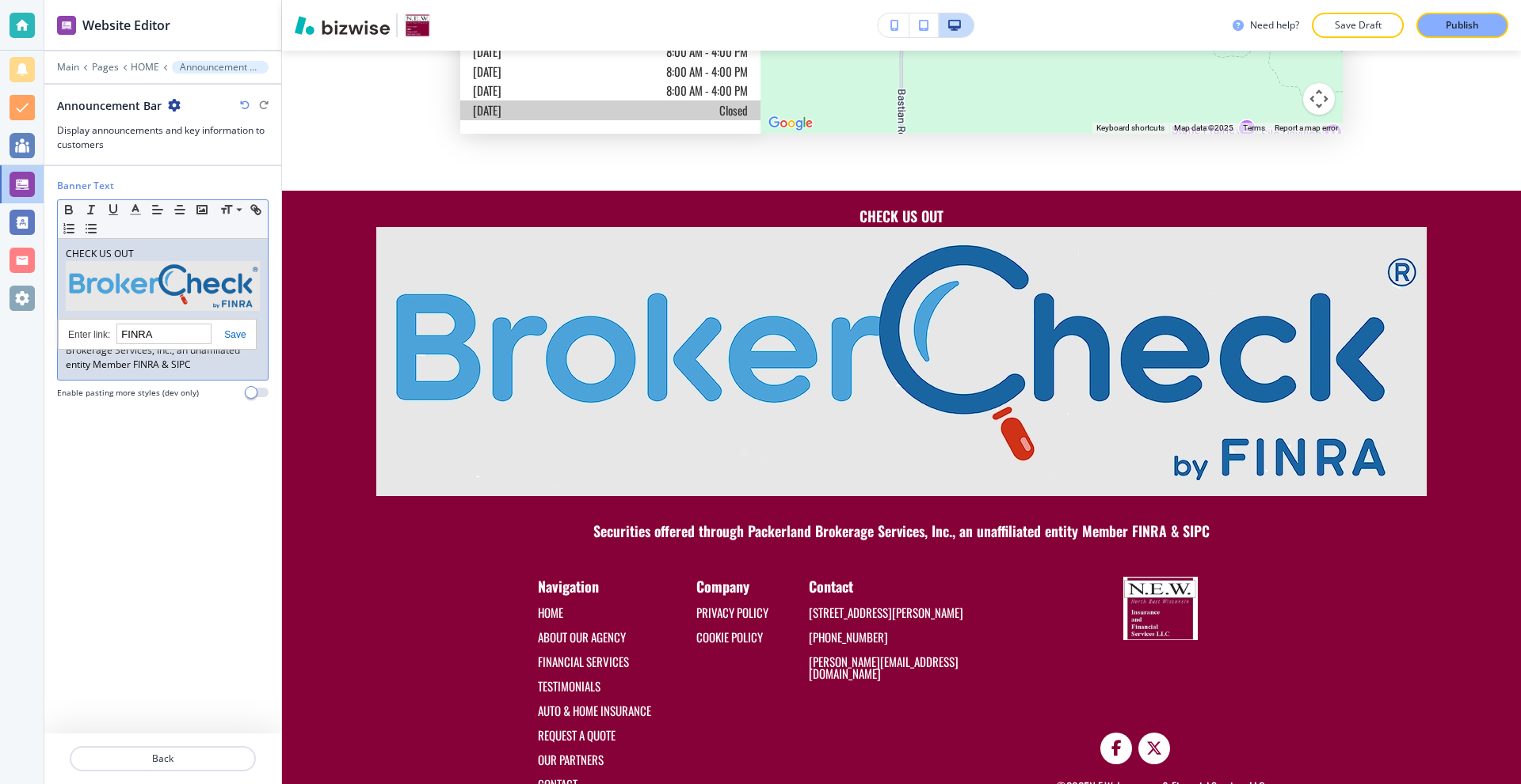
paste input "[URL][DOMAIN_NAME]"
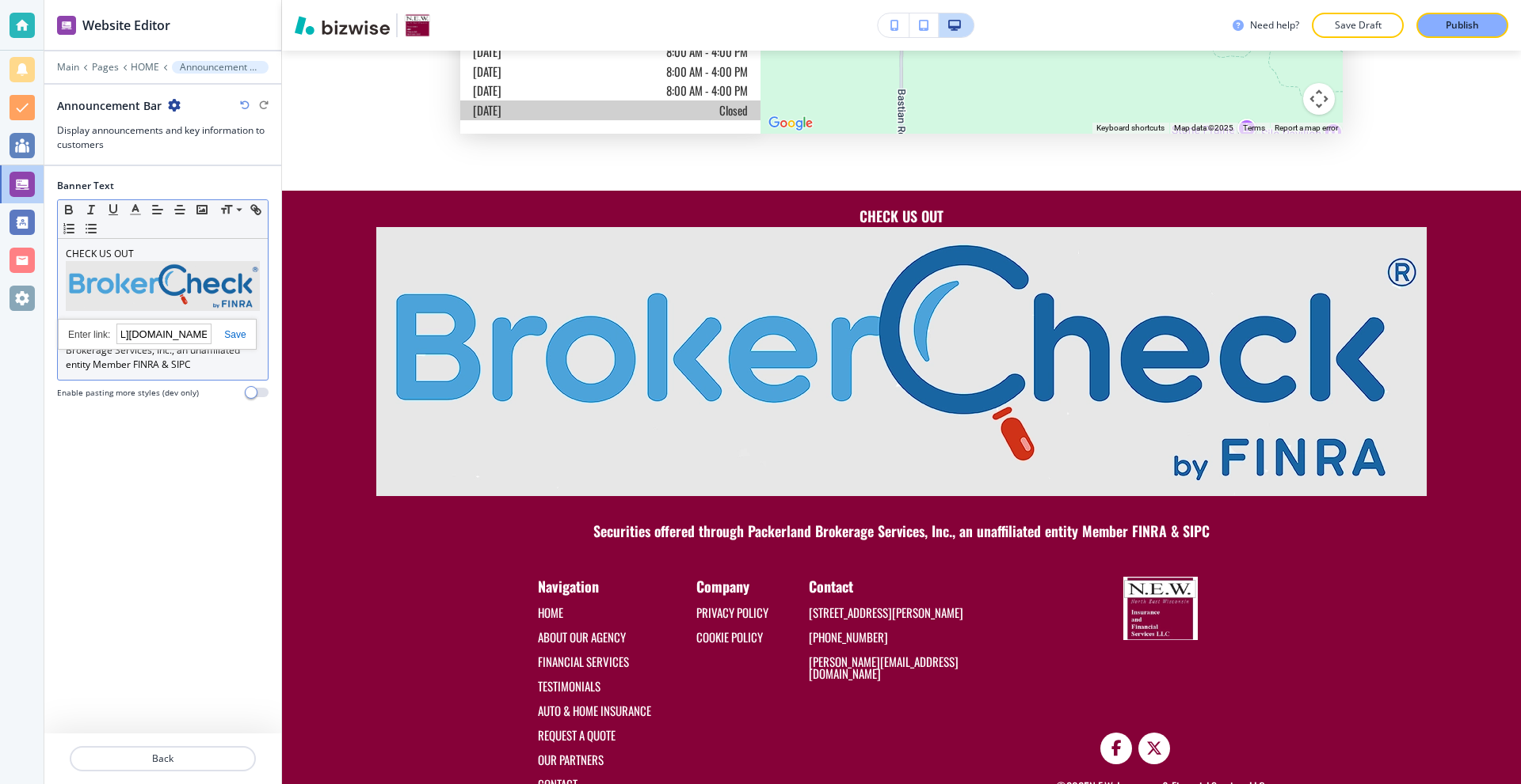
scroll to position [0, 0]
click at [221, 334] on link at bounding box center [228, 334] width 34 height 11
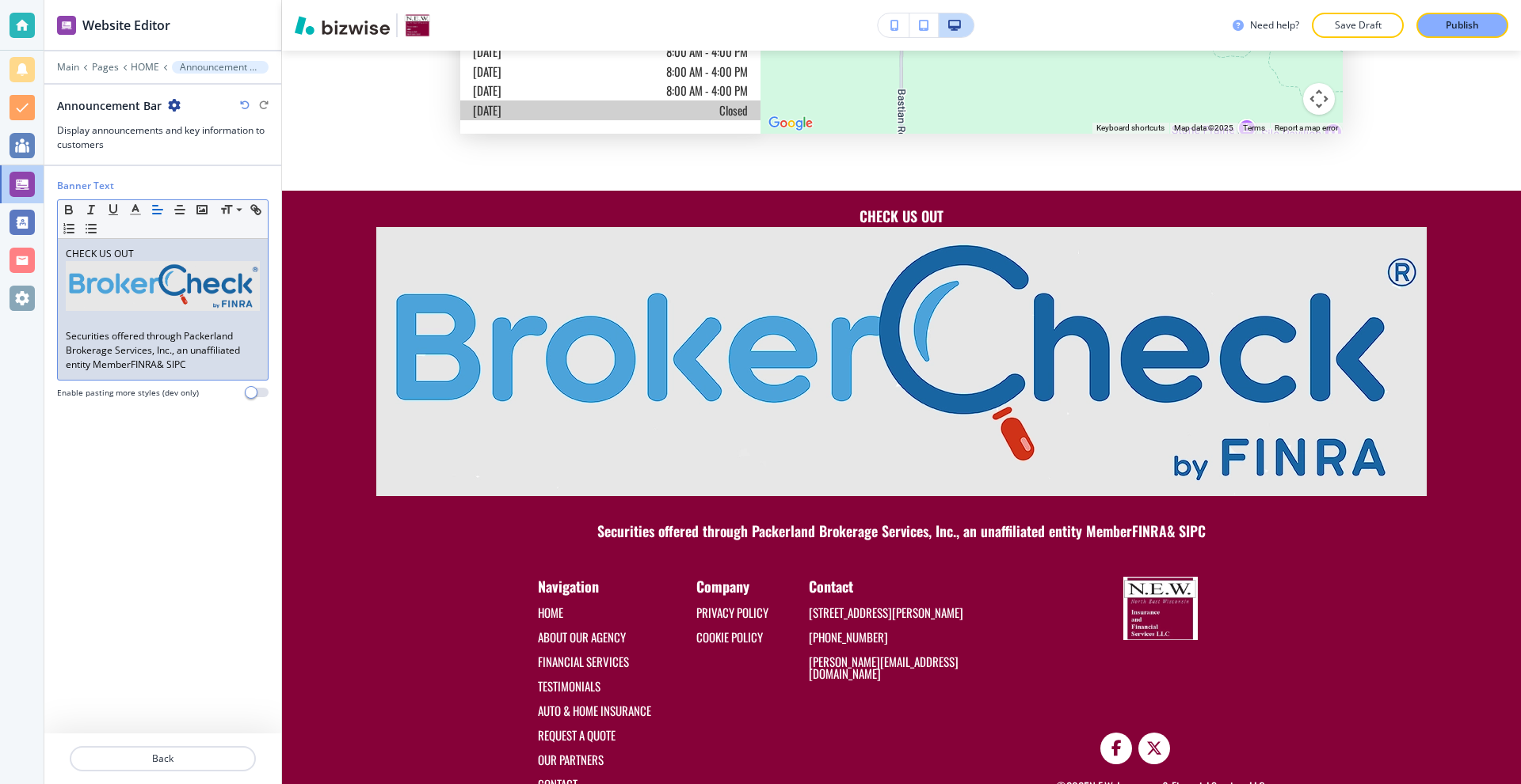
drag, startPoint x: 195, startPoint y: 370, endPoint x: 170, endPoint y: 372, distance: 25.1
click at [170, 372] on div "CHECK US OUT Securities offered through Packerland Brokerage Services, Inc., an…" at bounding box center [162, 309] width 210 height 141
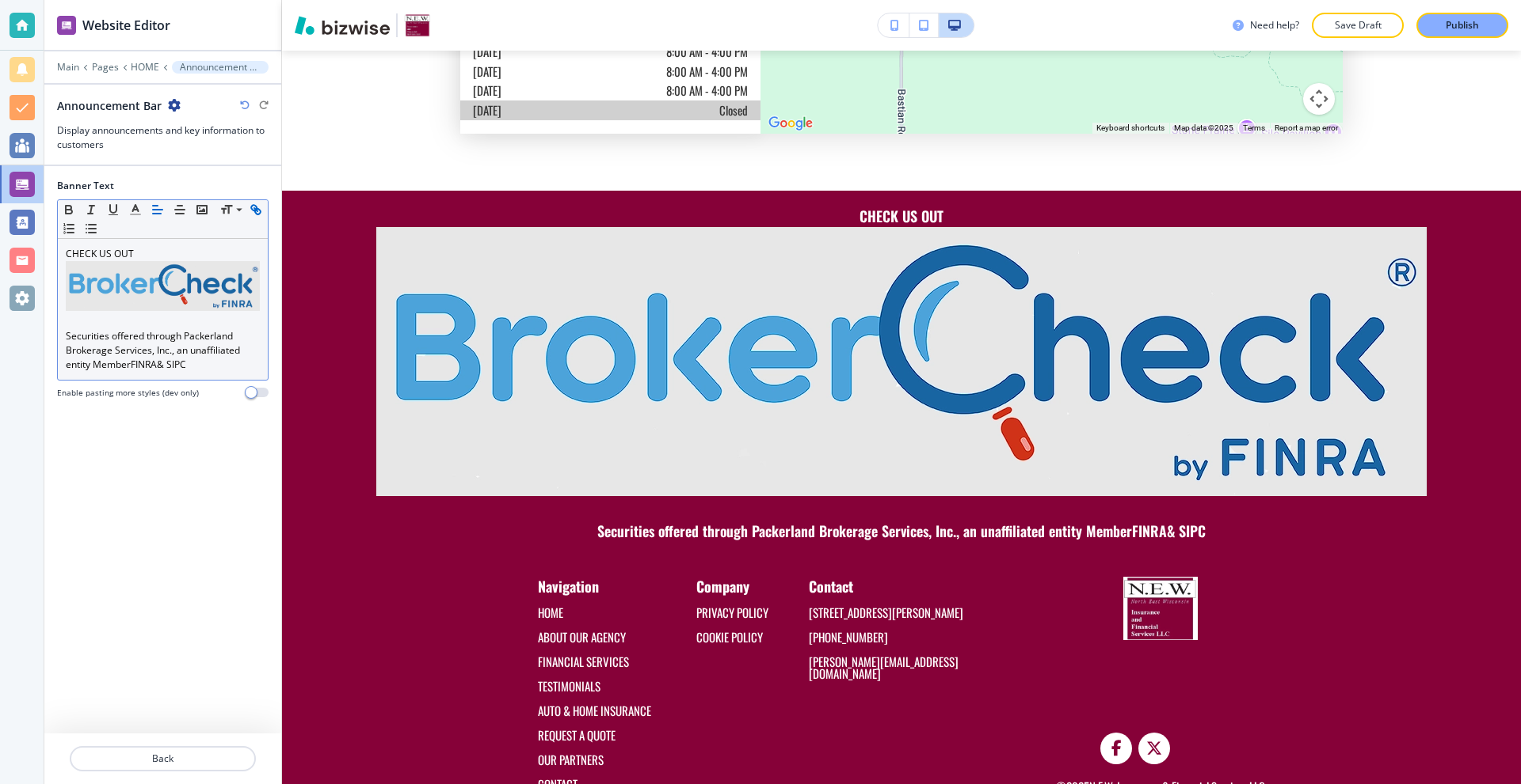
click at [253, 205] on icon "button" at bounding box center [254, 208] width 6 height 6
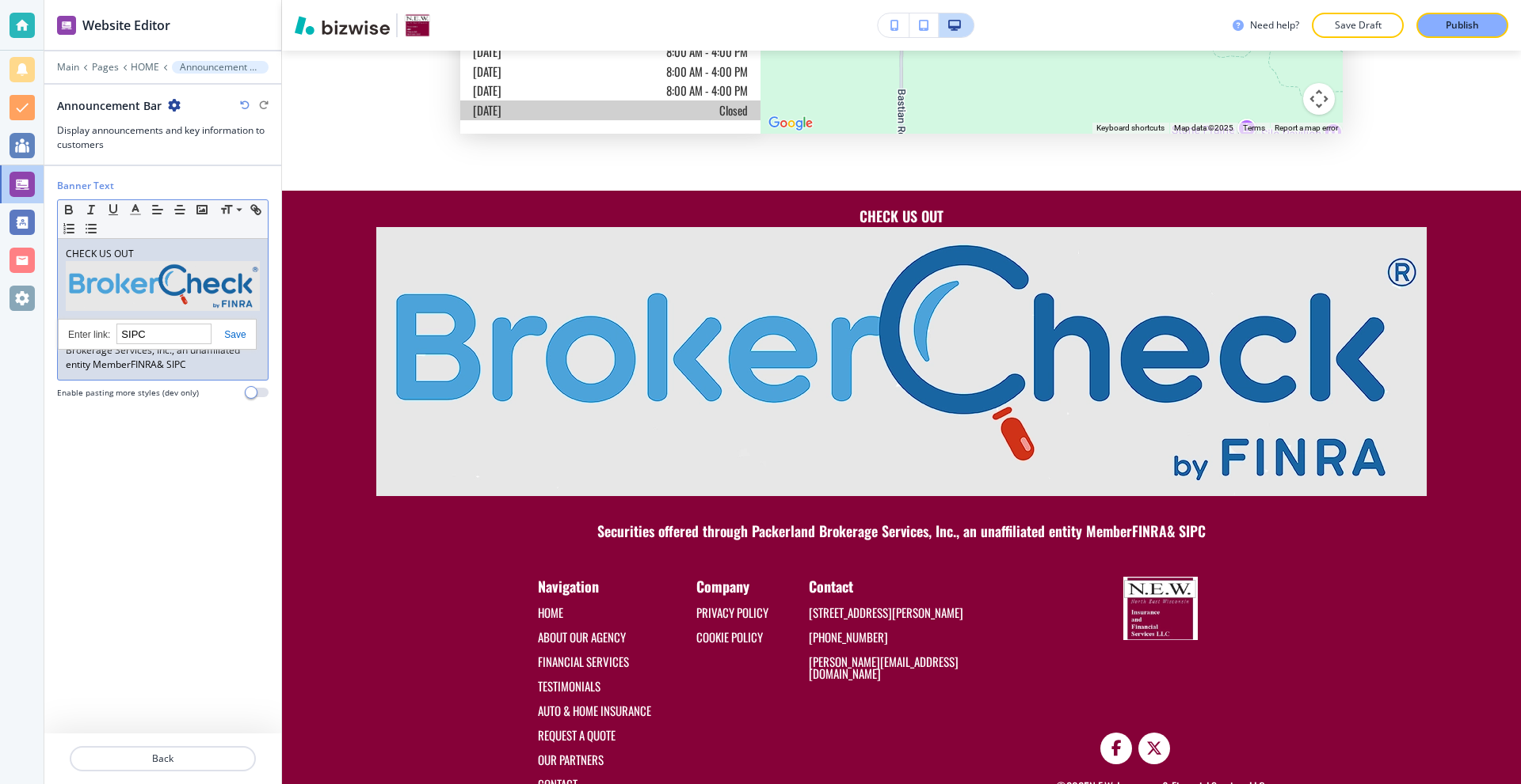
paste input "[URL][DOMAIN_NAME]"
click at [236, 340] on link at bounding box center [228, 334] width 34 height 11
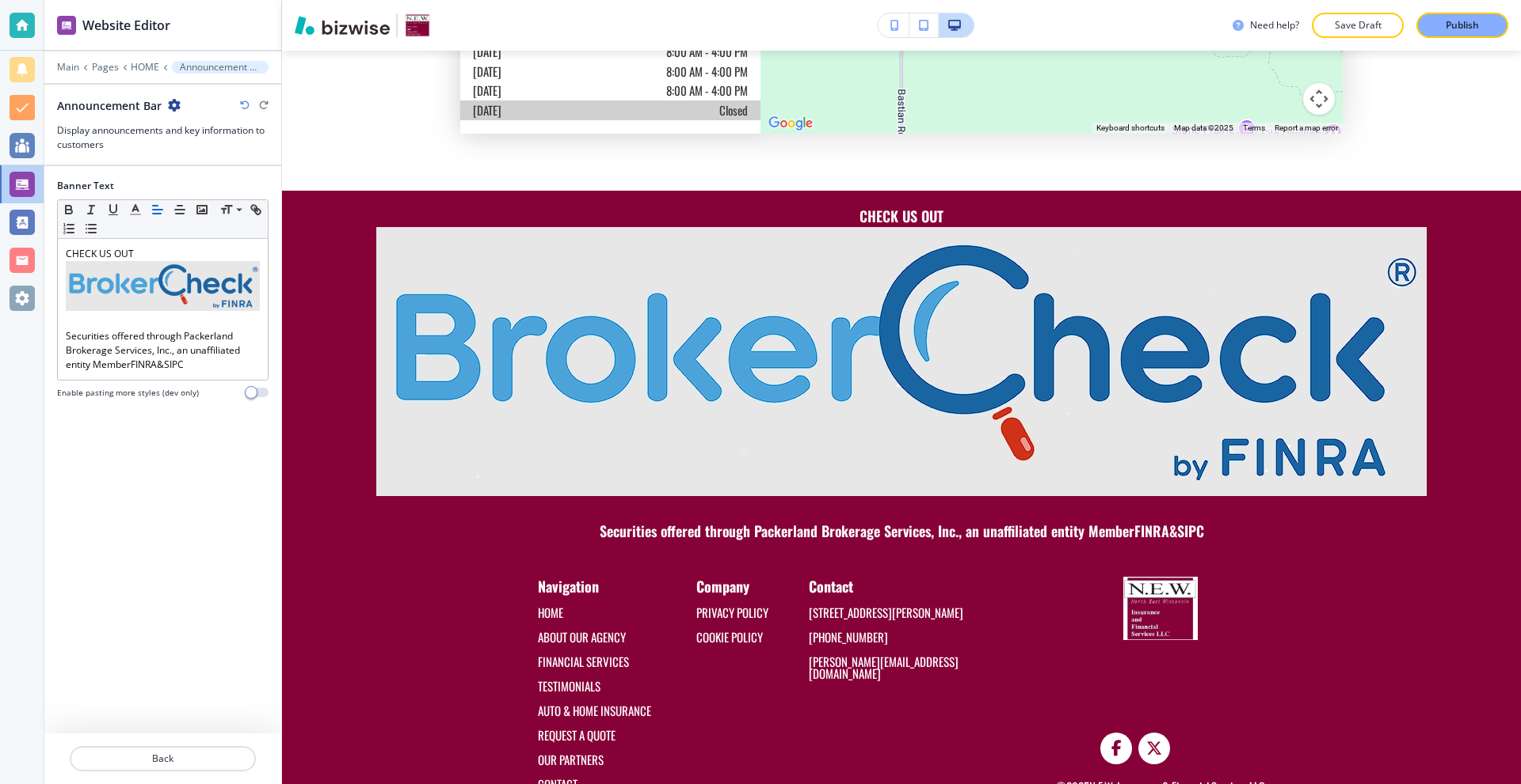
click at [111, 497] on div "Banner Text Small Normal Large Huge CHECK US OUT Securities offered through Pac…" at bounding box center [162, 449] width 211 height 567
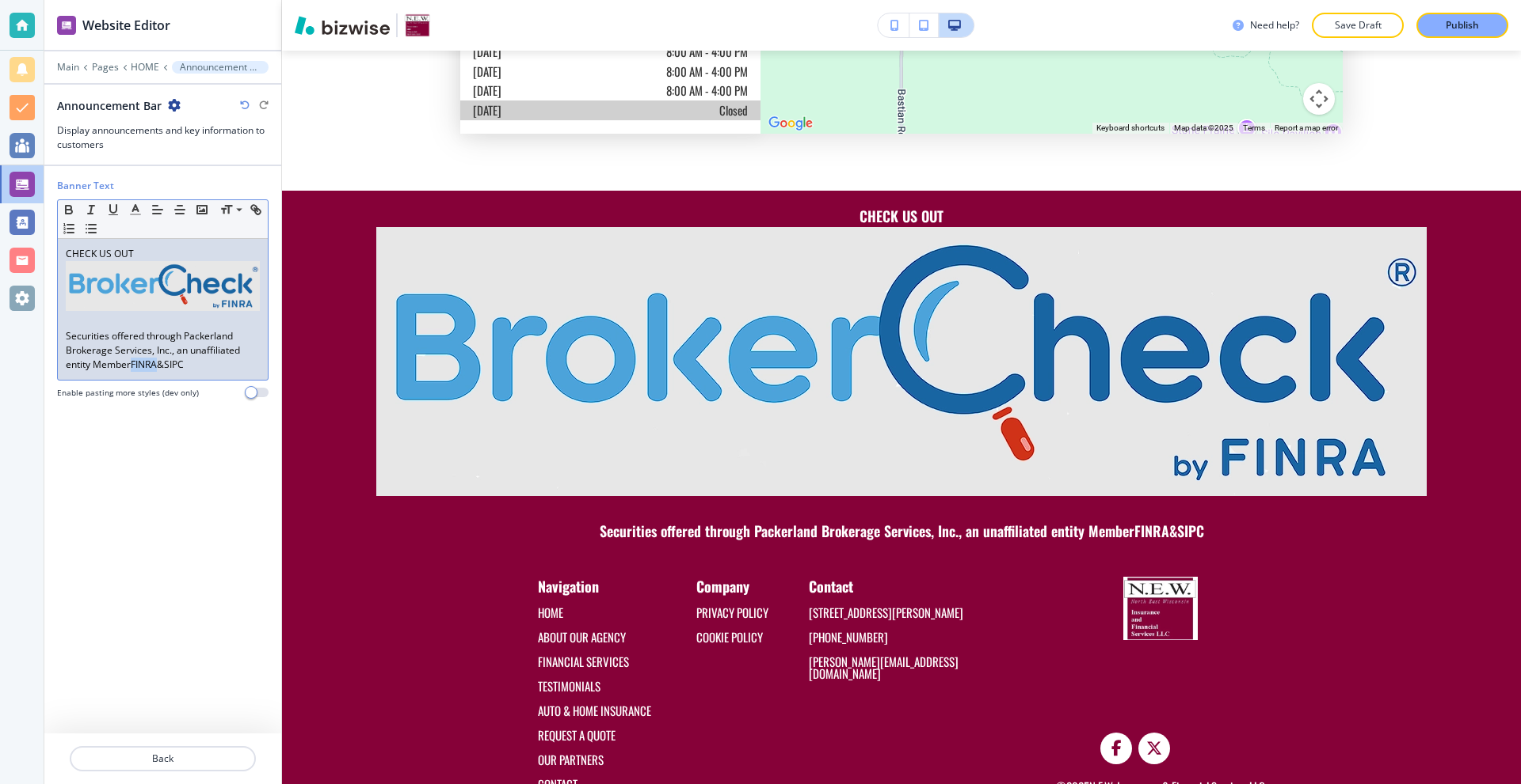
drag, startPoint x: 159, startPoint y: 366, endPoint x: 135, endPoint y: 368, distance: 24.1
click at [135, 368] on link "FINRA" at bounding box center [144, 364] width 26 height 14
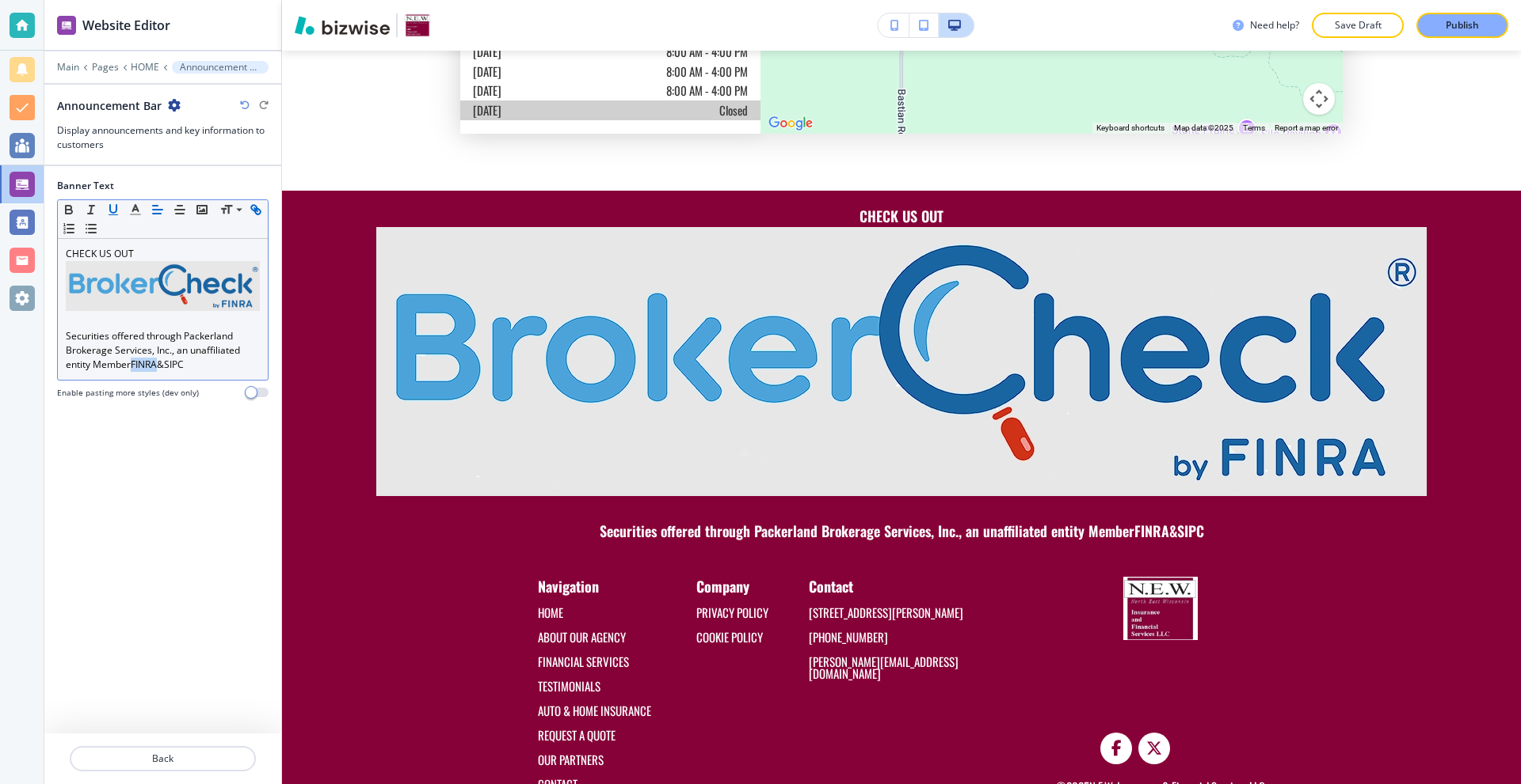
click at [111, 215] on rect "button" at bounding box center [113, 215] width 10 height 1
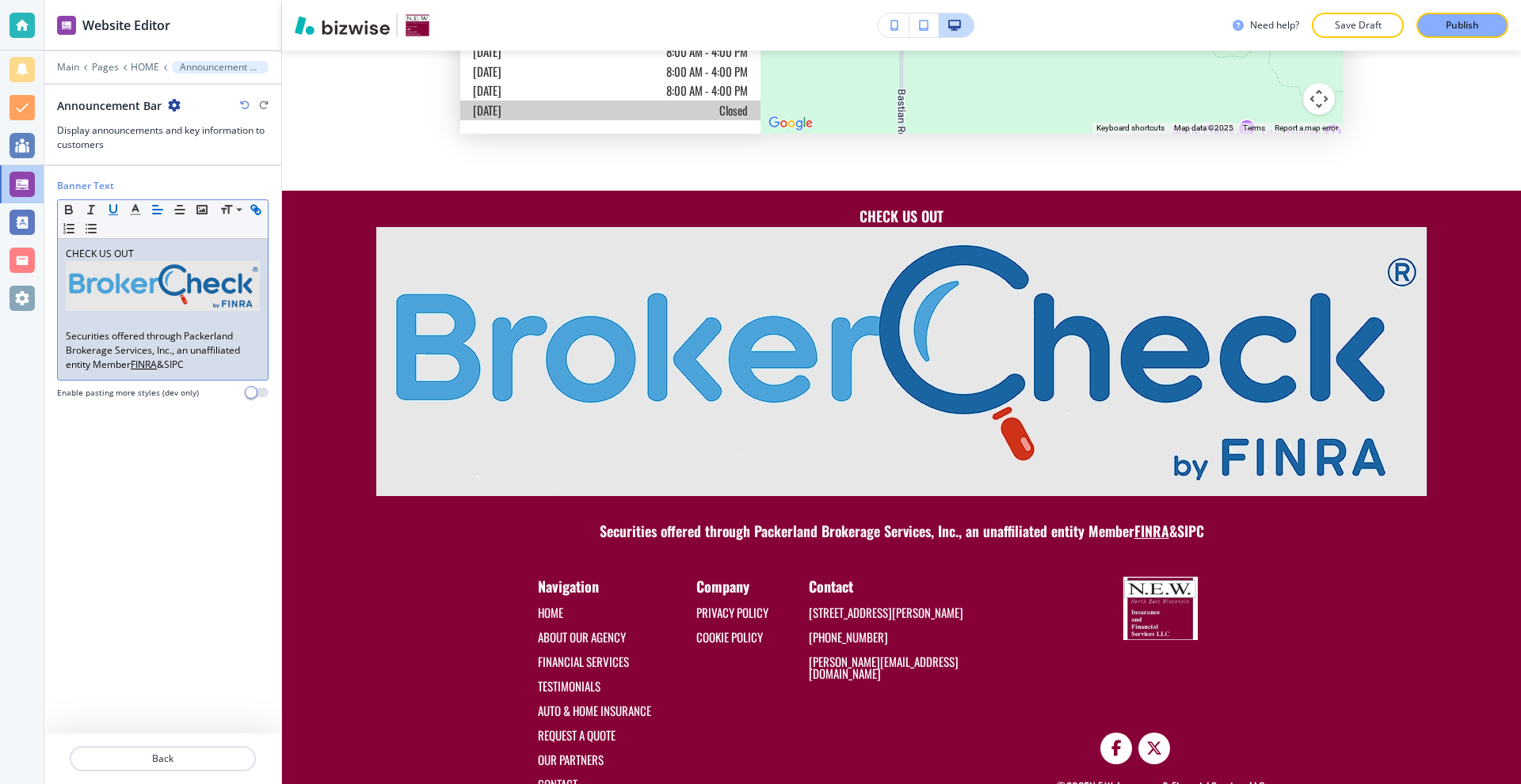
drag, startPoint x: 195, startPoint y: 365, endPoint x: 172, endPoint y: 372, distance: 24.0
click at [172, 372] on div "CHECK US OUT Securities offered through Packerland Brokerage Services, Inc., an…" at bounding box center [162, 309] width 210 height 141
click at [115, 210] on icon "button" at bounding box center [113, 209] width 6 height 8
click at [163, 474] on div "Banner Text Small Normal Large Huge CHECK US OUT Securities offered through Pac…" at bounding box center [162, 449] width 211 height 567
drag, startPoint x: 151, startPoint y: 247, endPoint x: 56, endPoint y: 245, distance: 95.0
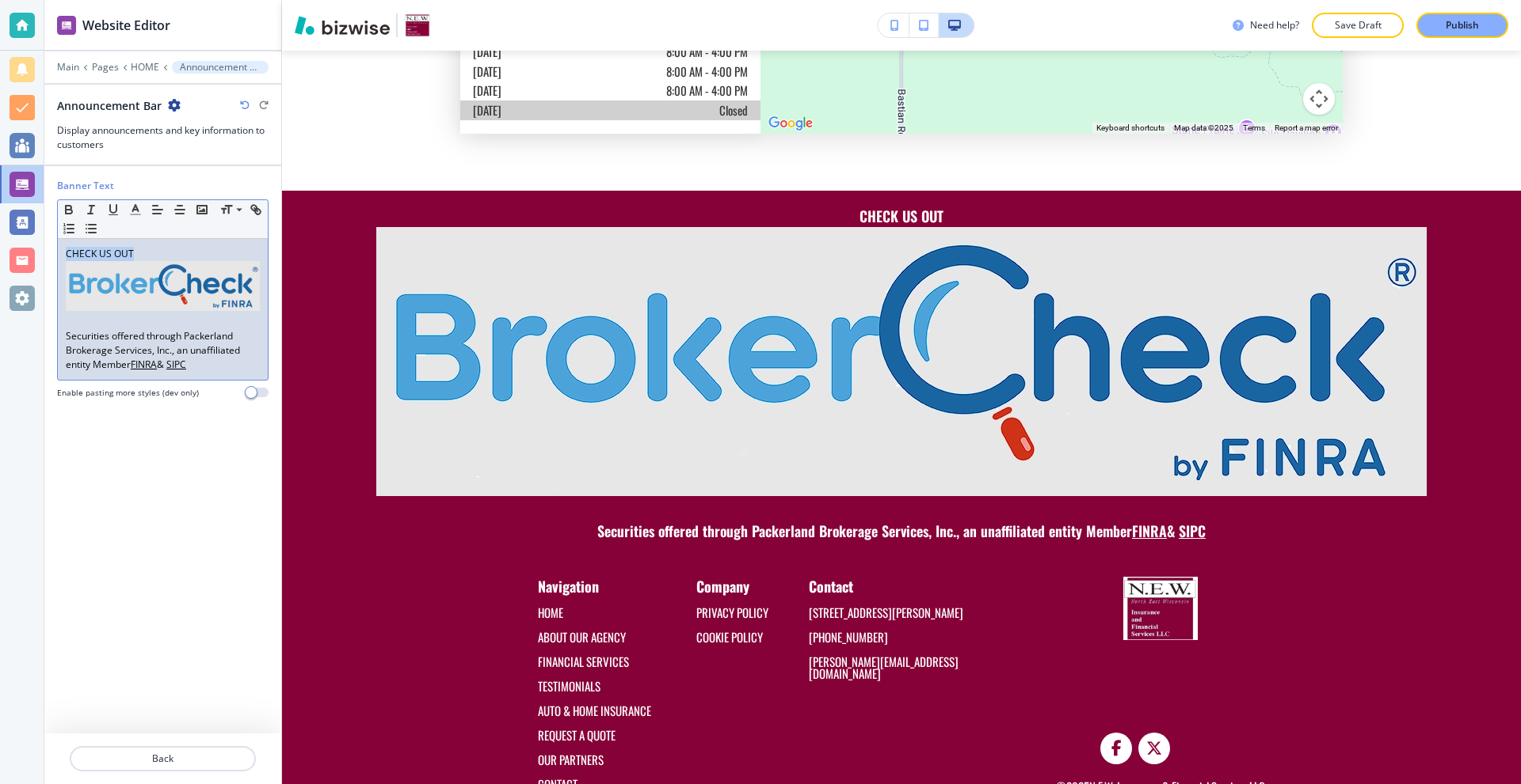
click at [56, 245] on div "Banner Text Small Normal Large Huge CHECK US OUT Securities offered through Pac…" at bounding box center [162, 449] width 236 height 567
click at [115, 214] on icon "button" at bounding box center [113, 210] width 15 height 15
click at [169, 446] on div "Banner Text Small Normal Large Huge CHECK US OUT Securities offered through Pac…" at bounding box center [162, 449] width 211 height 567
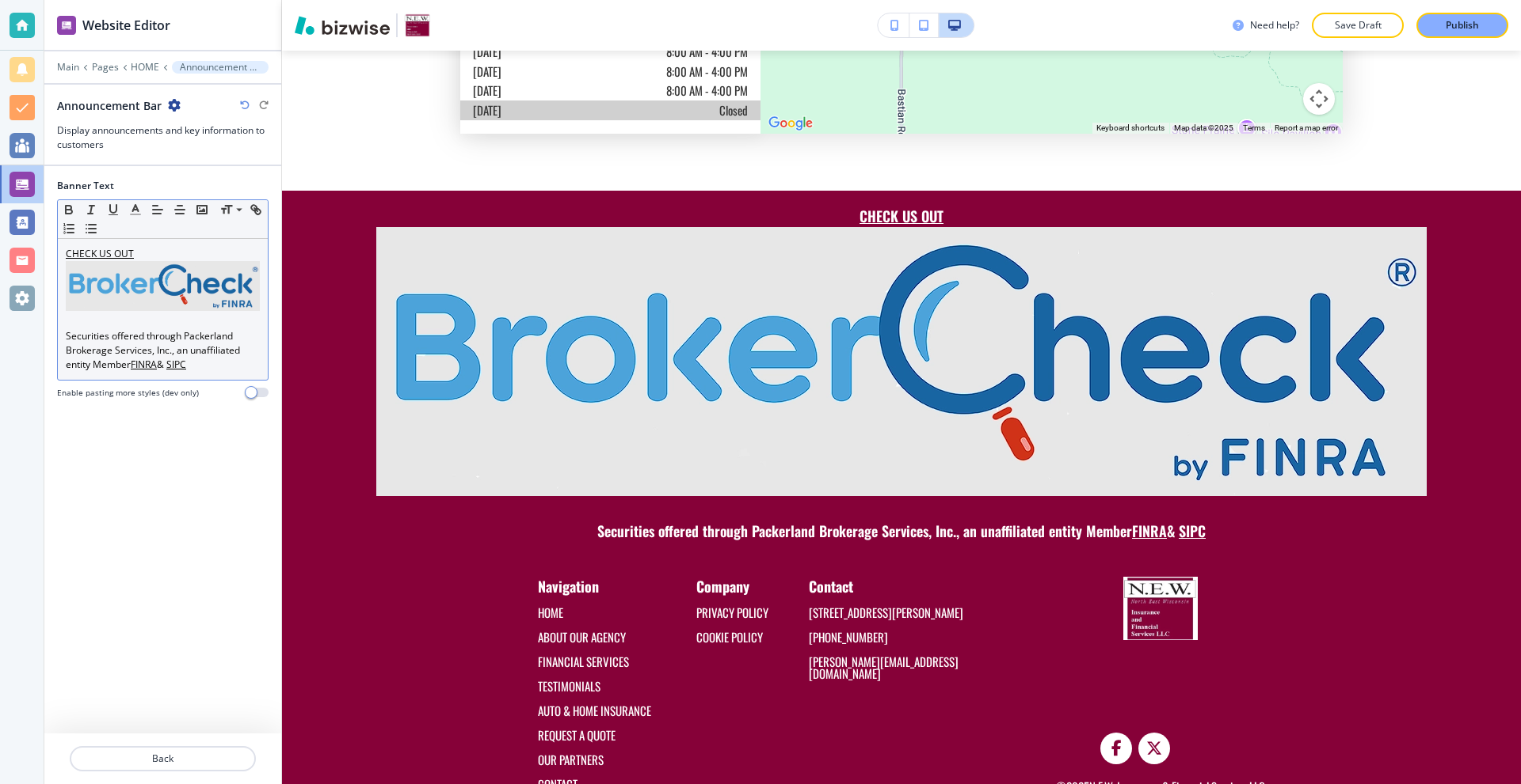
click at [216, 366] on p "Securities offered through Packerland Brokerage Services, Inc., an unaffiliated…" at bounding box center [162, 351] width 194 height 43
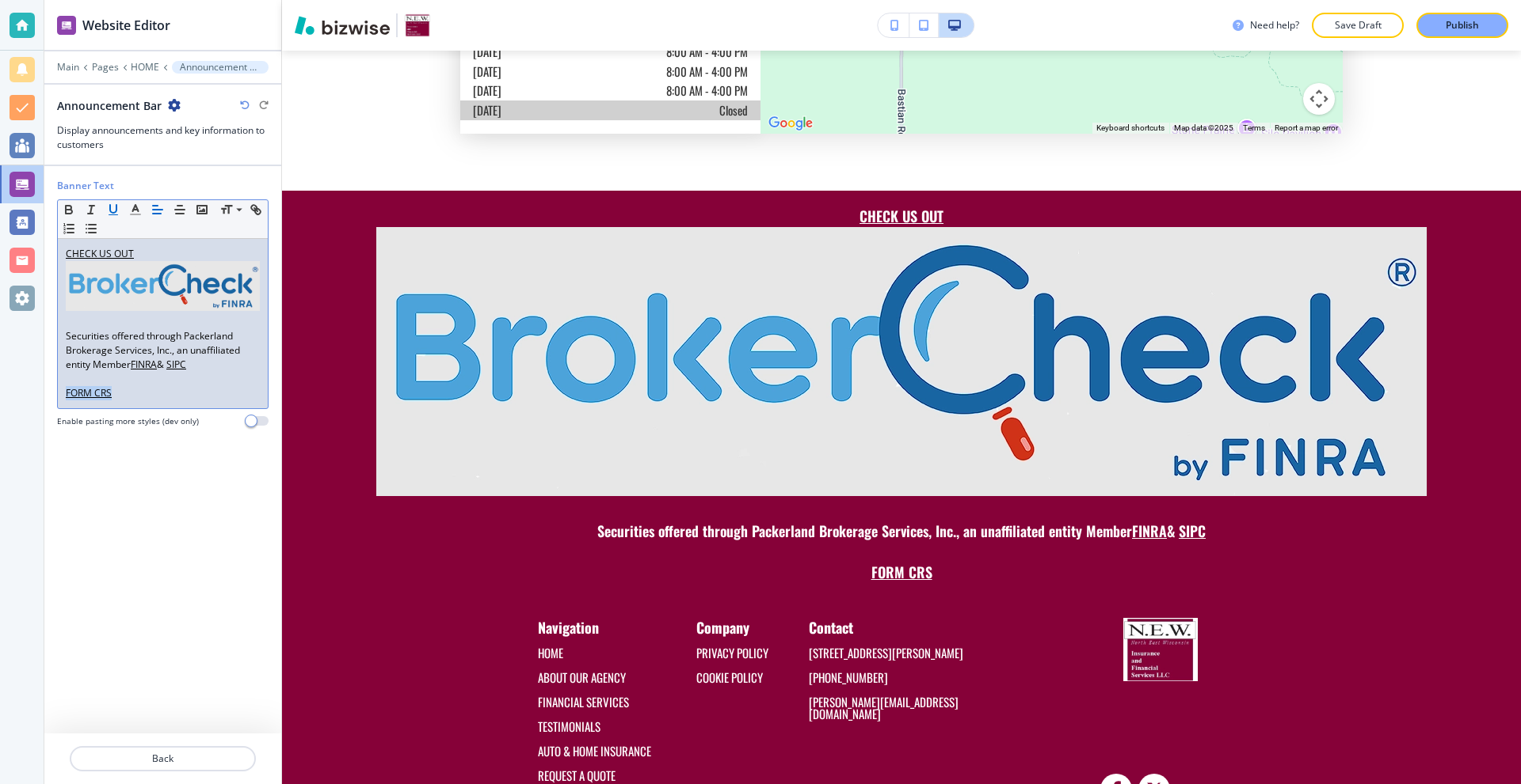
drag, startPoint x: 131, startPoint y: 394, endPoint x: 40, endPoint y: 399, distance: 91.1
click at [40, 399] on div "Website Editor Main Pages HOME Announcement Bar Announcement Bar Display announ…" at bounding box center [760, 392] width 1521 height 784
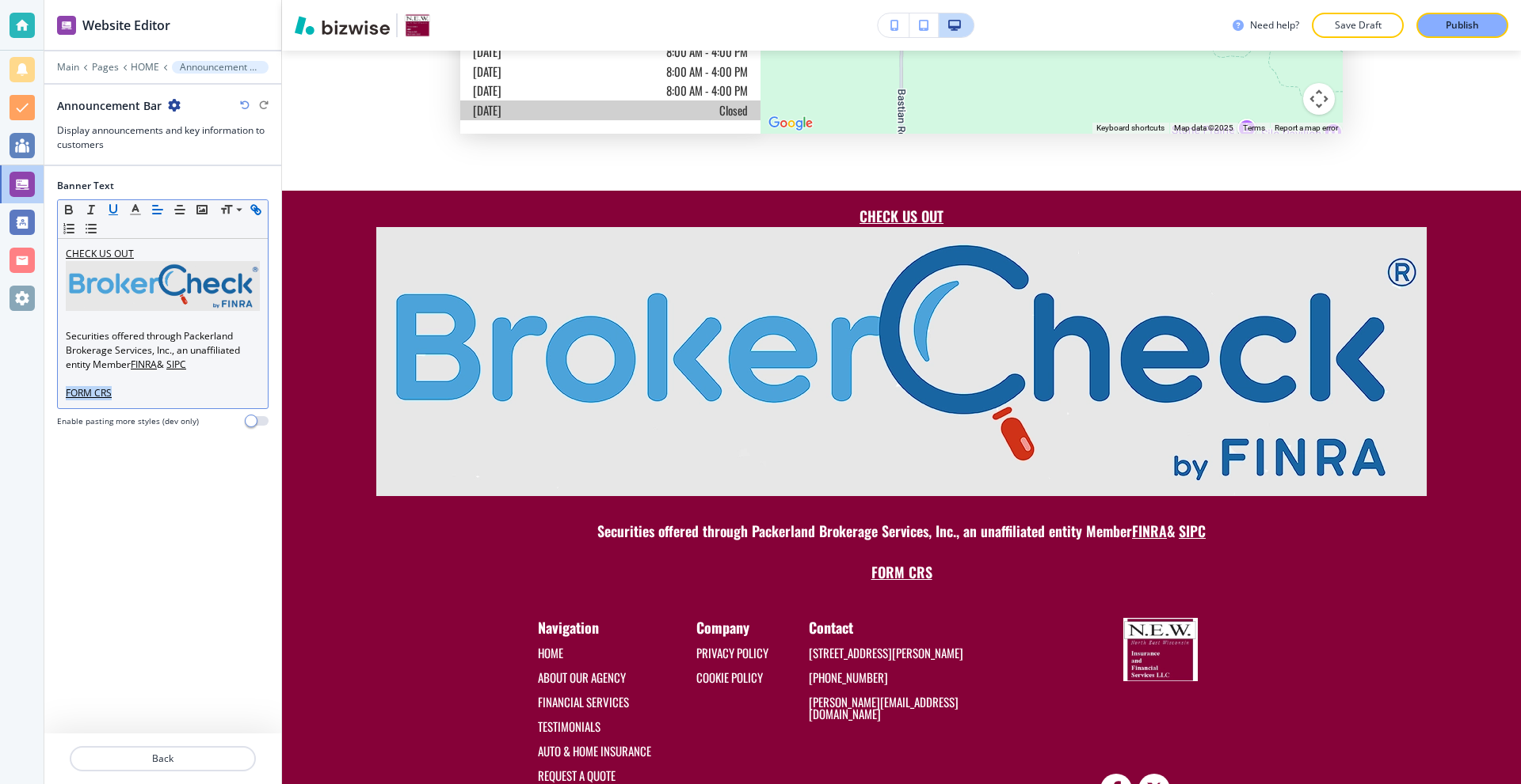
click at [260, 214] on icon "button" at bounding box center [258, 212] width 6 height 6
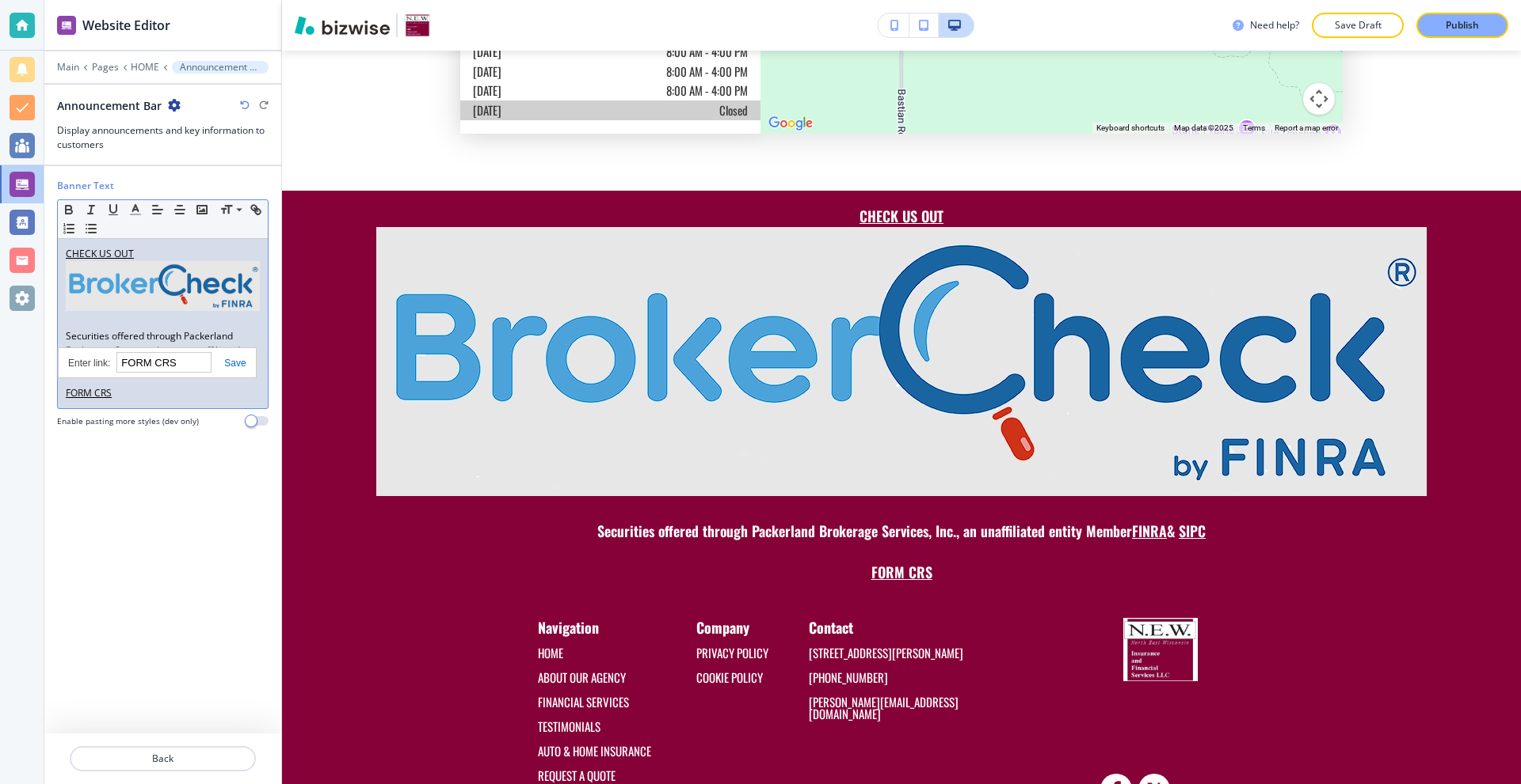
click at [174, 366] on input "FORM CRS" at bounding box center [163, 362] width 95 height 21
paste input "[URL][DOMAIN_NAME]"
type input "[URL][DOMAIN_NAME]"
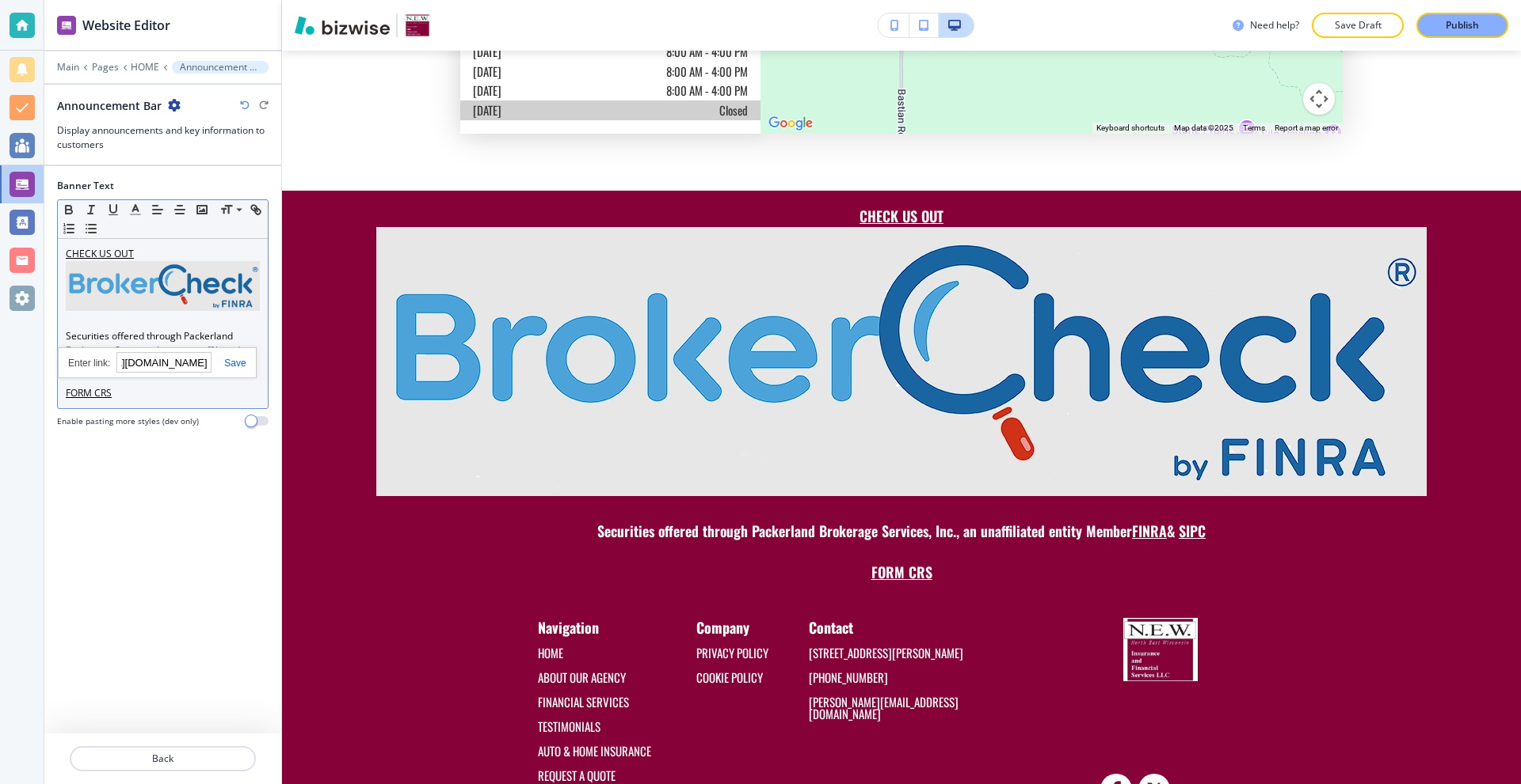
scroll to position [0, 0]
click at [234, 366] on link at bounding box center [228, 362] width 34 height 11
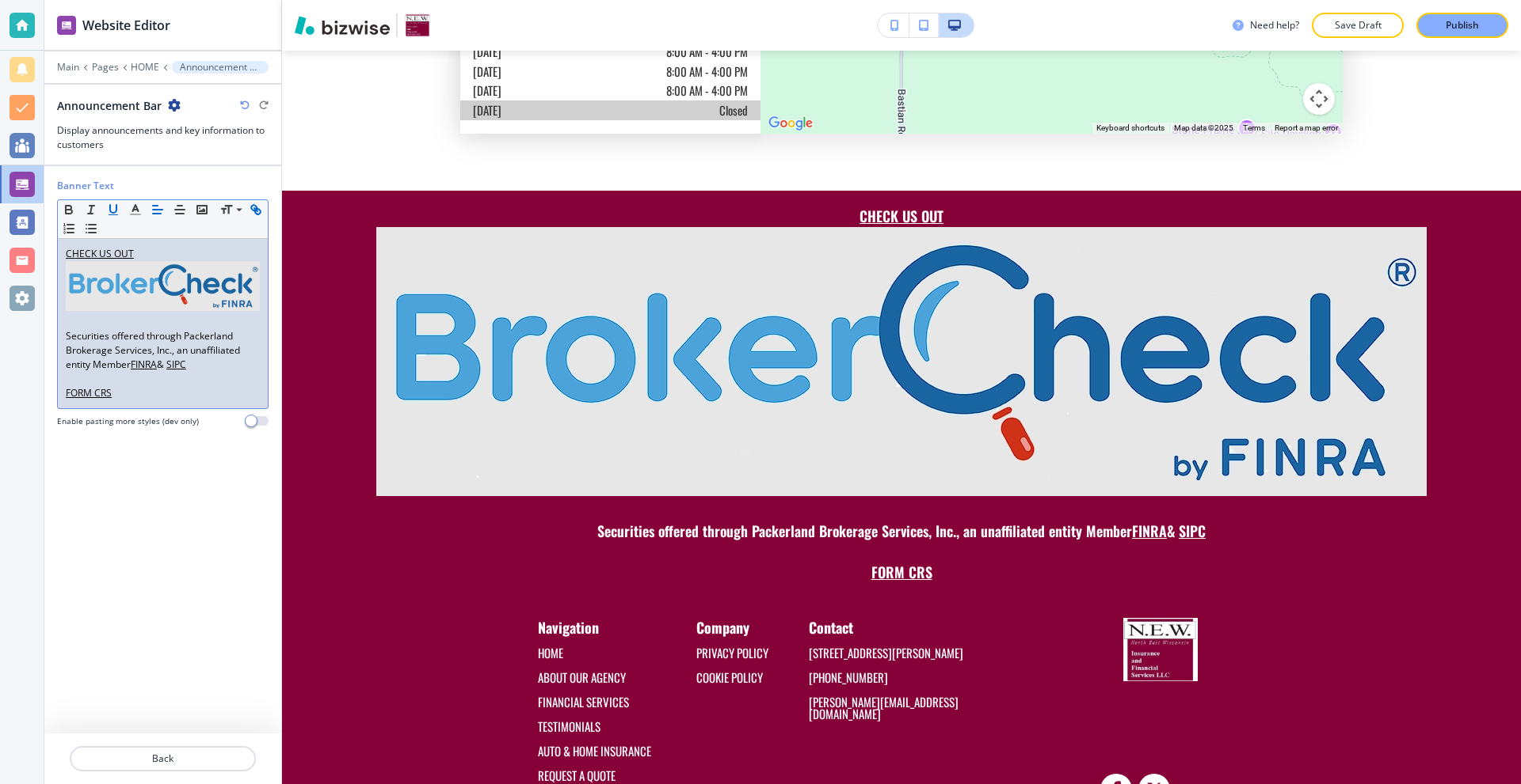
click at [198, 515] on div "Banner Text Small Normal Large Huge CHECK US OUT Securities offered through Pac…" at bounding box center [162, 449] width 211 height 567
click at [176, 301] on img at bounding box center [162, 286] width 194 height 50
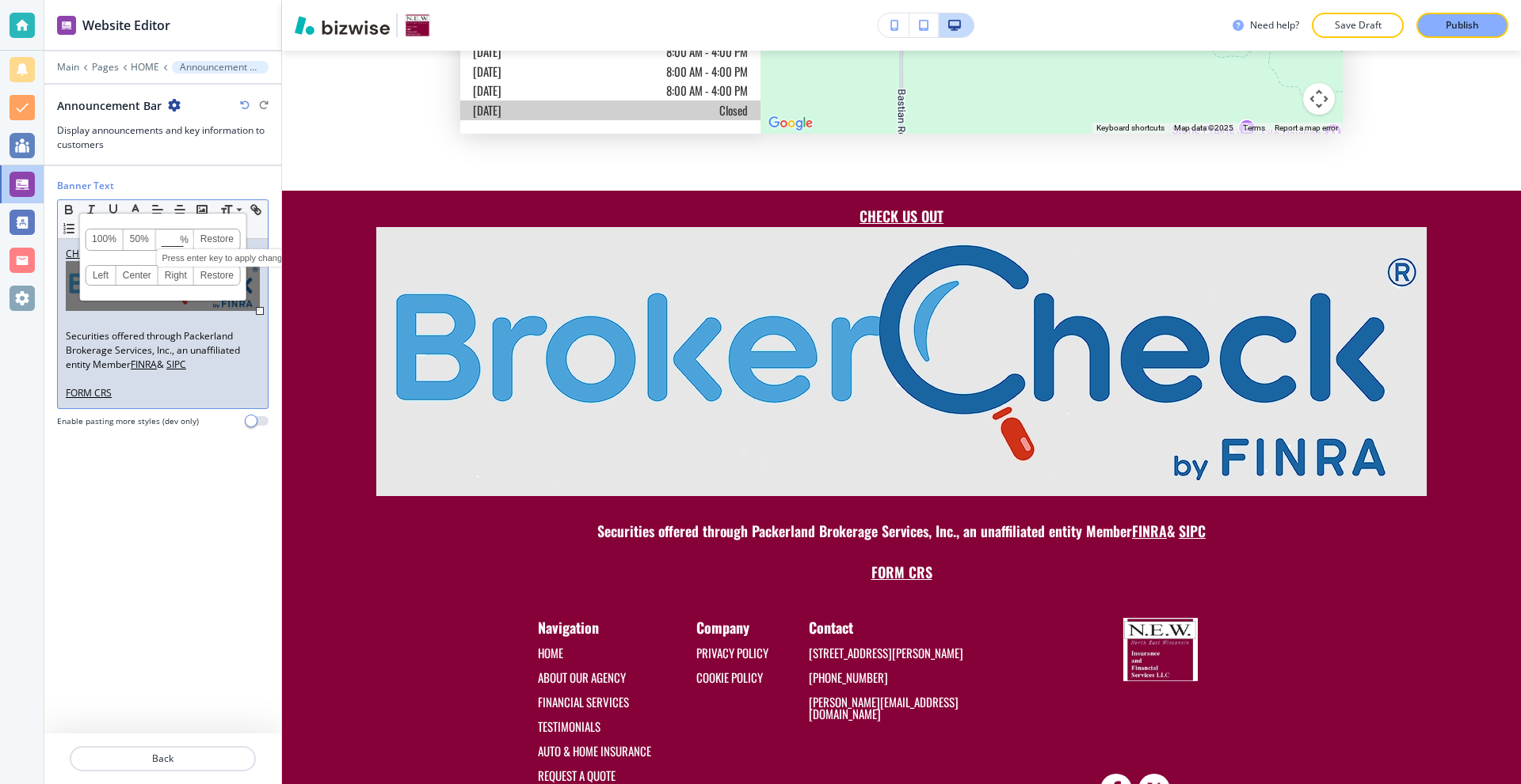
click at [169, 239] on input at bounding box center [175, 240] width 36 height 11
type input "15"
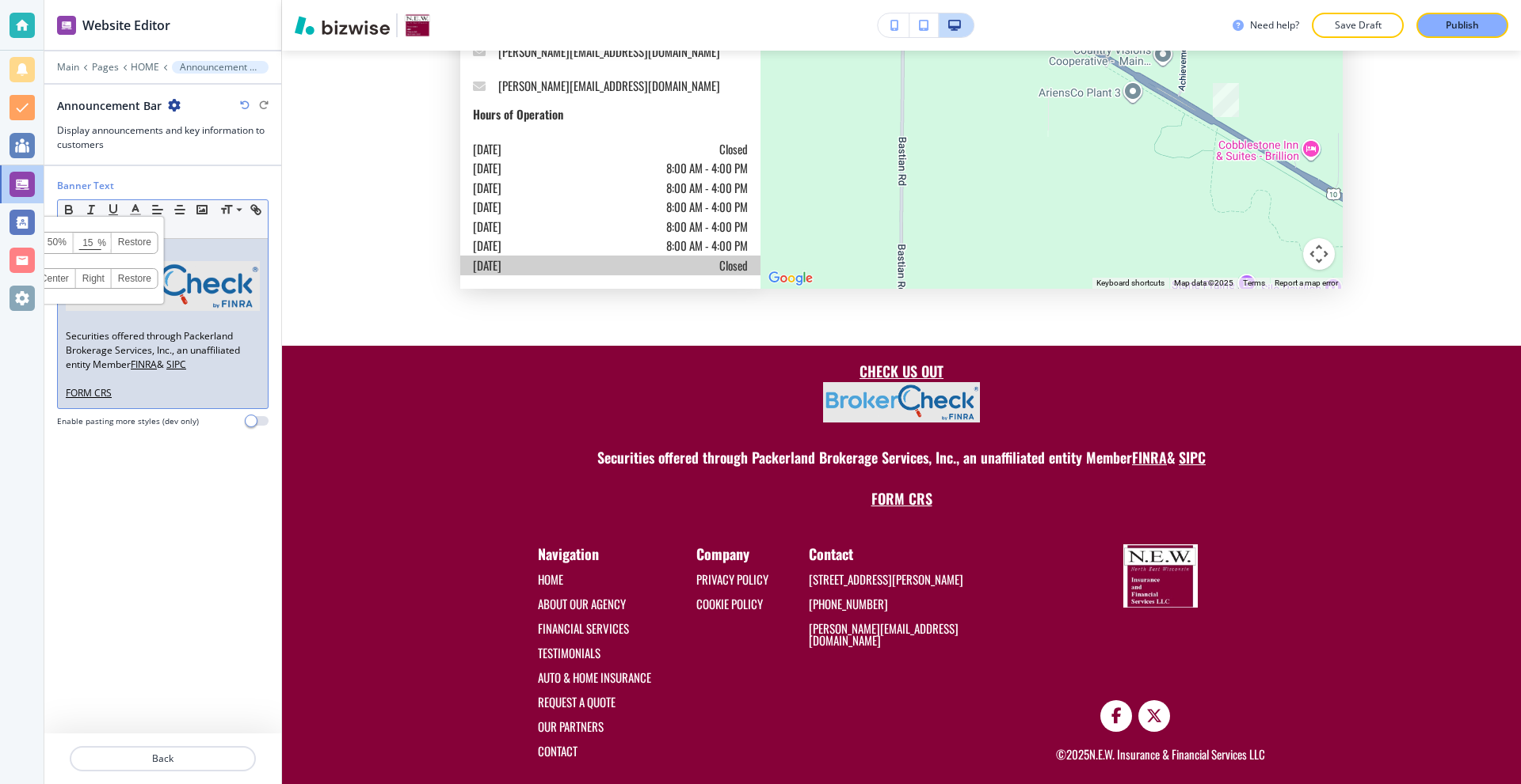
click at [184, 566] on div "Banner Text Small Normal Large Huge CHECK US OUT Securities offered through Pac…" at bounding box center [162, 449] width 211 height 567
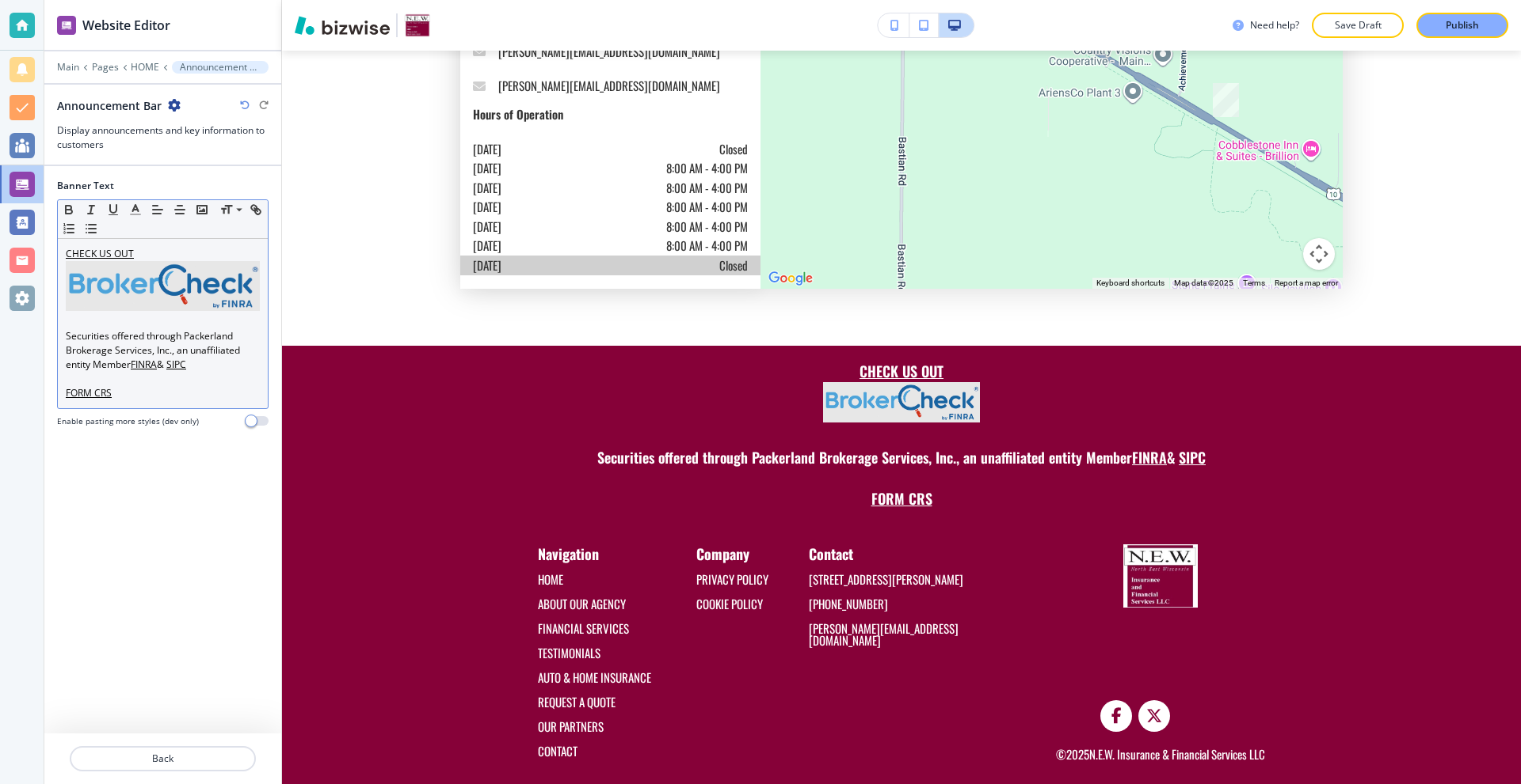
click at [88, 330] on p "Securities offered through Packerland Brokerage Services, Inc., an unaffiliated…" at bounding box center [162, 351] width 194 height 43
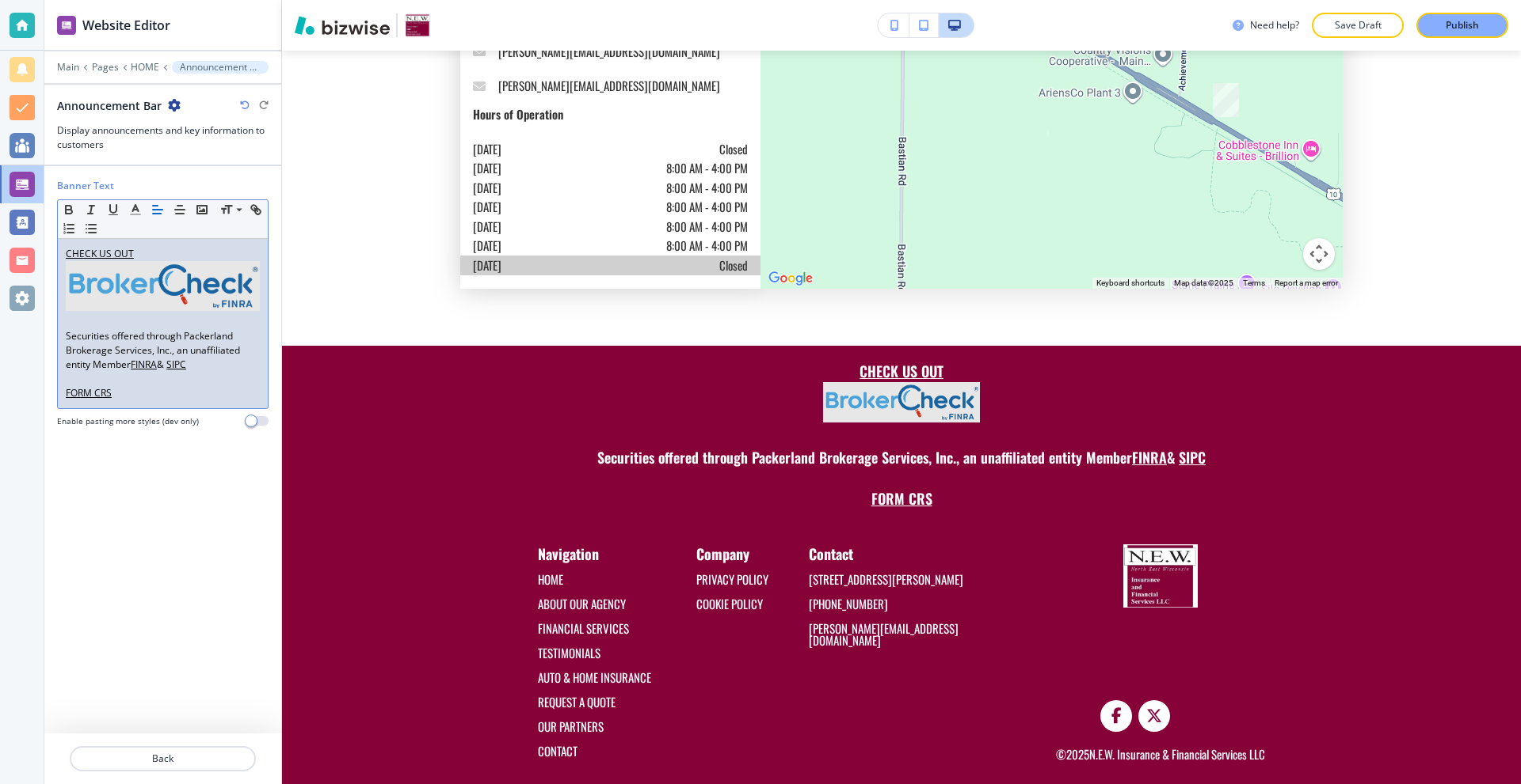
drag, startPoint x: 83, startPoint y: 321, endPoint x: 61, endPoint y: 333, distance: 25.1
click at [82, 321] on p at bounding box center [162, 322] width 194 height 15
click at [61, 333] on div "CHECK US OUT Securities offered through Packerland Brokerage Services, Inc., an…" at bounding box center [162, 323] width 210 height 169
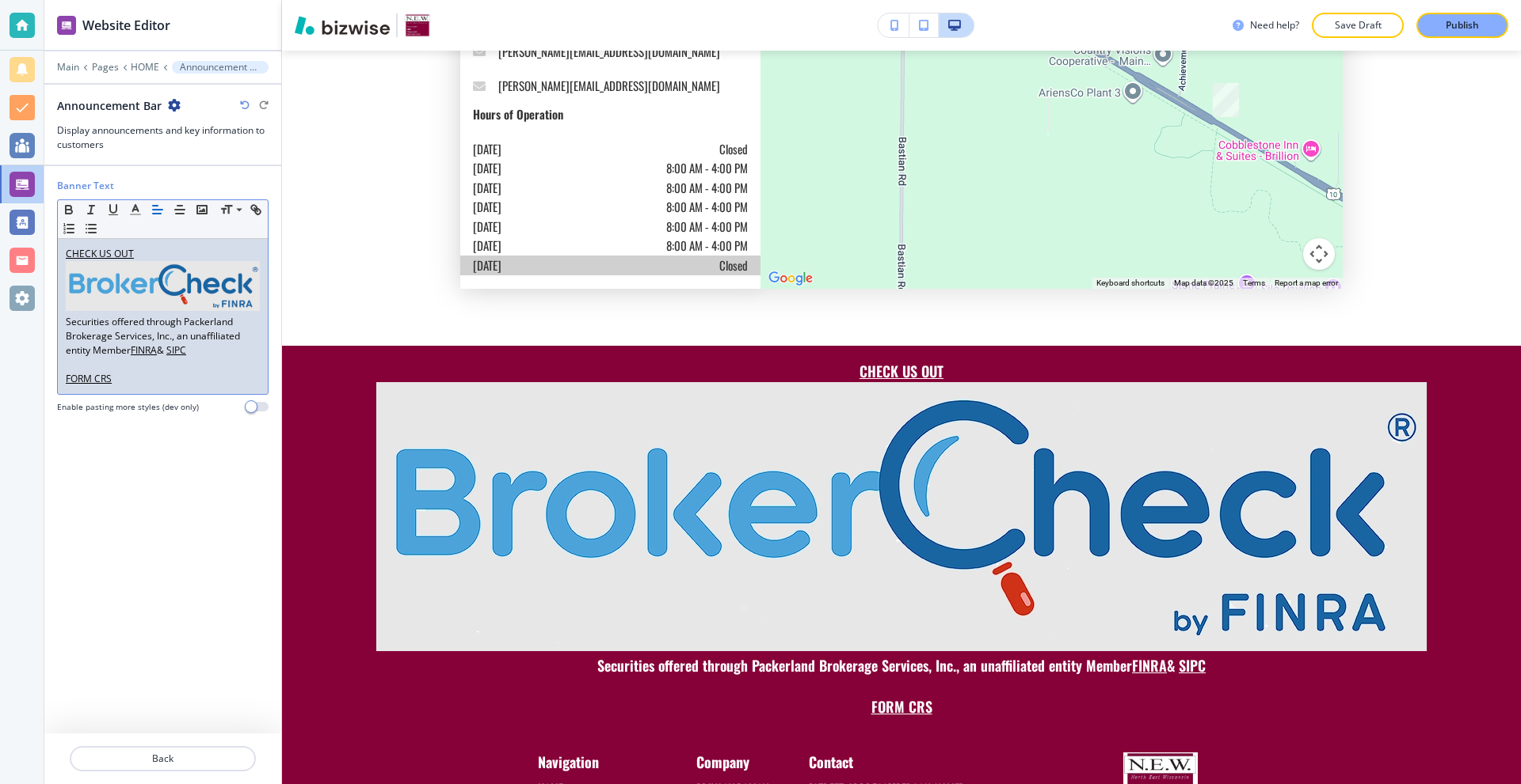
scroll to position [5665, 0]
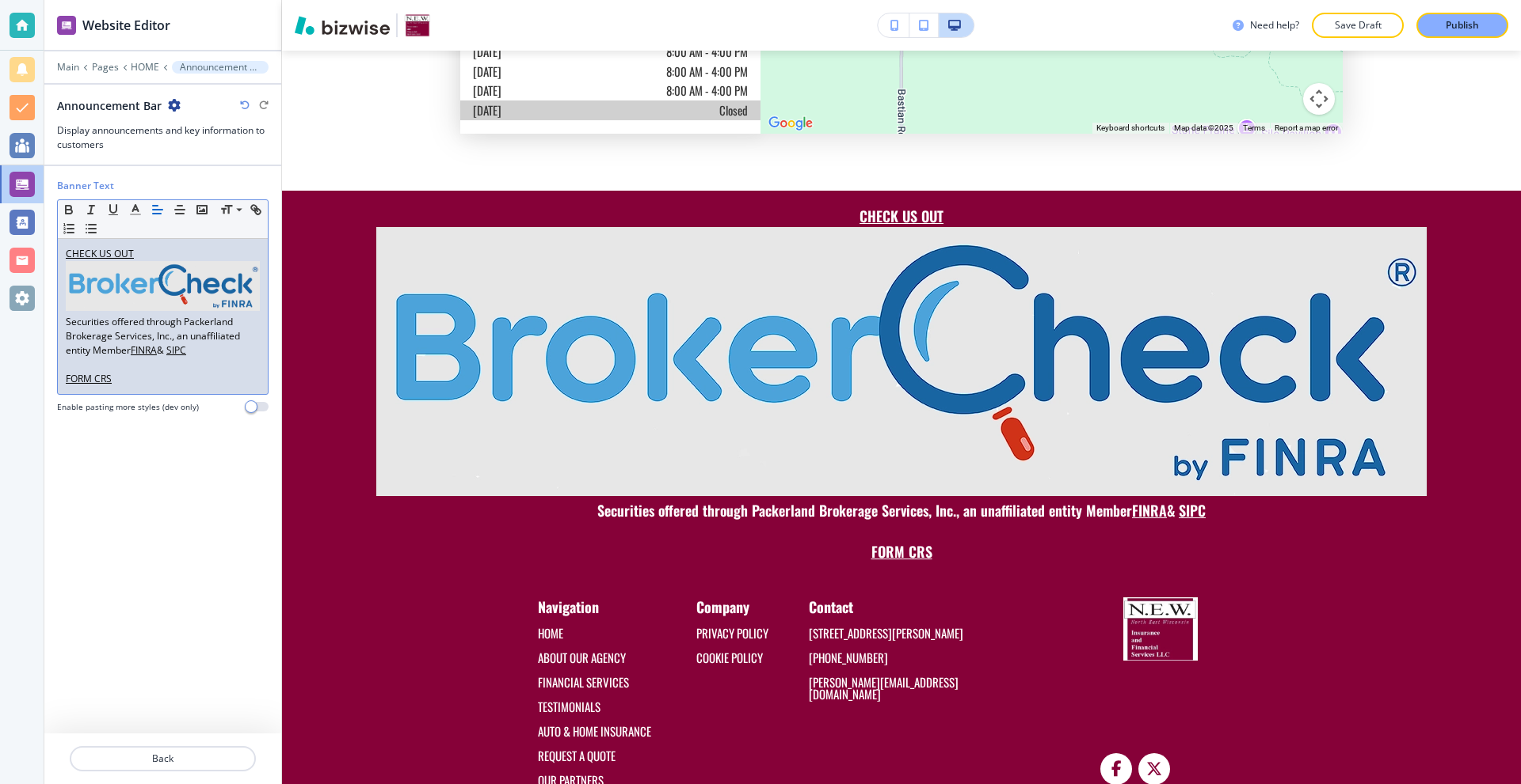
click at [151, 297] on img at bounding box center [162, 286] width 194 height 50
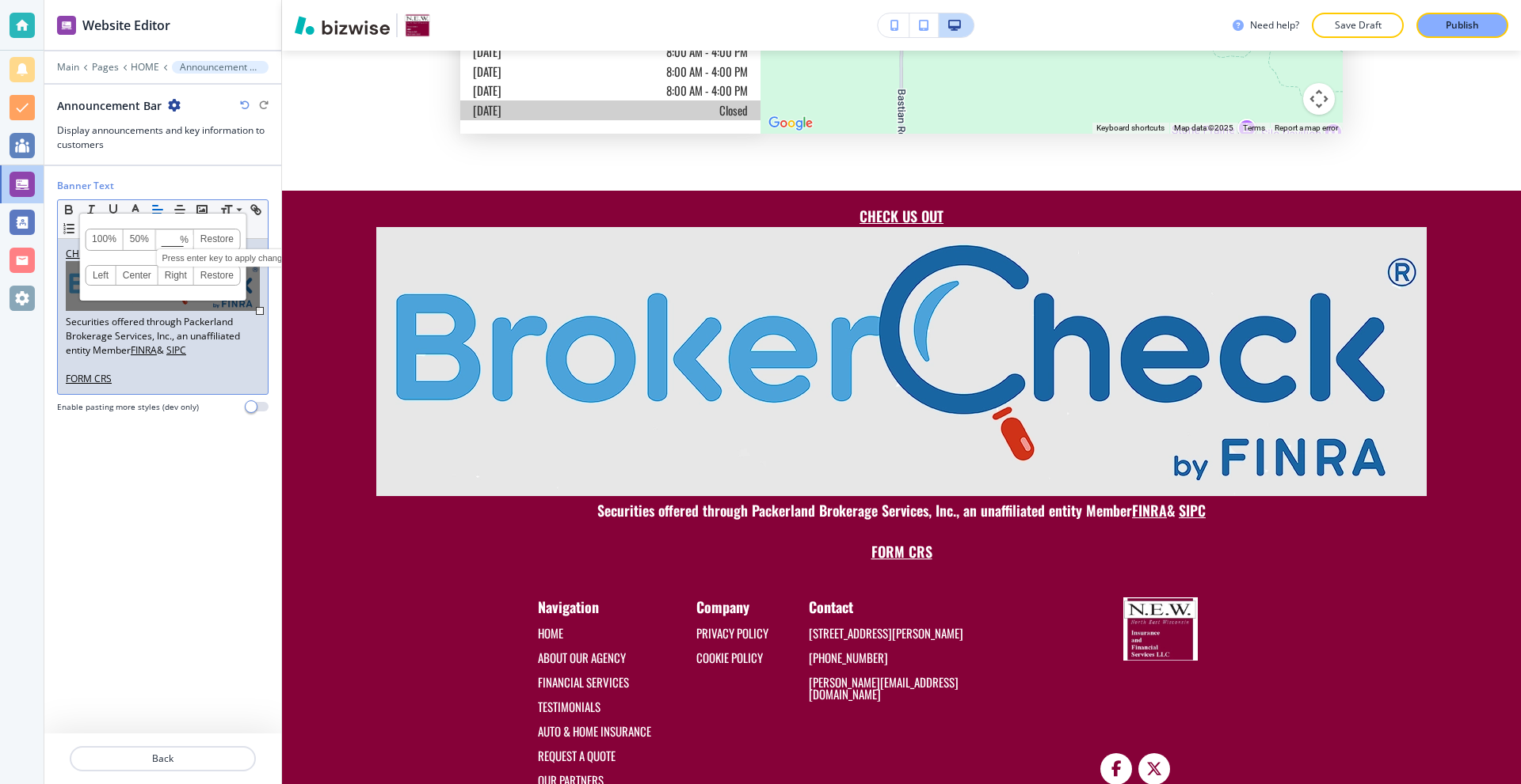
click at [163, 240] on input at bounding box center [175, 240] width 36 height 11
type input "15"
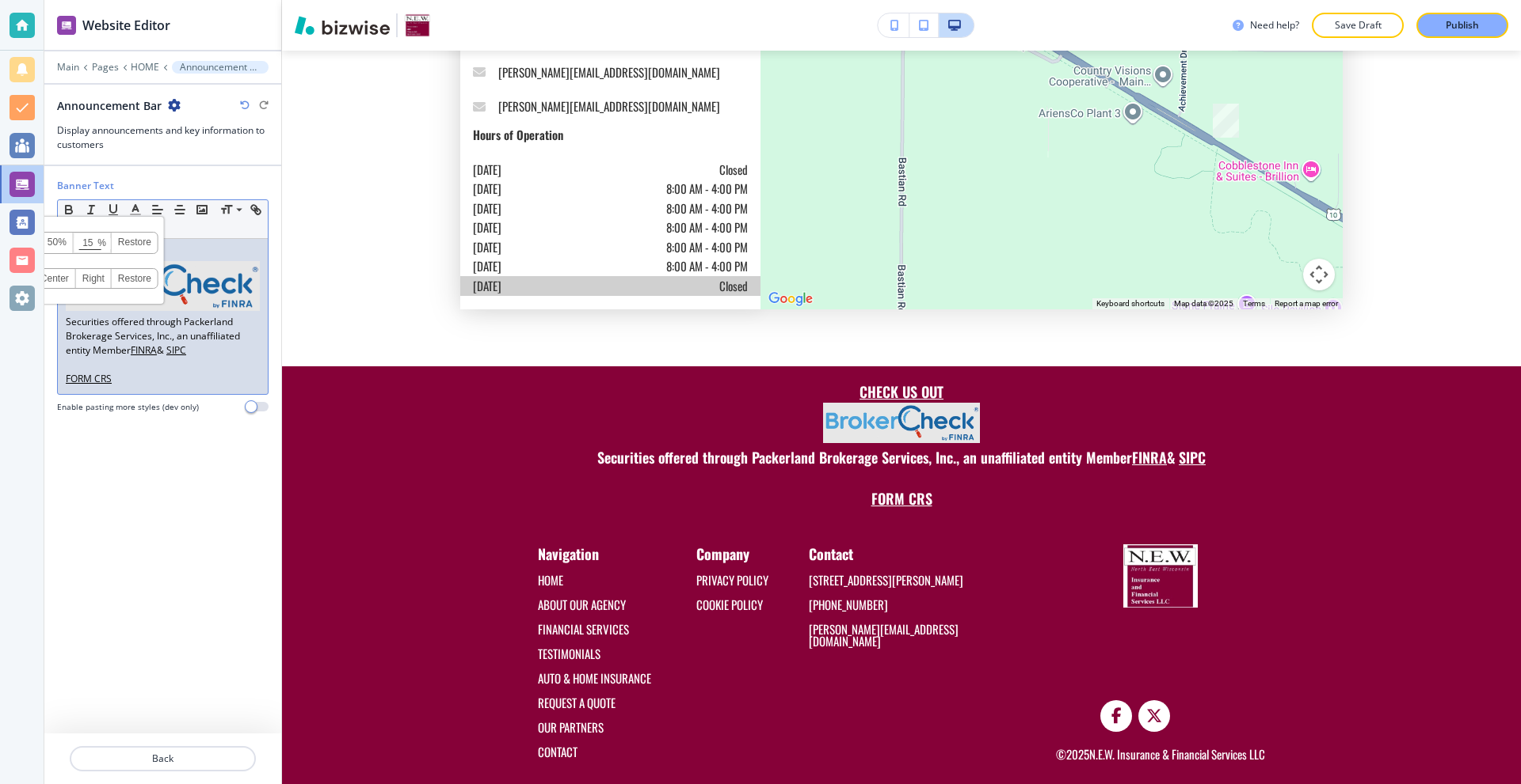
click at [228, 499] on div "Banner Text Small Normal Large Huge CHECK US OUT Securities offered through Pac…" at bounding box center [162, 449] width 211 height 567
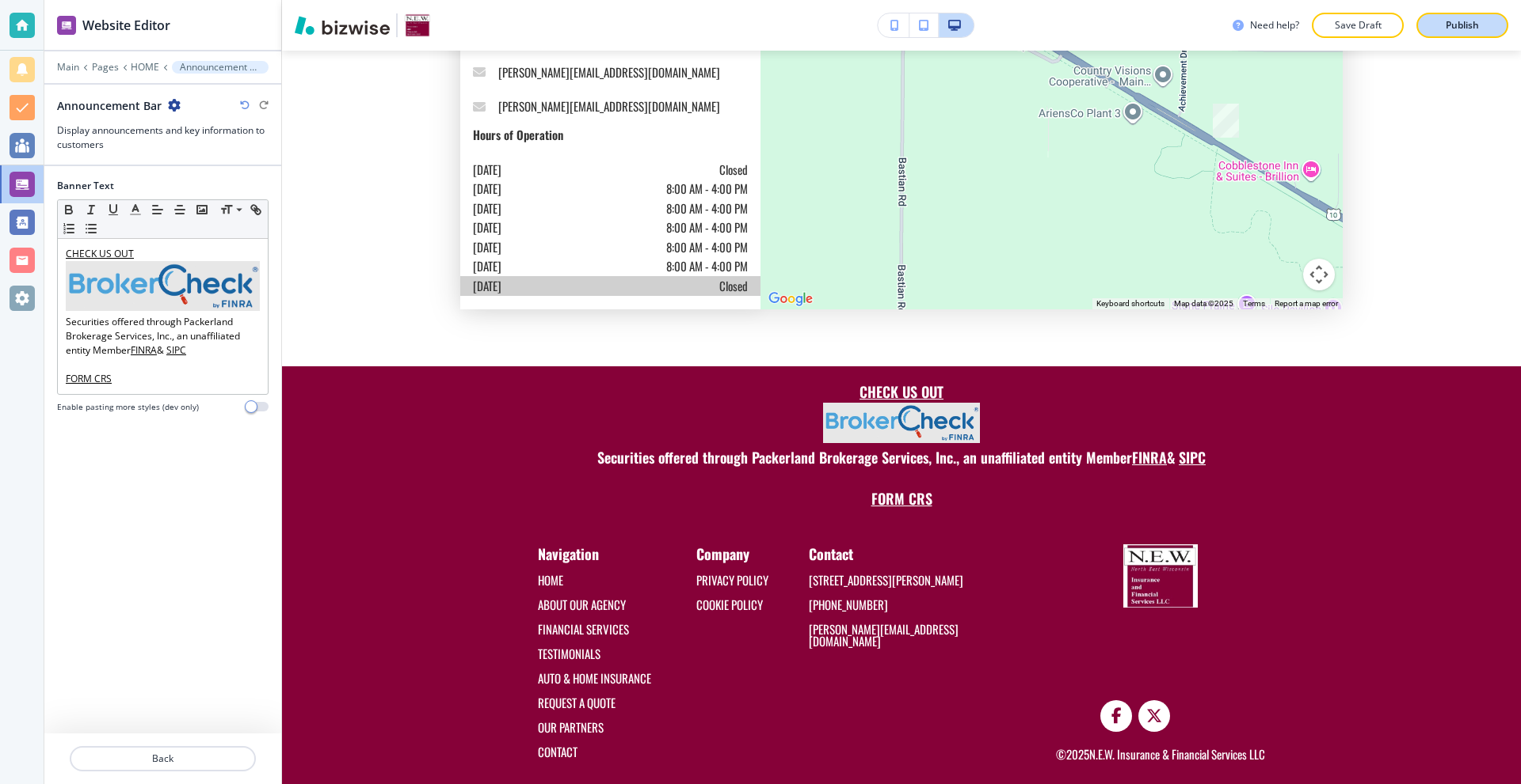
click at [1455, 23] on p "Publish" at bounding box center [1462, 25] width 33 height 15
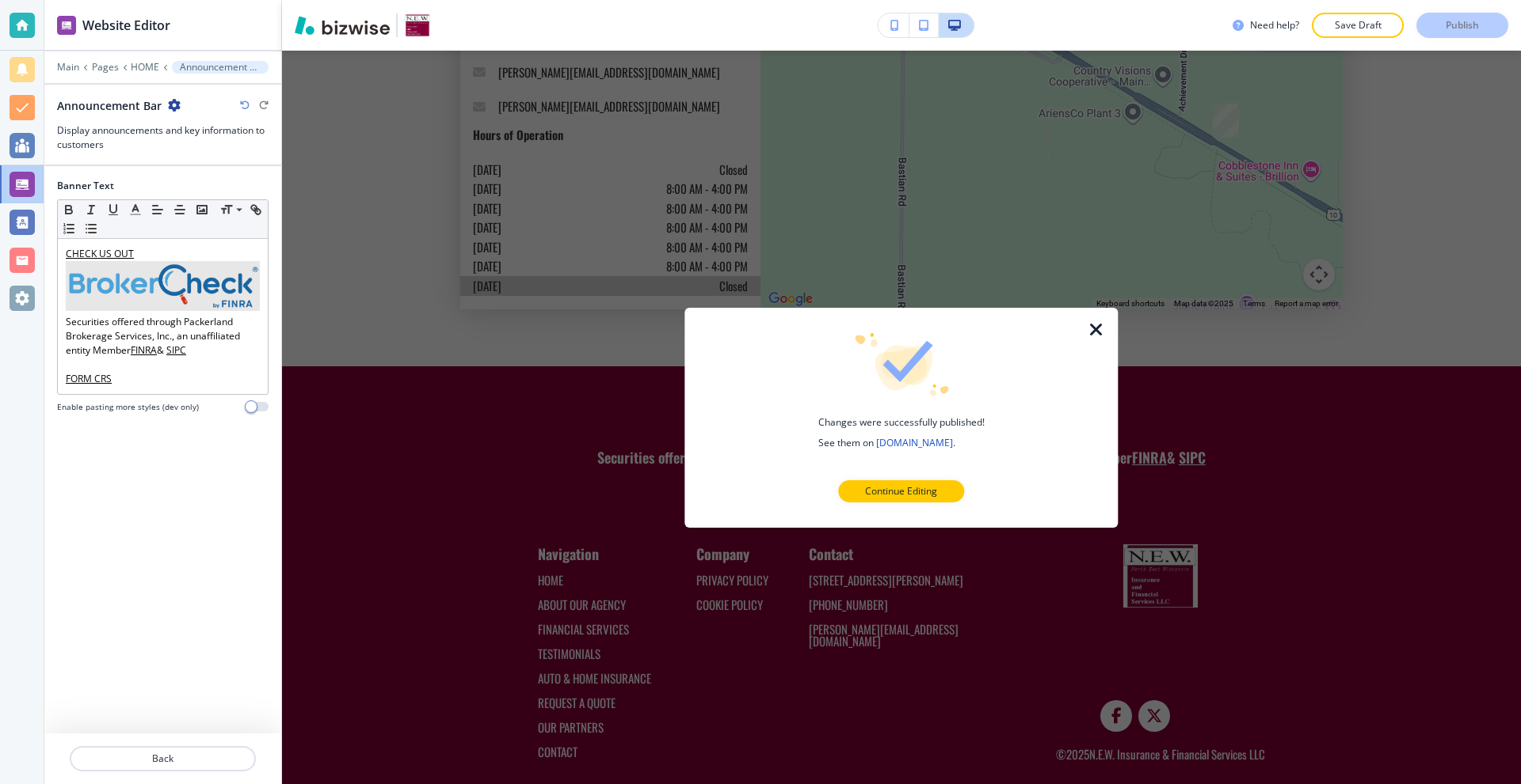
click at [1097, 328] on icon "button" at bounding box center [1095, 329] width 19 height 19
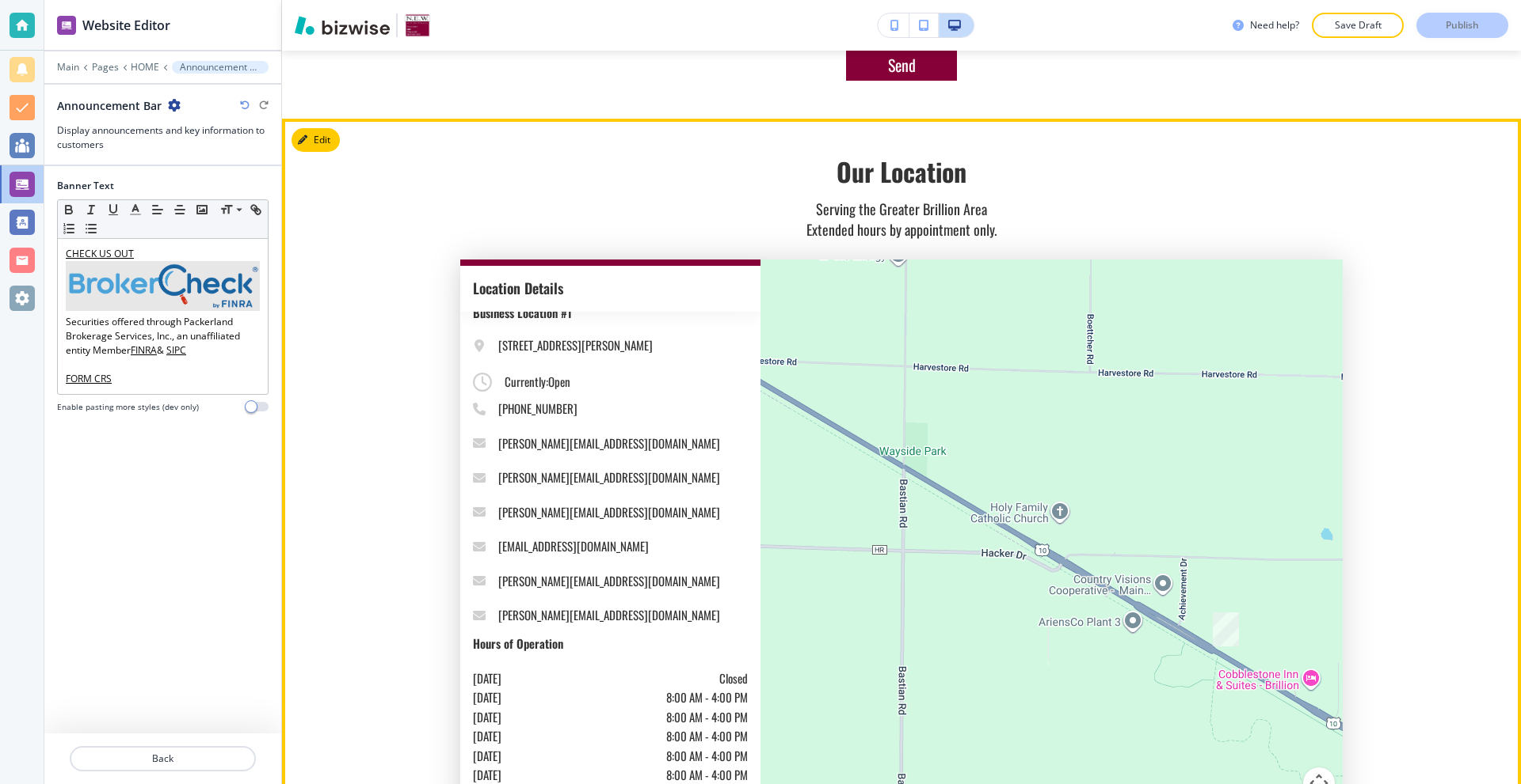
scroll to position [4619, 0]
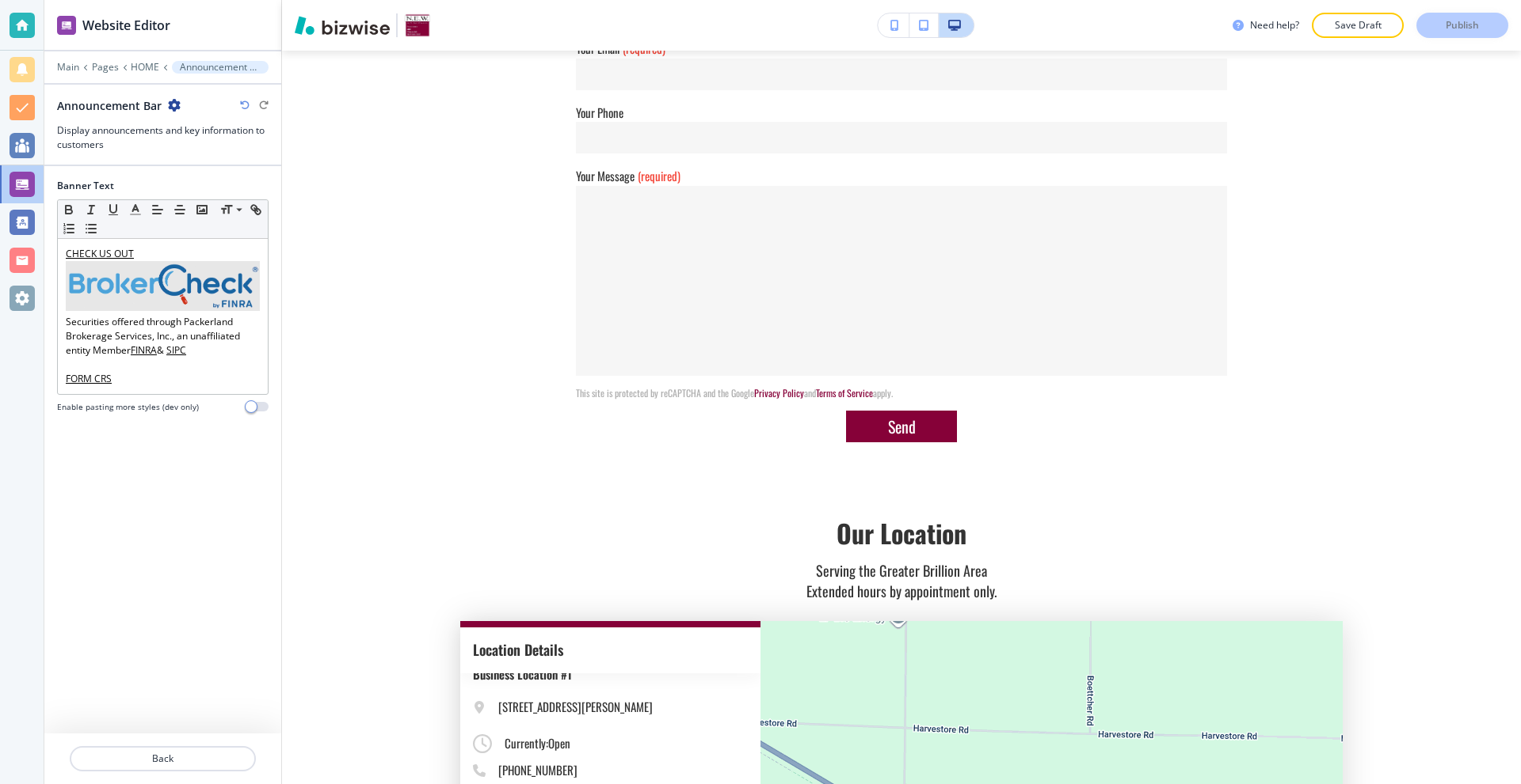
click at [23, 24] on div at bounding box center [22, 25] width 25 height 25
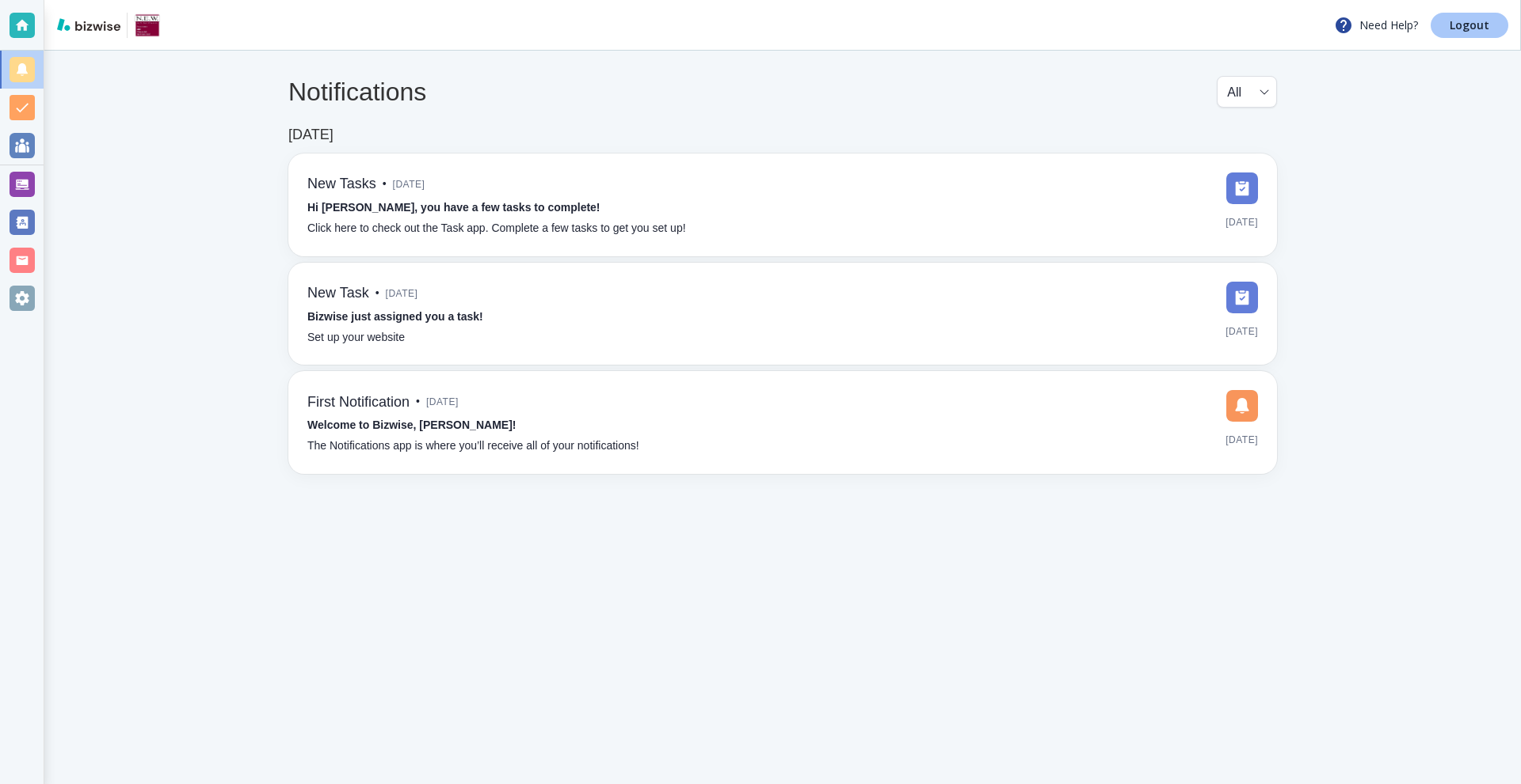
click at [1445, 36] on link "Logout" at bounding box center [1468, 25] width 77 height 25
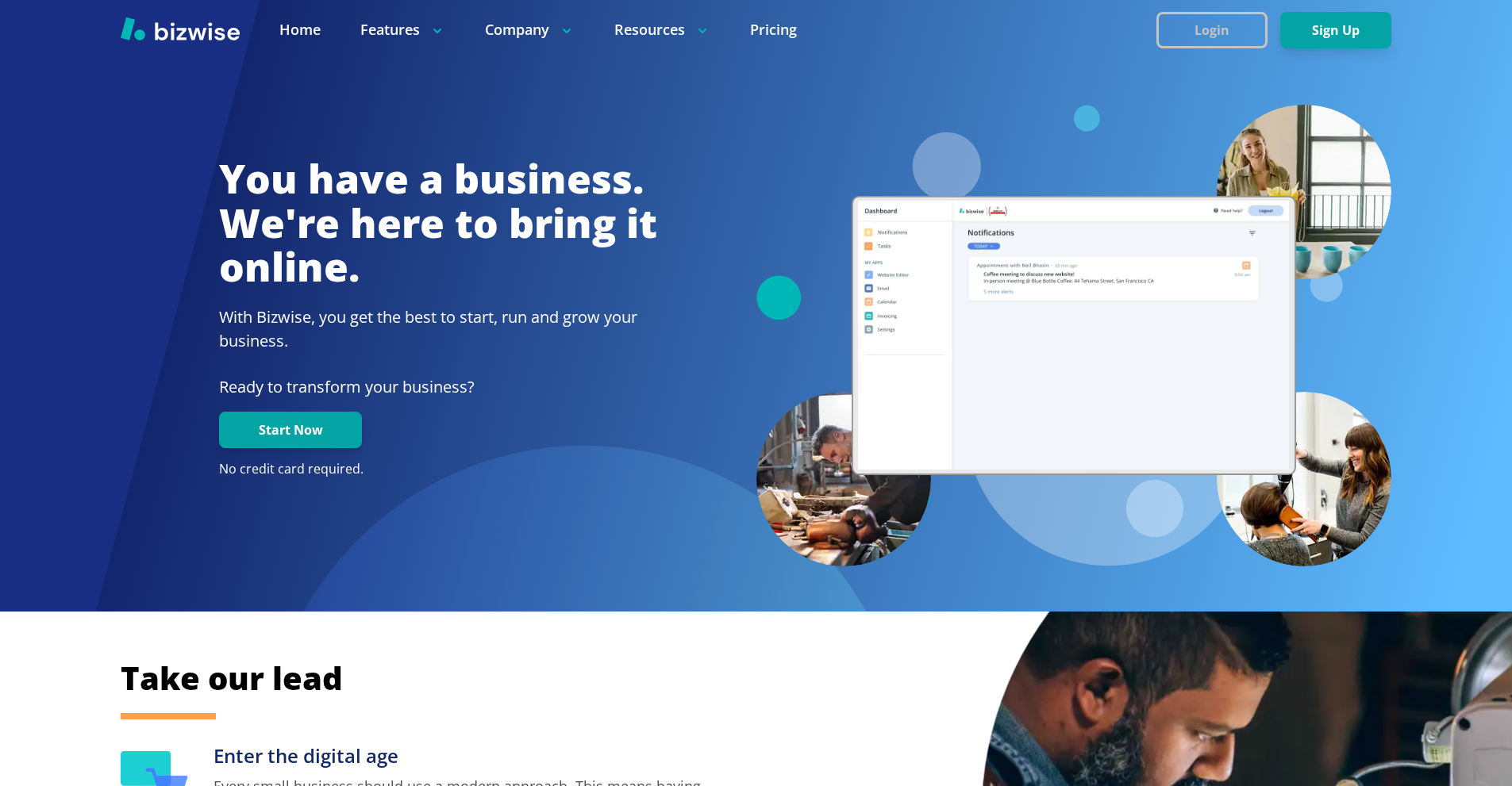
click at [1178, 23] on button "Login" at bounding box center [1212, 29] width 112 height 36
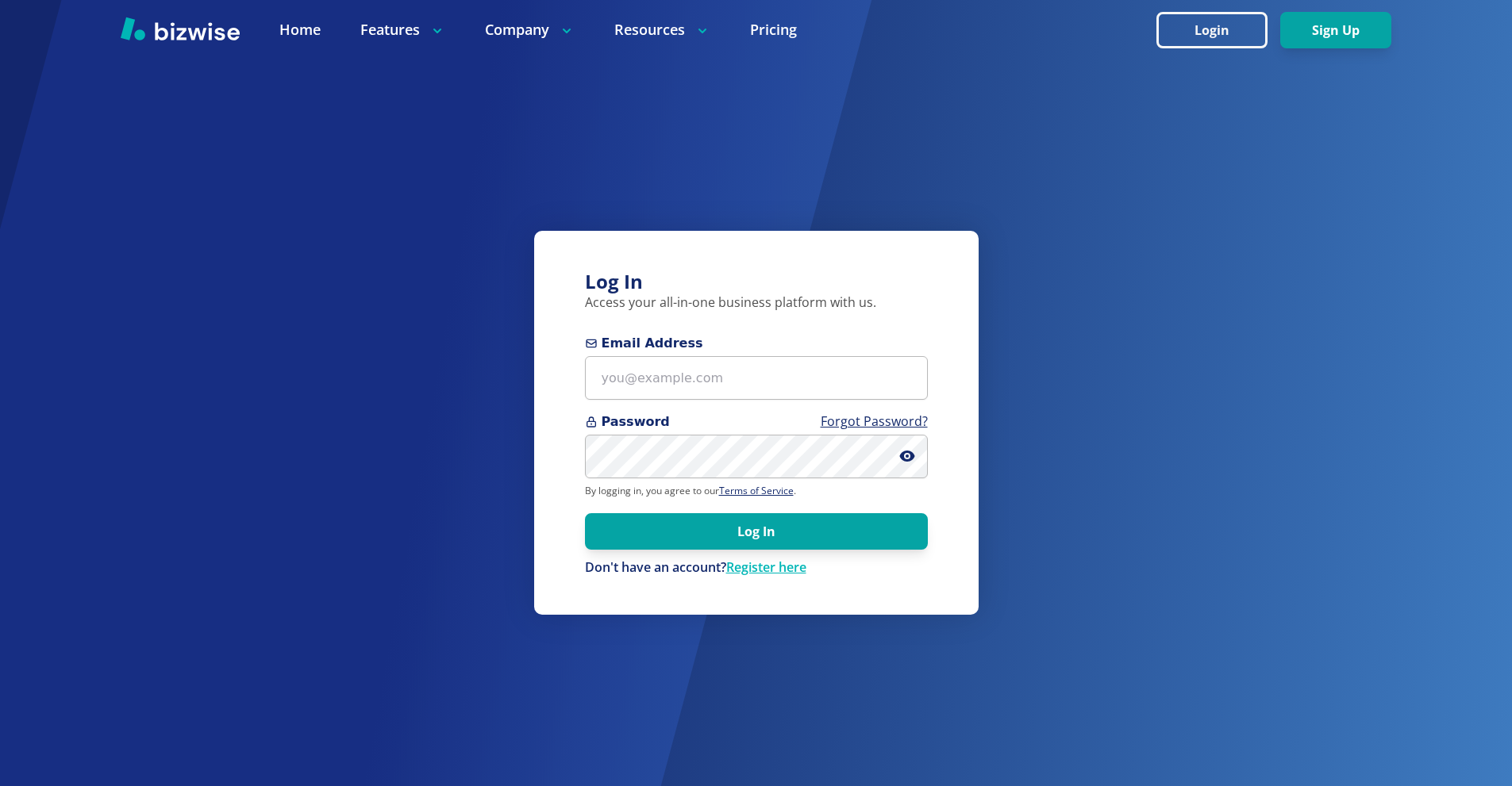
drag, startPoint x: 780, startPoint y: 353, endPoint x: 777, endPoint y: 371, distance: 18.2
click at [779, 358] on div "Email Address" at bounding box center [757, 366] width 343 height 66
click at [777, 373] on input "Email Address" at bounding box center [757, 378] width 343 height 44
paste input "s.steel@steelprivatebank.com"
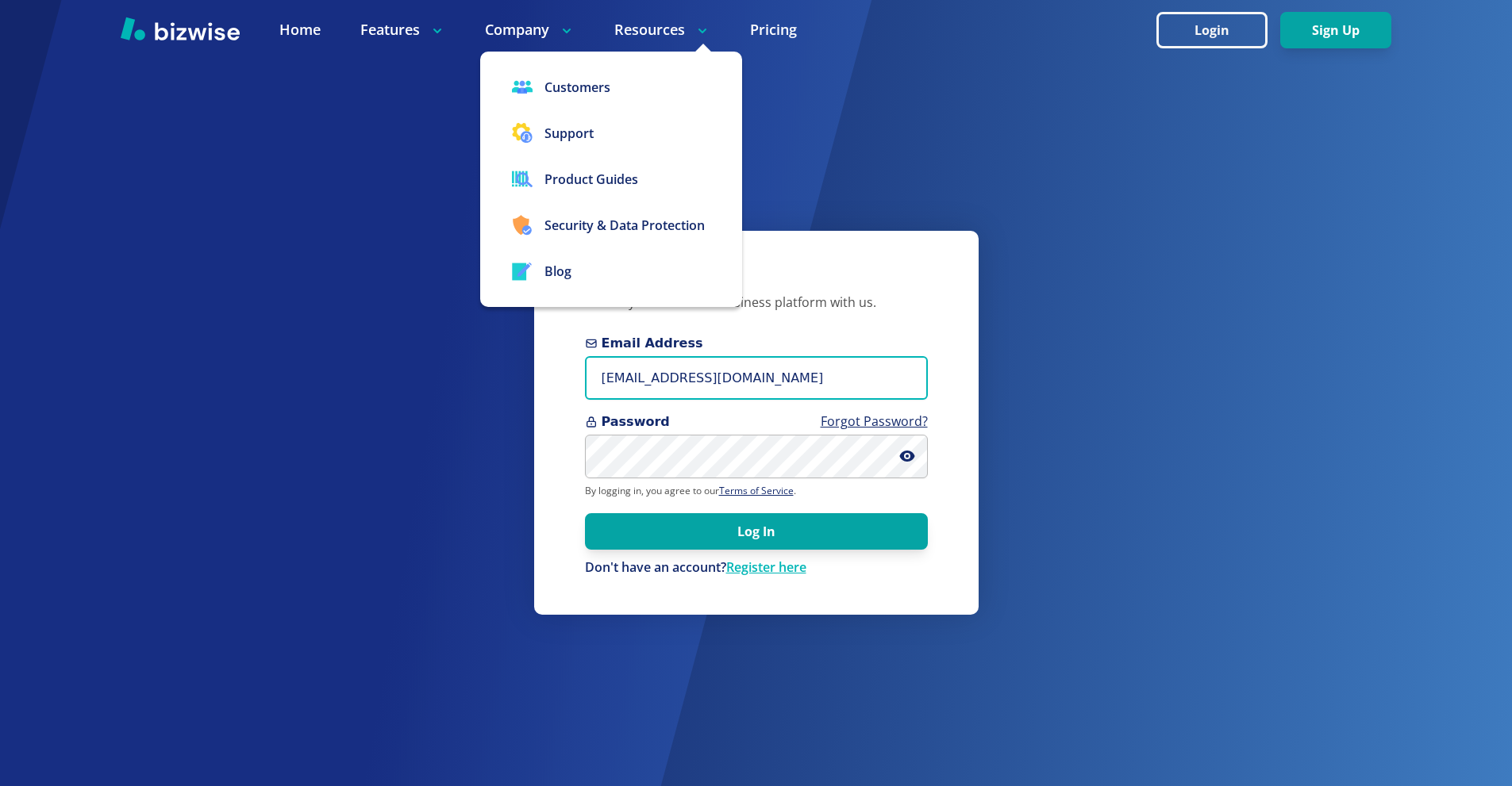
type input "s.steel@steelprivatebank.com"
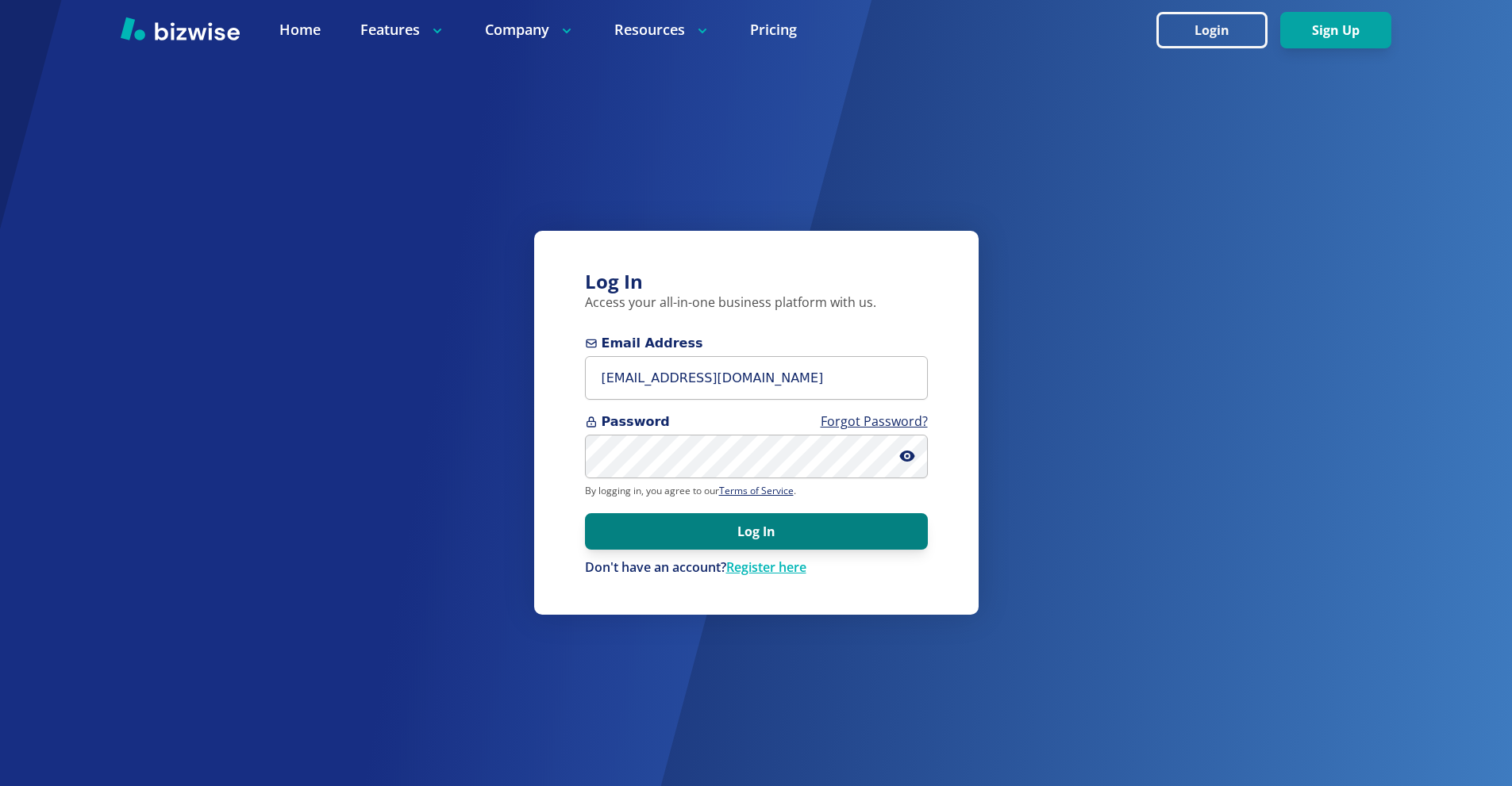
click at [714, 534] on button "Log In" at bounding box center [757, 532] width 343 height 36
